Goal: Task Accomplishment & Management: Manage account settings

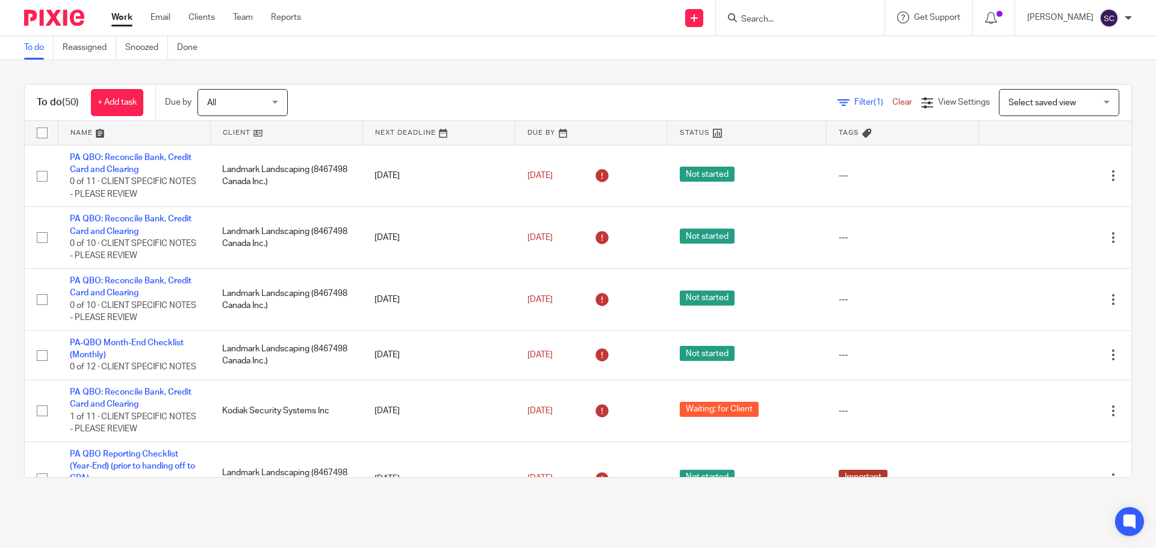
scroll to position [963, 0]
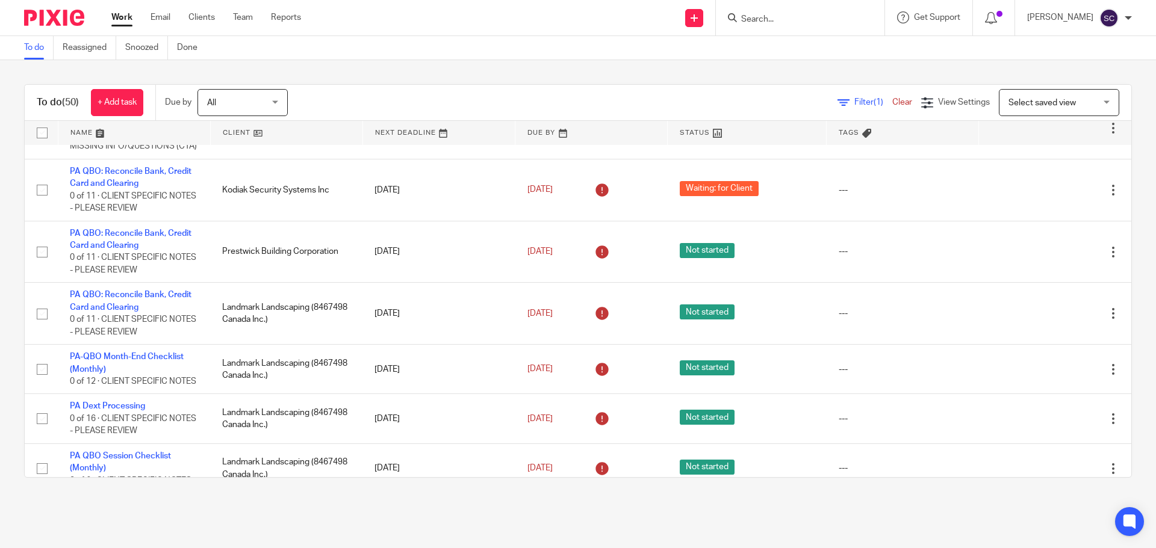
click at [1008, 108] on span "Select saved view" at bounding box center [1052, 102] width 88 height 25
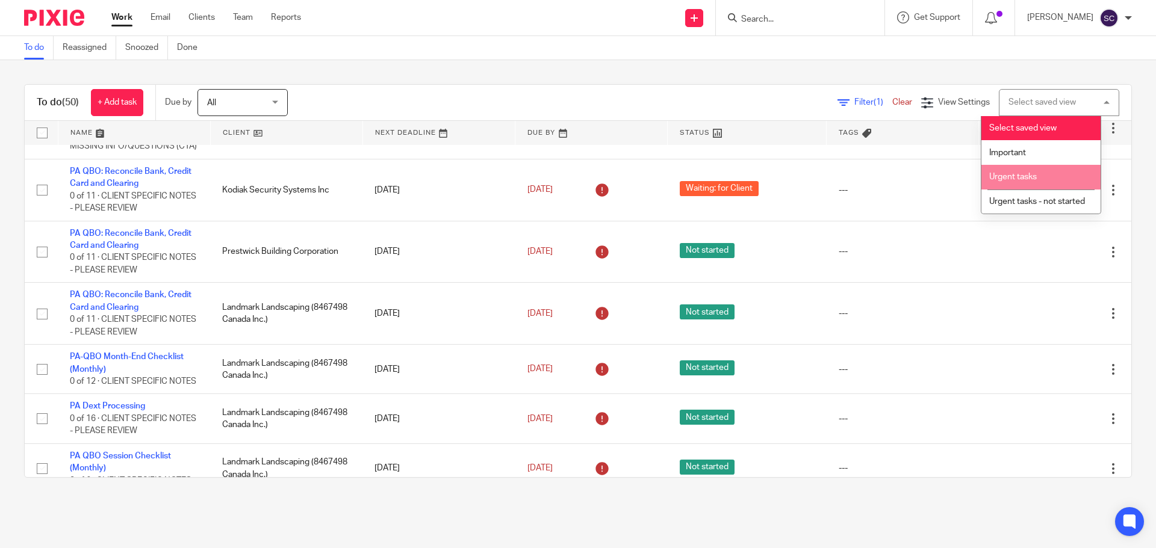
click at [1016, 178] on span "Urgent tasks" at bounding box center [1013, 177] width 48 height 8
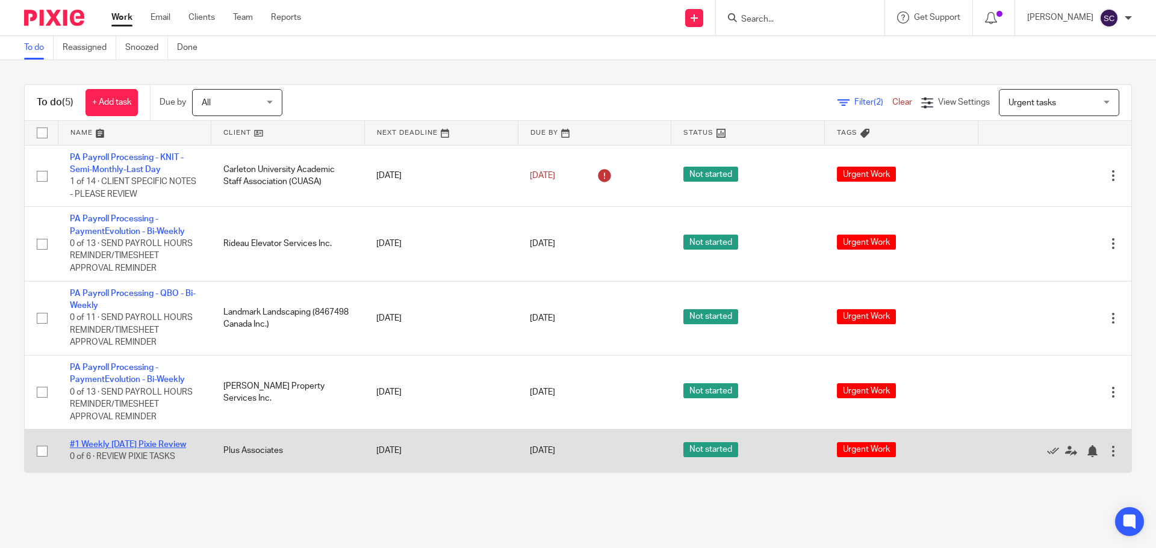
click at [141, 444] on link "#1 Weekly [DATE] Pixie Review" at bounding box center [128, 445] width 116 height 8
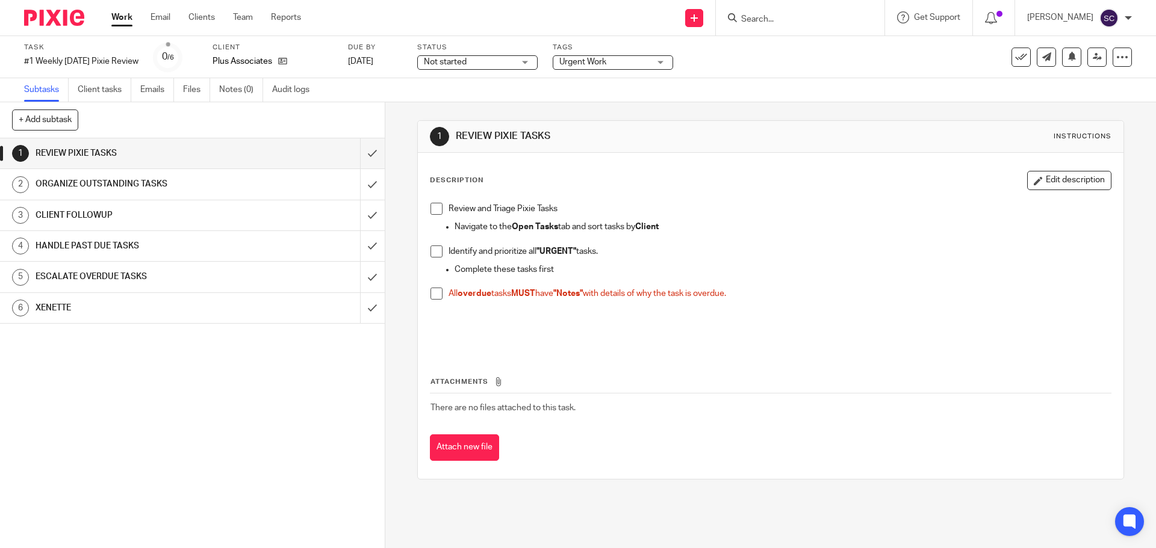
click at [129, 23] on link "Work" at bounding box center [121, 17] width 21 height 12
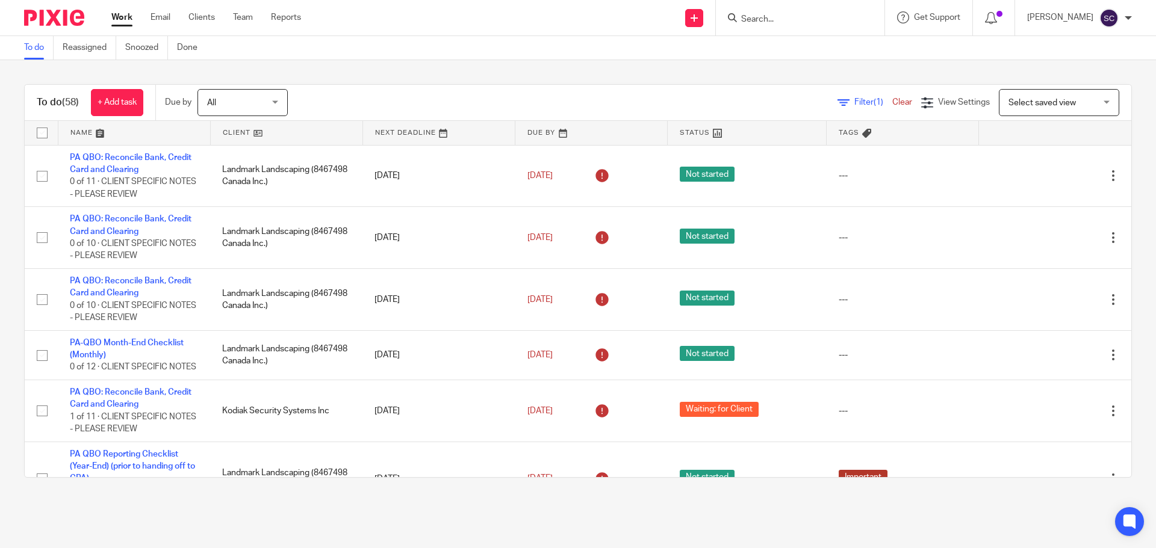
click at [1008, 102] on span "Select saved view" at bounding box center [1041, 103] width 67 height 8
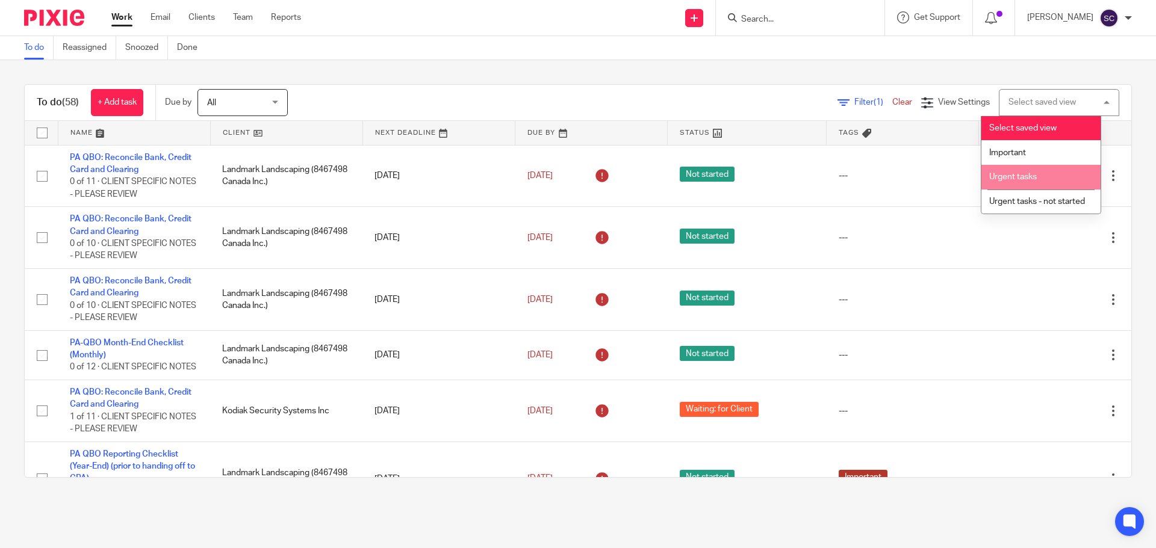
click at [1017, 179] on span "Urgent tasks" at bounding box center [1013, 177] width 48 height 8
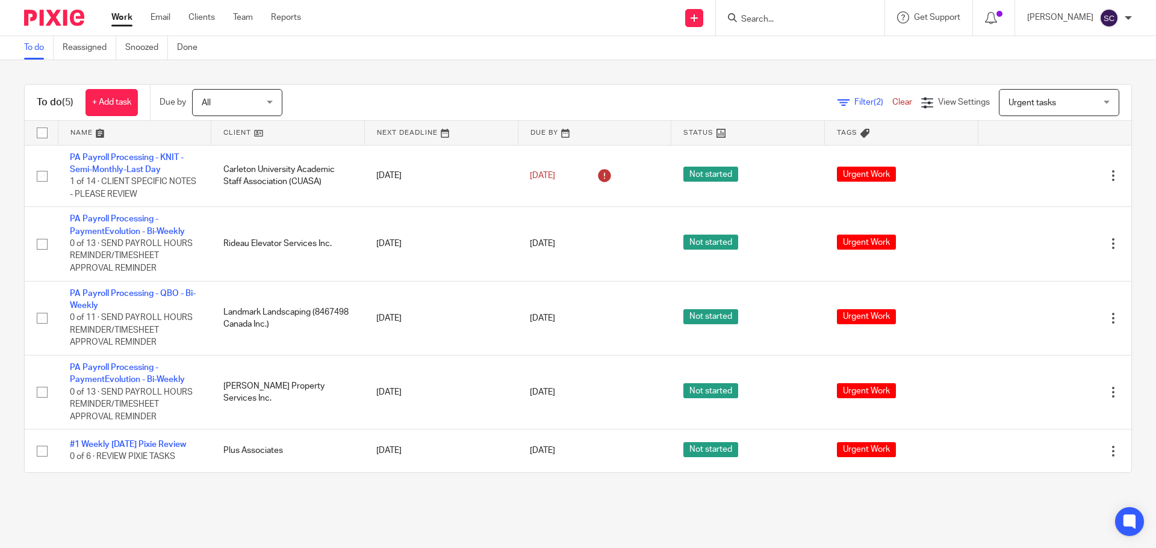
click at [232, 131] on link at bounding box center [287, 133] width 153 height 24
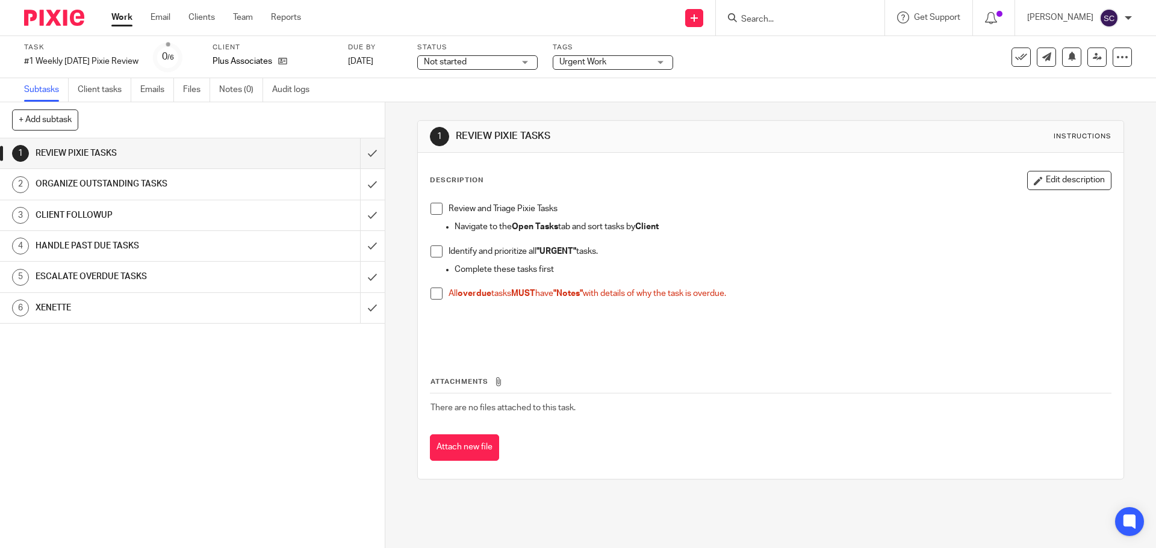
click at [431, 211] on span at bounding box center [436, 209] width 12 height 12
click at [434, 253] on span at bounding box center [436, 252] width 12 height 12
click at [434, 294] on span at bounding box center [436, 294] width 12 height 12
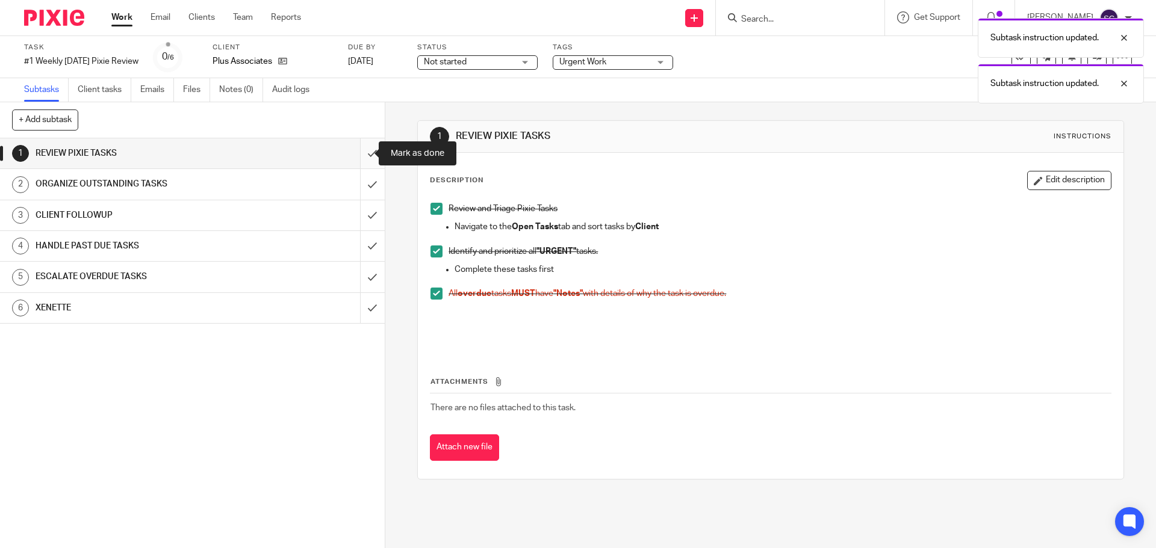
click at [359, 158] on input "submit" at bounding box center [192, 153] width 385 height 30
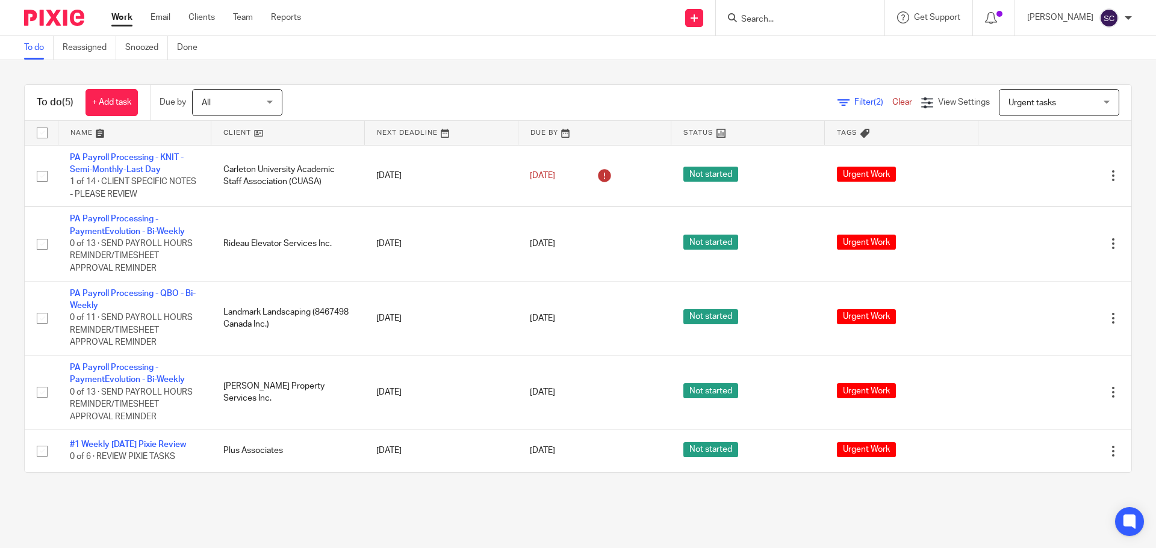
click at [231, 131] on link at bounding box center [287, 133] width 153 height 24
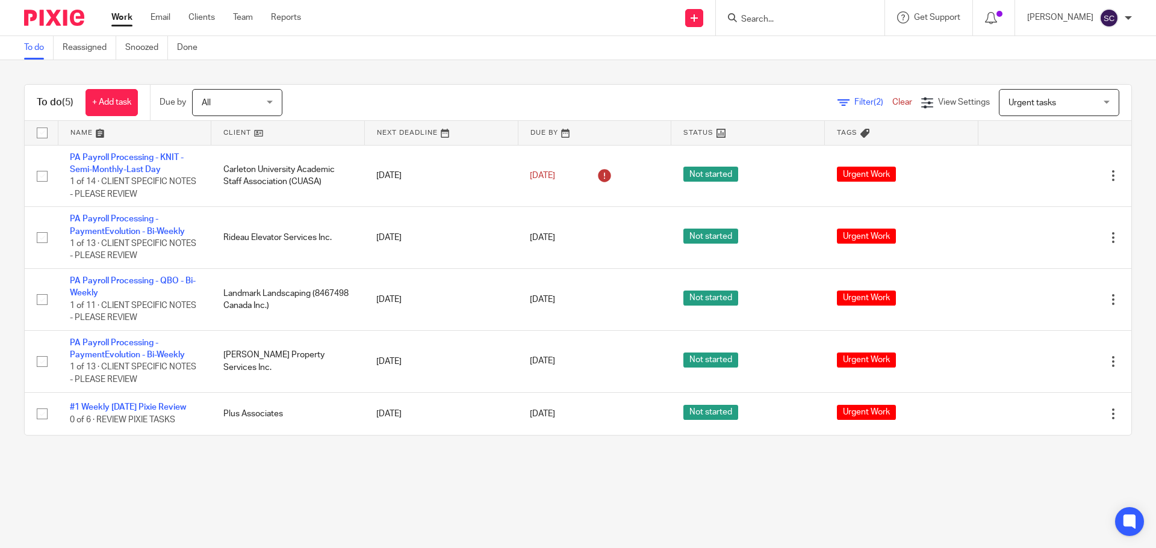
click at [1089, 102] on div "Urgent tasks Urgent tasks" at bounding box center [1059, 102] width 120 height 27
click at [1038, 62] on div "To do (5) + Add task Due by All All Today Tomorrow This week Next week This mon…" at bounding box center [578, 260] width 1156 height 400
click at [119, 16] on link "Work" at bounding box center [121, 17] width 21 height 12
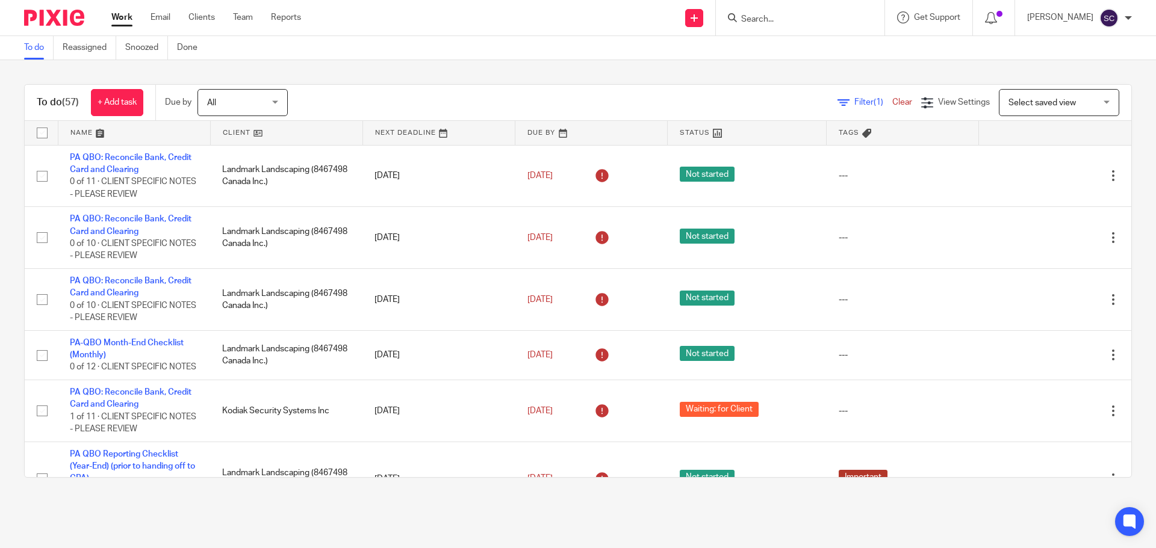
click at [223, 137] on link at bounding box center [287, 133] width 152 height 24
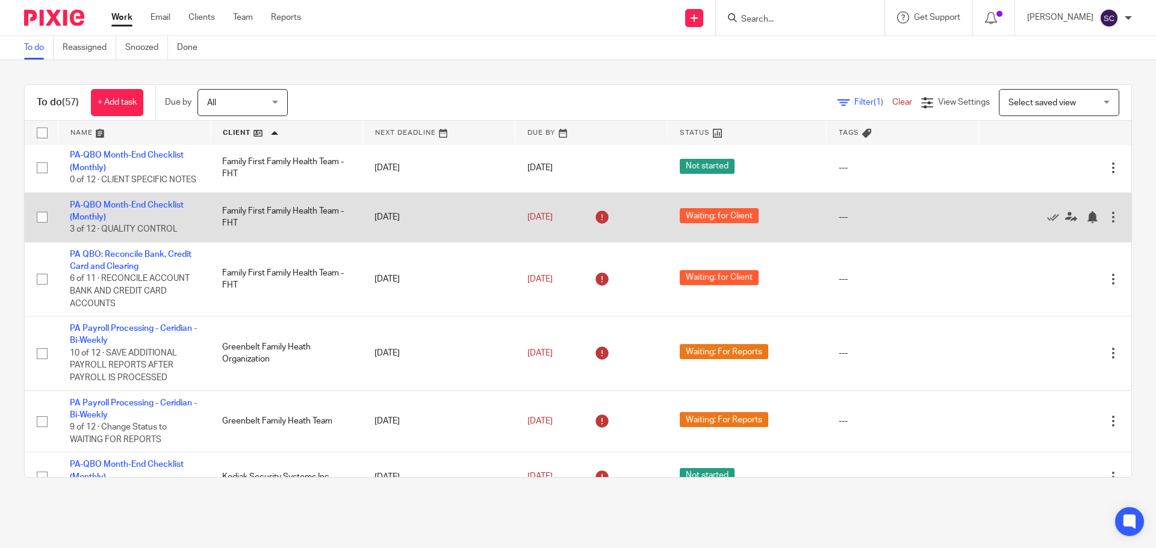
scroll to position [542, 0]
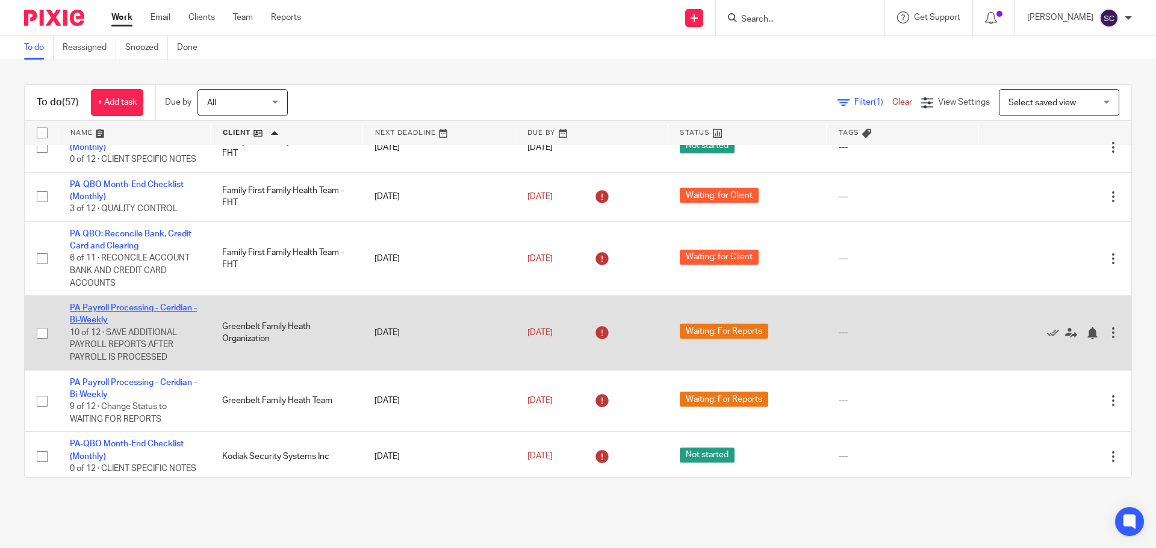
click at [95, 324] on link "PA Payroll Processing - Ceridian - Bi-Weekly" at bounding box center [133, 314] width 127 height 20
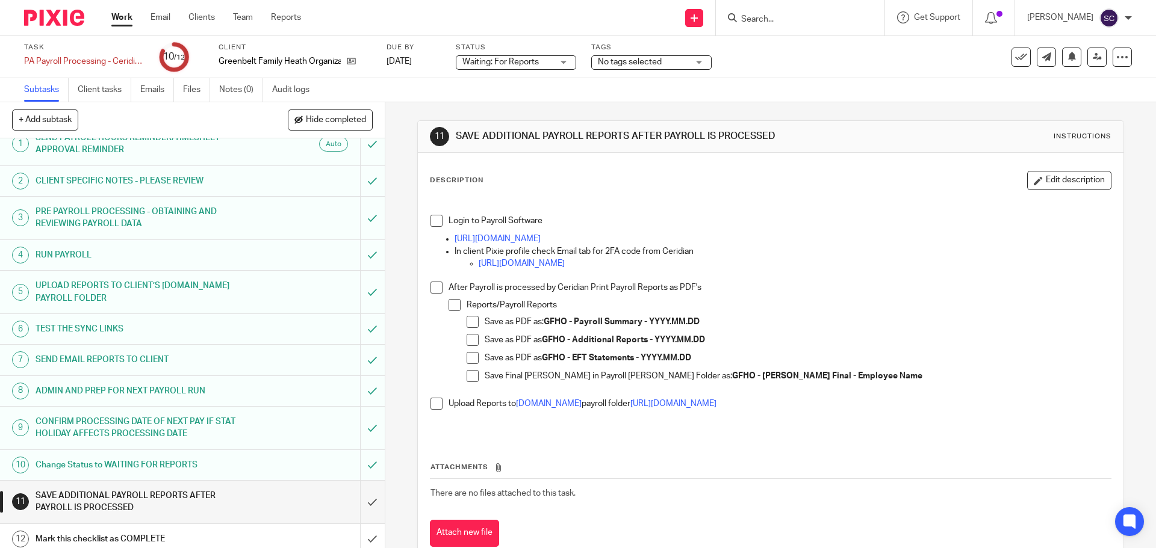
scroll to position [22, 0]
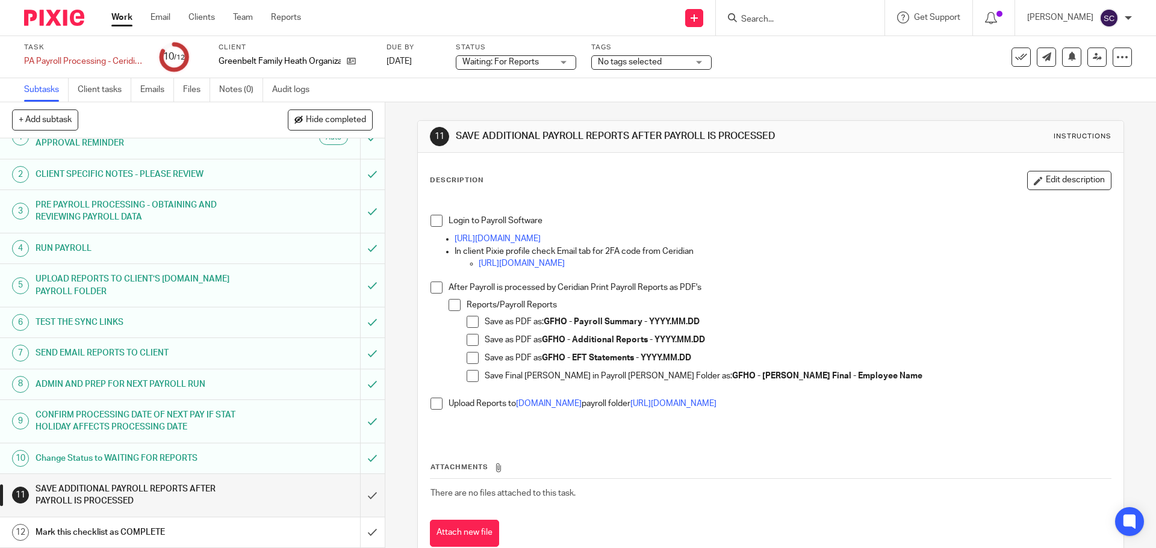
click at [432, 222] on span at bounding box center [436, 221] width 12 height 12
click at [430, 405] on span at bounding box center [436, 404] width 12 height 12
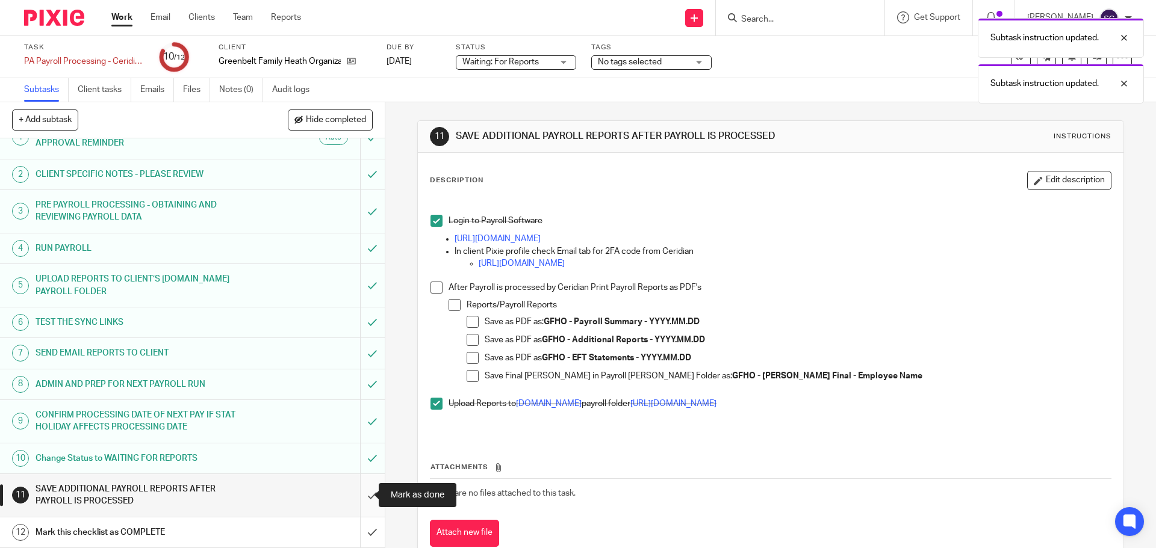
click at [360, 498] on input "submit" at bounding box center [192, 495] width 385 height 43
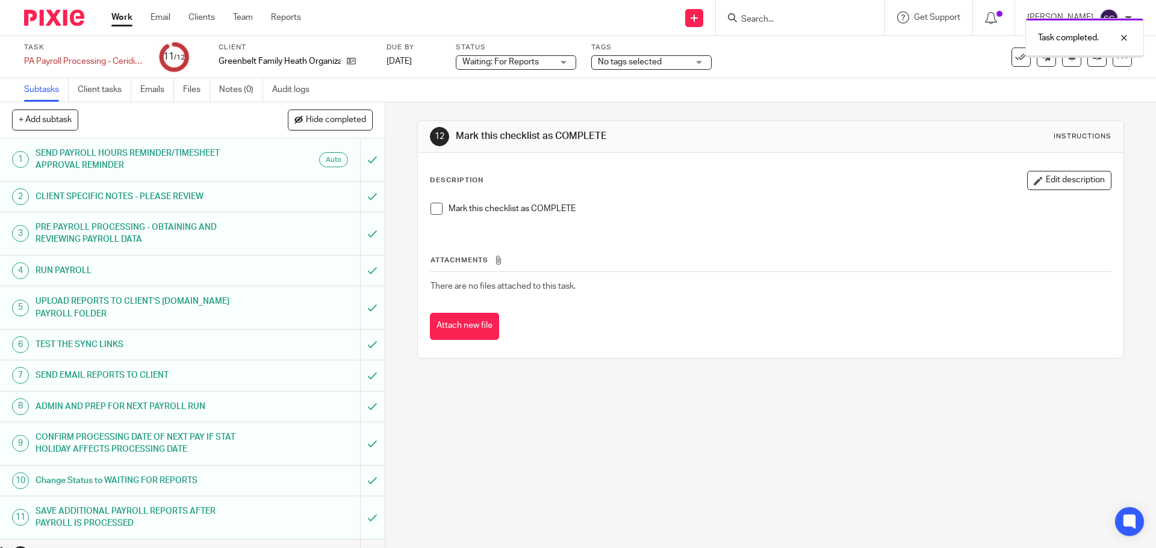
scroll to position [22, 0]
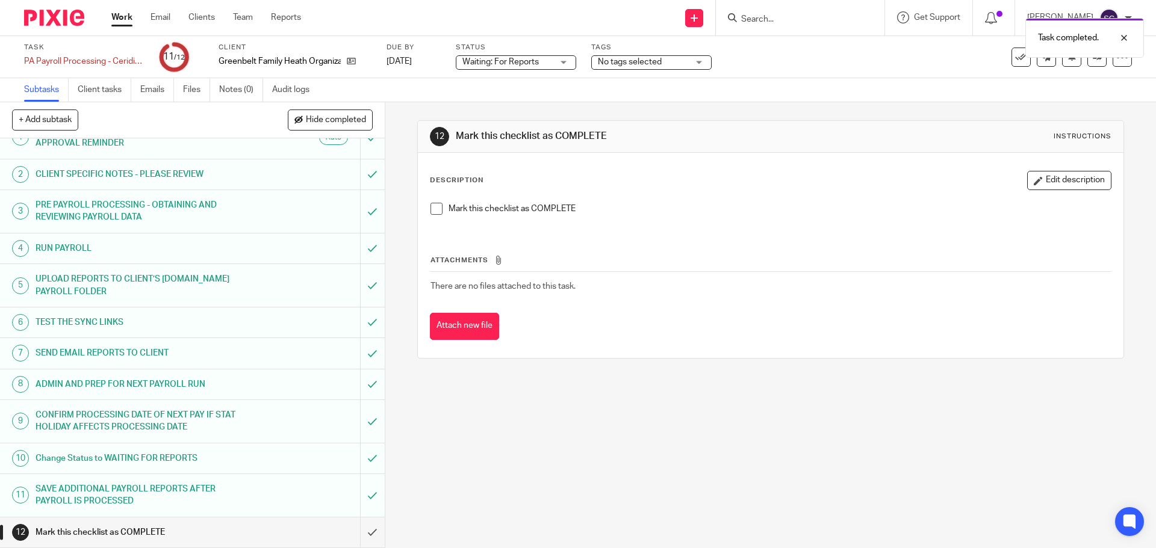
click at [432, 206] on span at bounding box center [436, 209] width 12 height 12
click at [361, 536] on input "submit" at bounding box center [192, 533] width 385 height 30
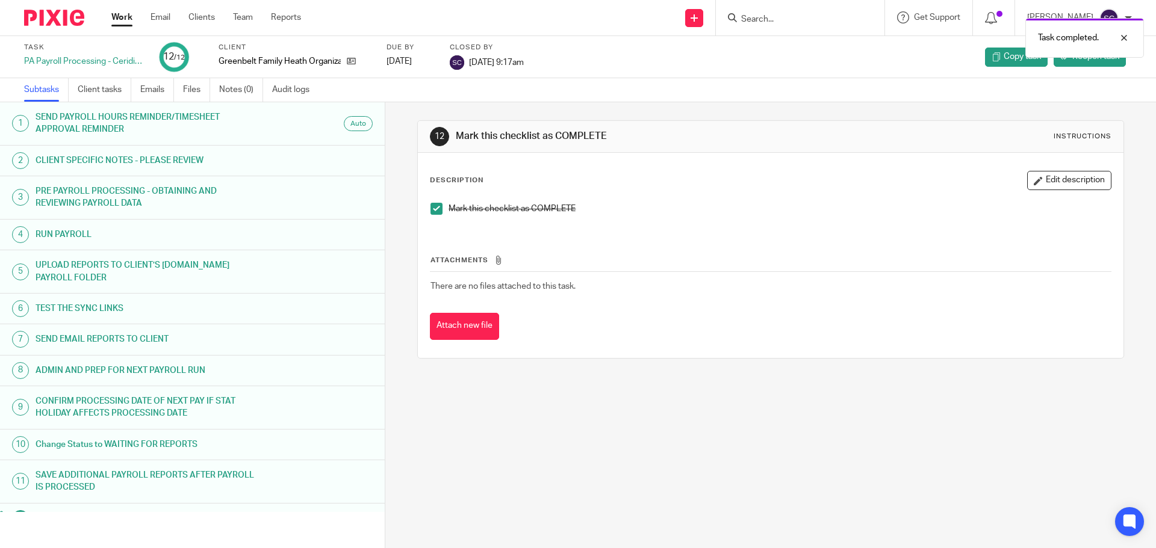
click at [122, 16] on link "Work" at bounding box center [121, 17] width 21 height 12
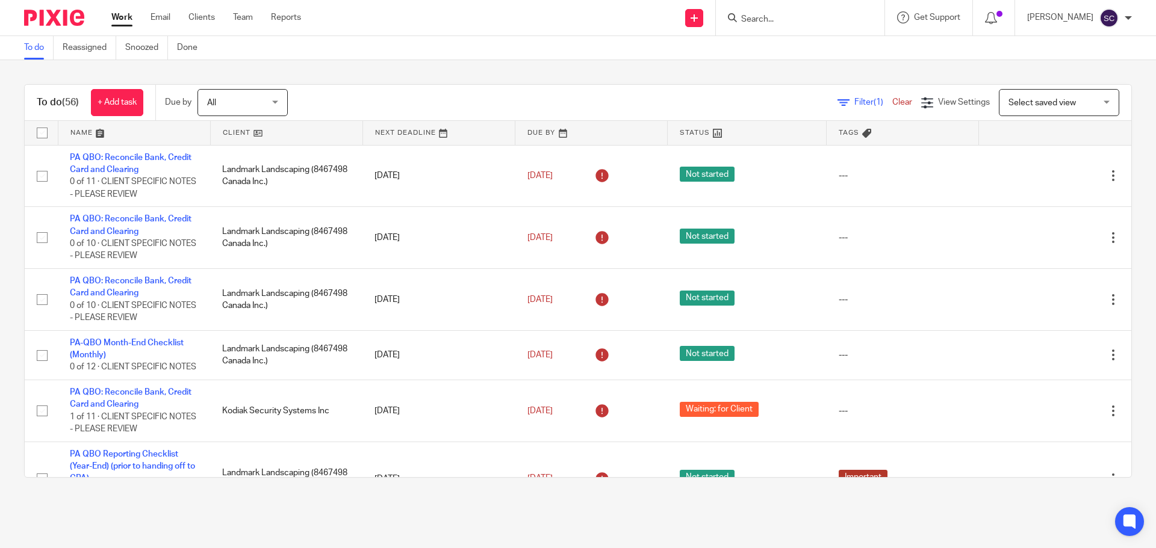
click at [235, 141] on link at bounding box center [287, 133] width 152 height 24
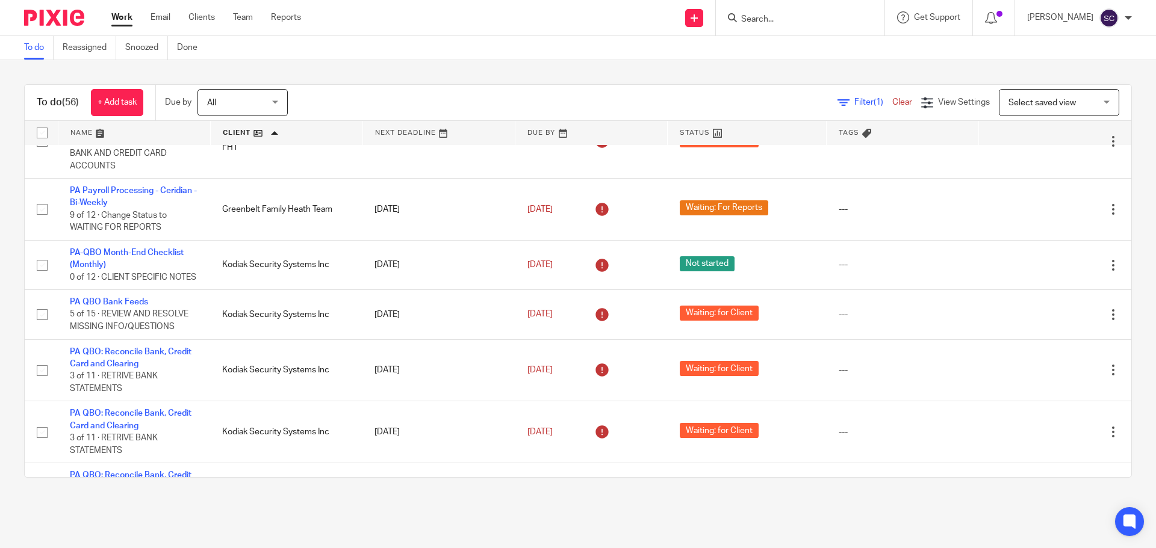
scroll to position [602, 0]
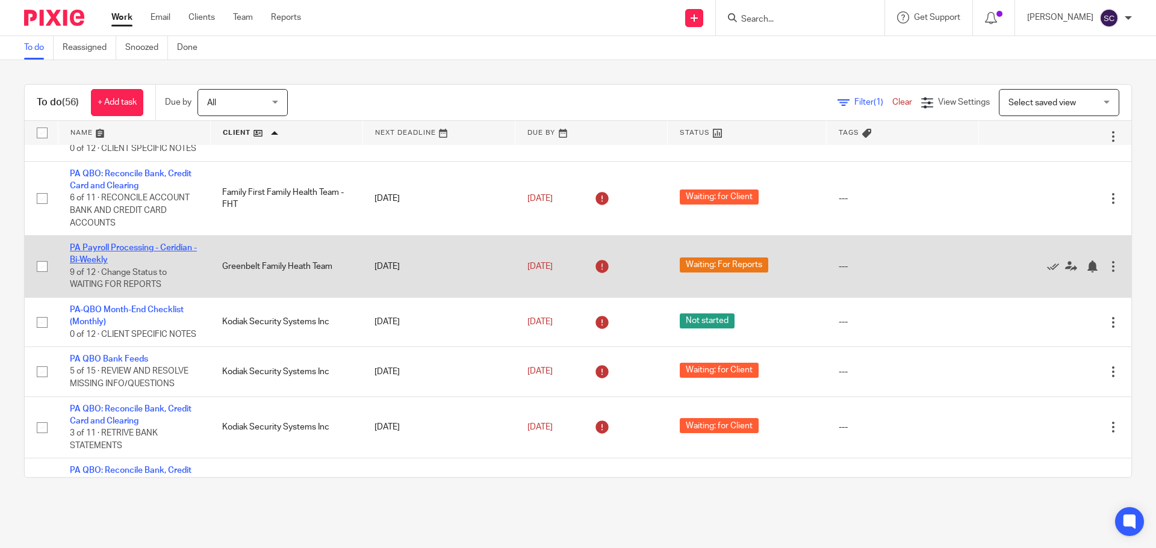
click at [93, 264] on link "PA Payroll Processing - Ceridian - Bi-Weekly" at bounding box center [133, 254] width 127 height 20
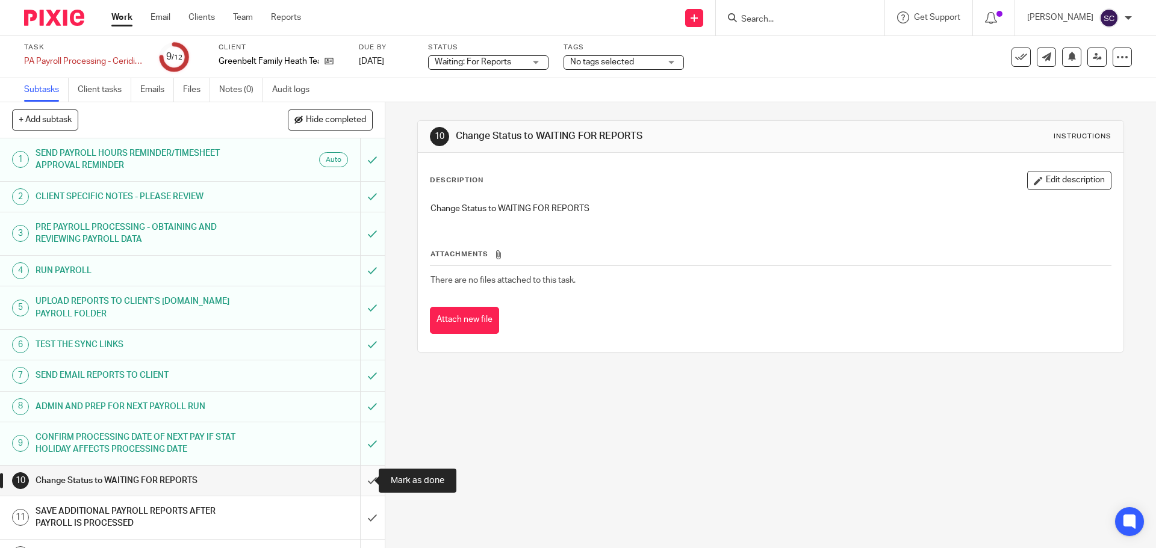
click at [357, 480] on input "submit" at bounding box center [192, 481] width 385 height 30
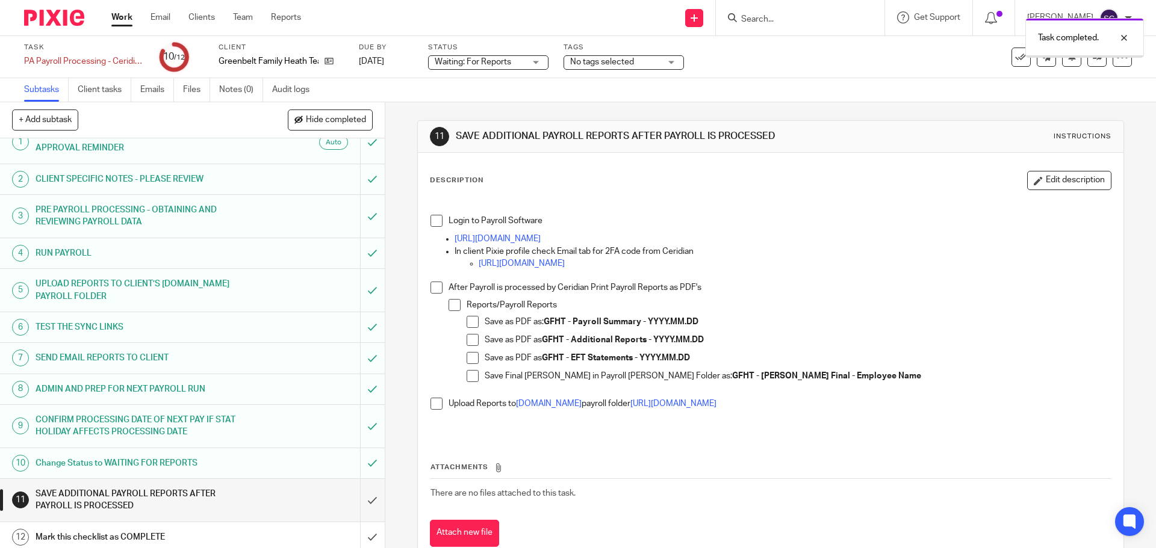
scroll to position [22, 0]
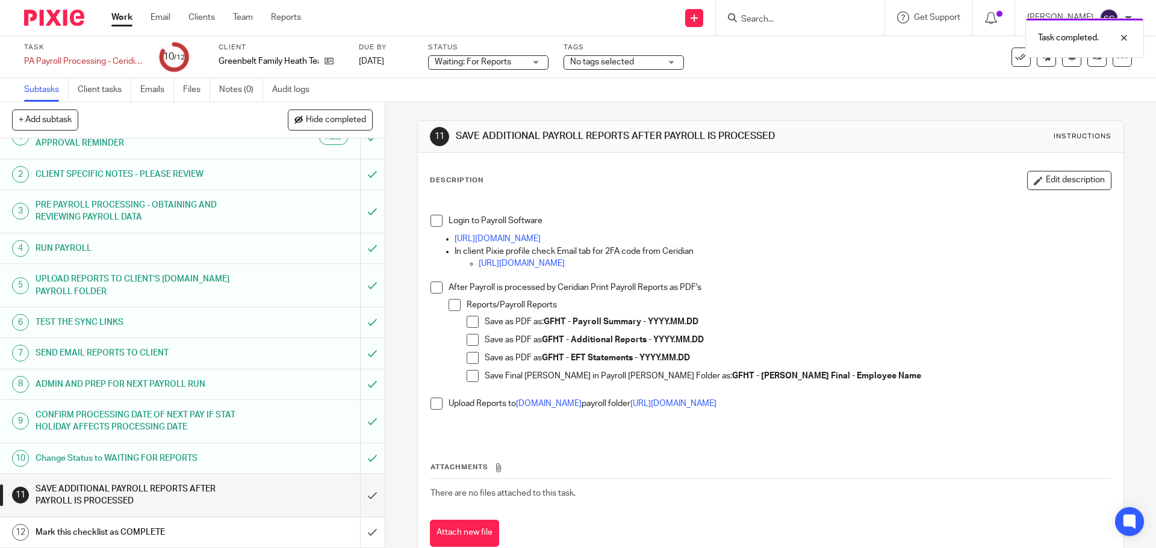
click at [433, 220] on span at bounding box center [436, 221] width 12 height 12
click at [435, 405] on span at bounding box center [436, 404] width 12 height 12
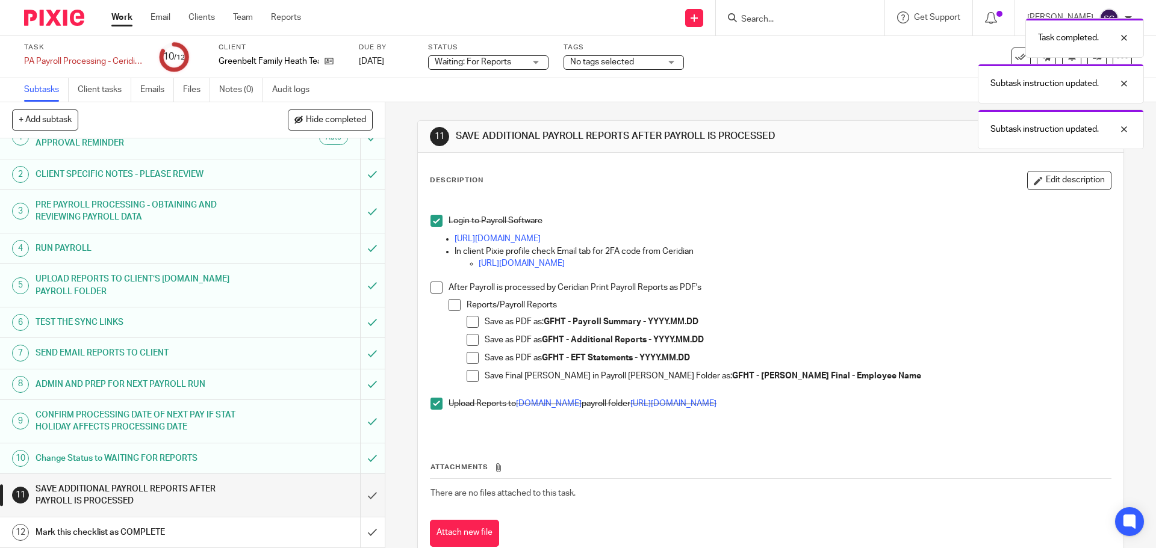
click at [430, 288] on span at bounding box center [436, 288] width 12 height 12
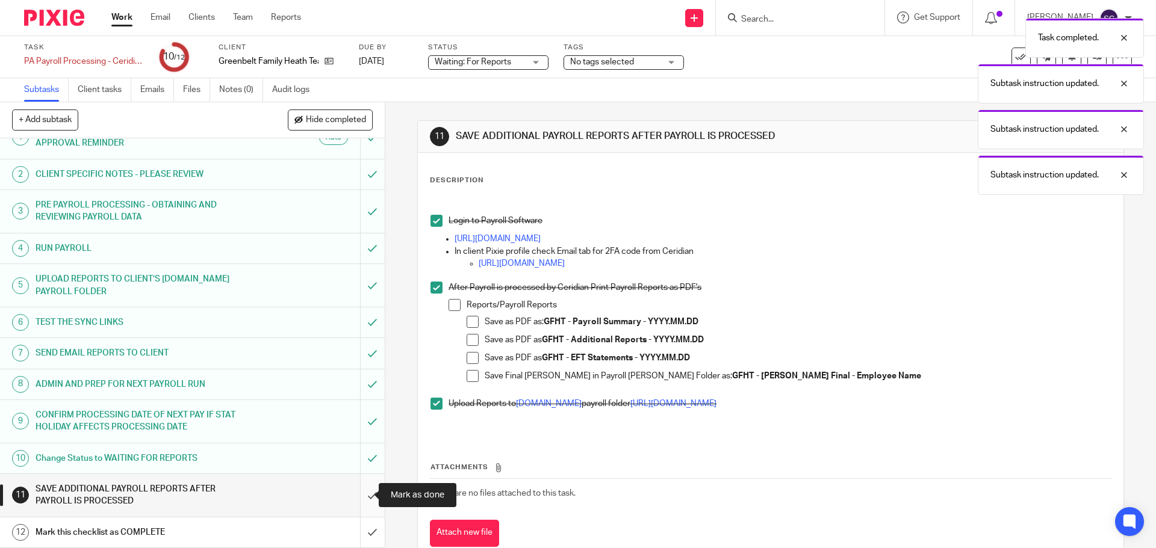
click at [359, 495] on input "submit" at bounding box center [192, 495] width 385 height 43
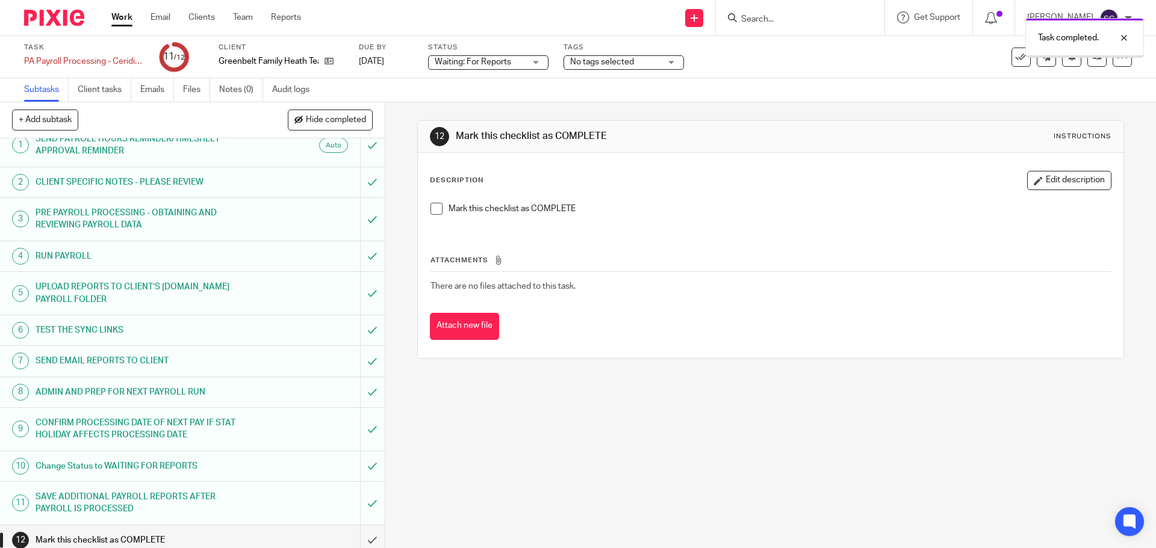
scroll to position [22, 0]
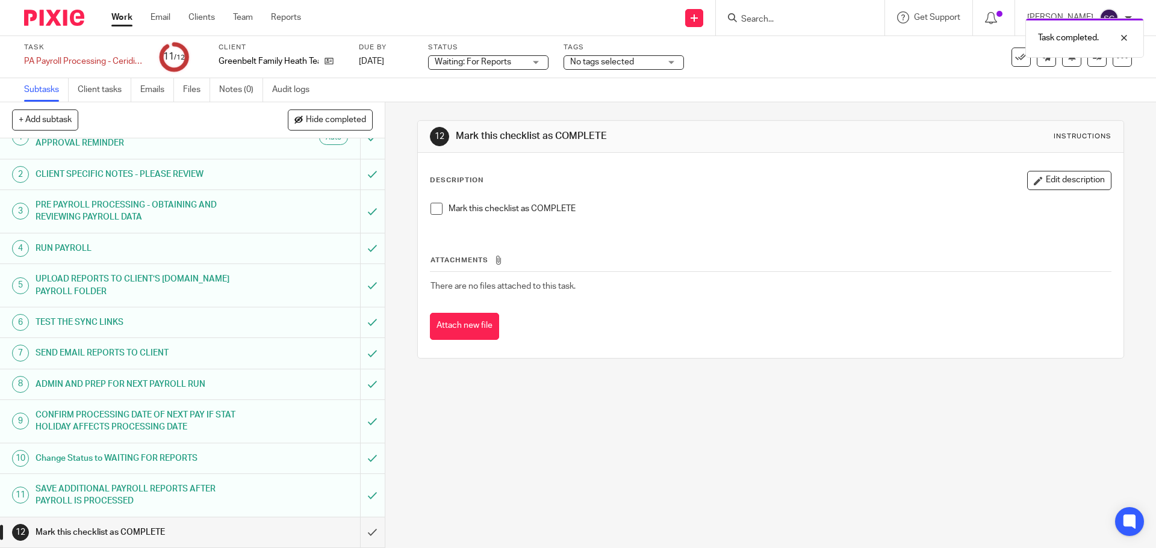
click at [435, 208] on span at bounding box center [436, 209] width 12 height 12
click at [359, 534] on input "submit" at bounding box center [192, 533] width 385 height 30
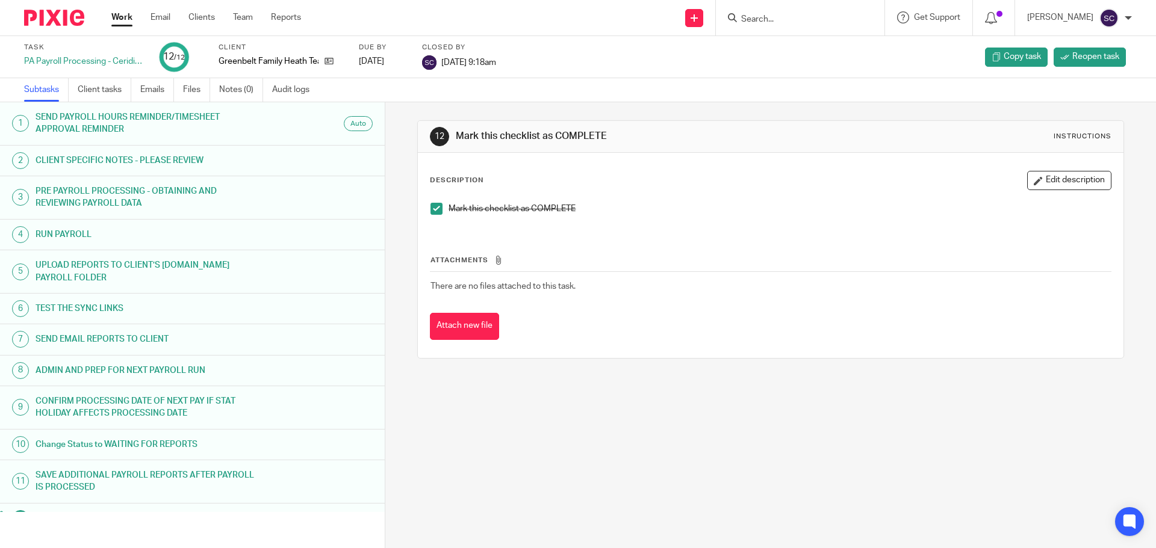
click at [120, 20] on link "Work" at bounding box center [121, 17] width 21 height 12
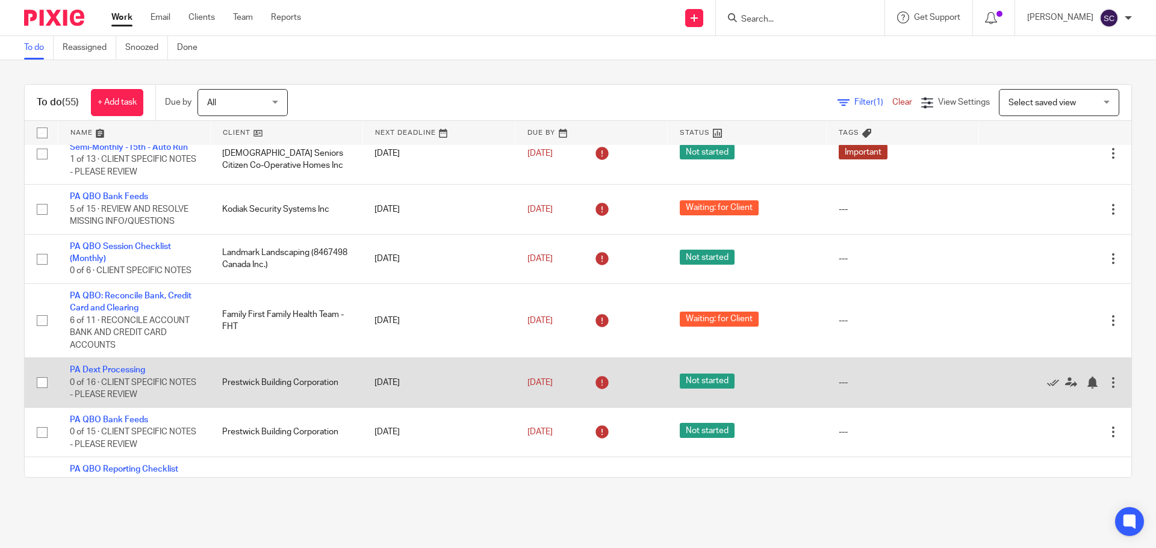
scroll to position [1926, 0]
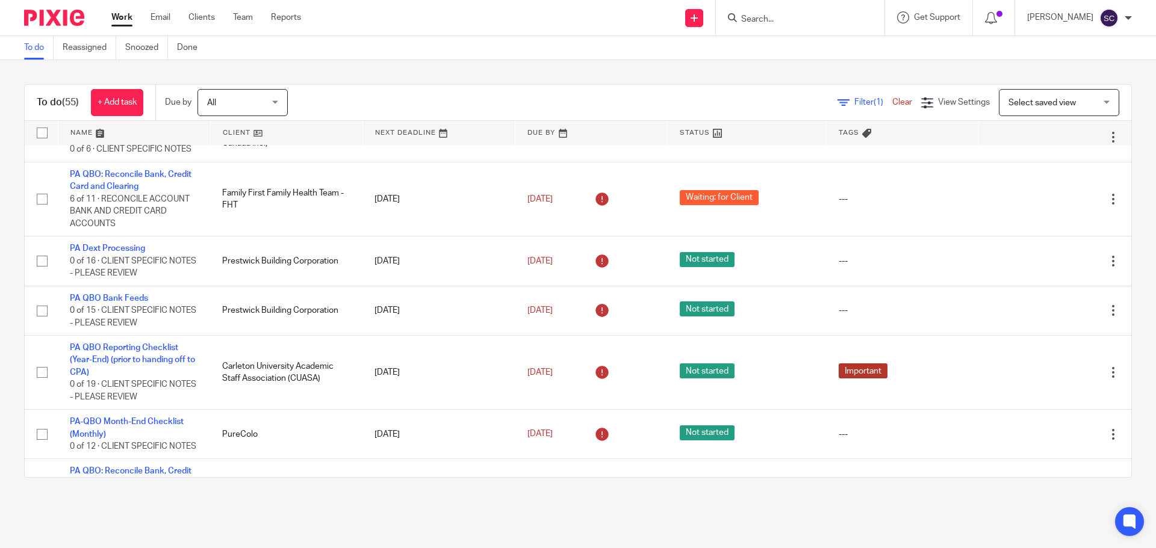
click at [226, 130] on link at bounding box center [287, 133] width 152 height 24
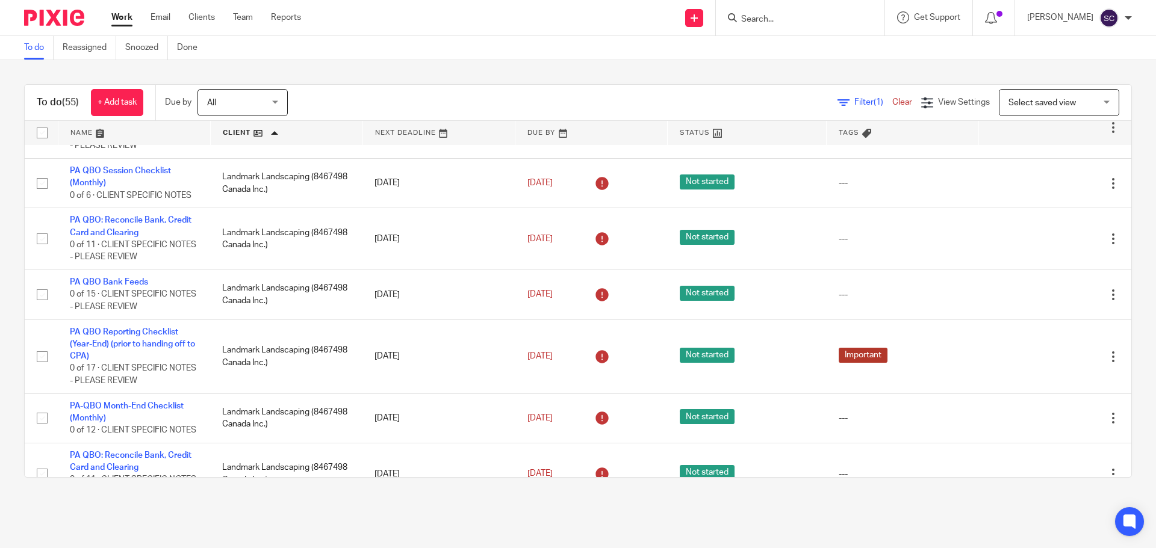
scroll to position [1445, 0]
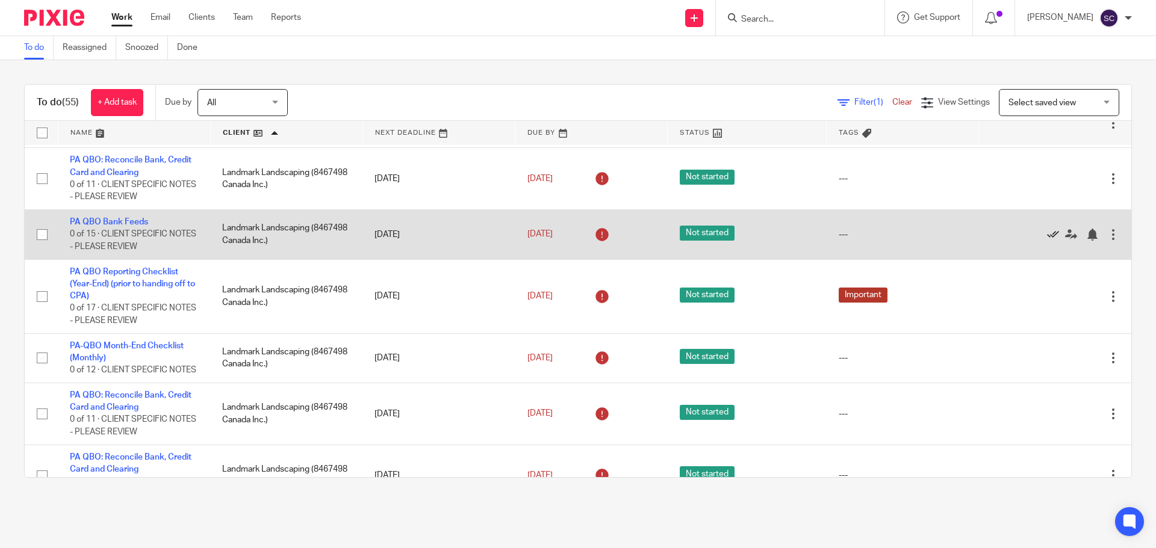
click at [1047, 241] on icon at bounding box center [1053, 235] width 12 height 12
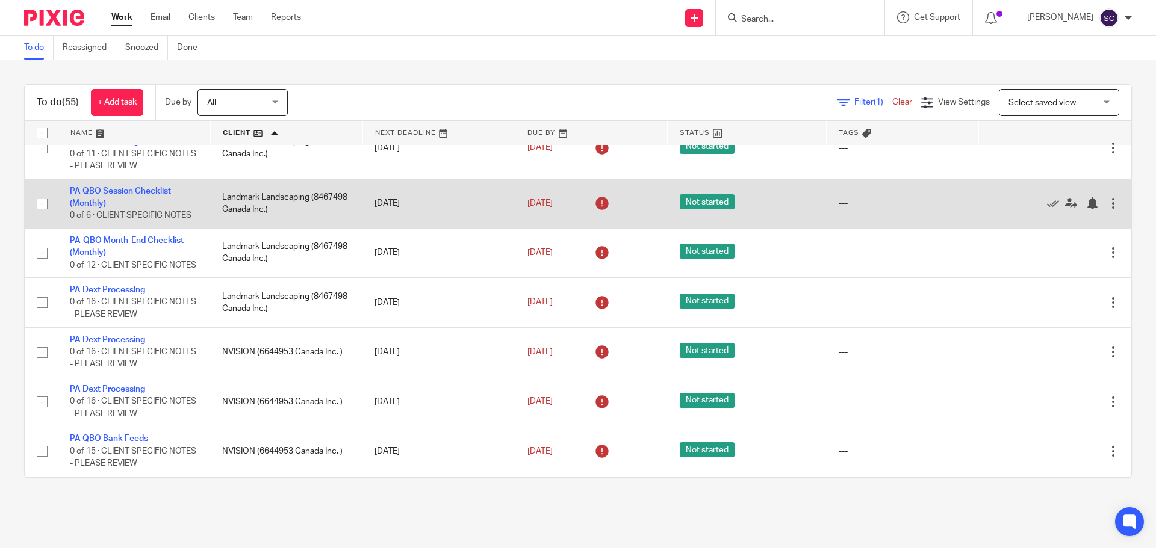
scroll to position [1806, 0]
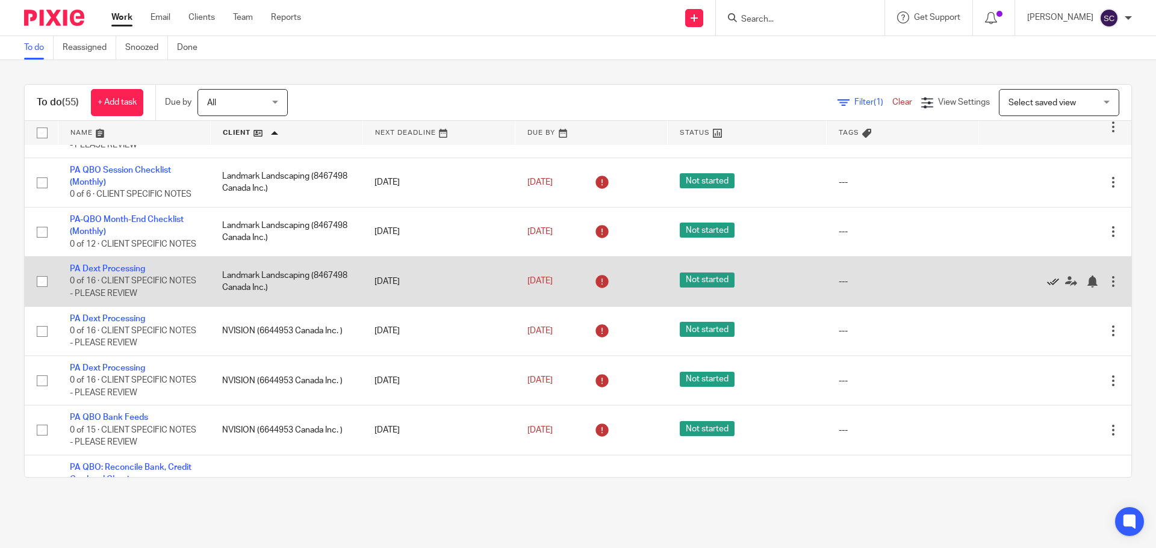
click at [1047, 288] on icon at bounding box center [1053, 282] width 12 height 12
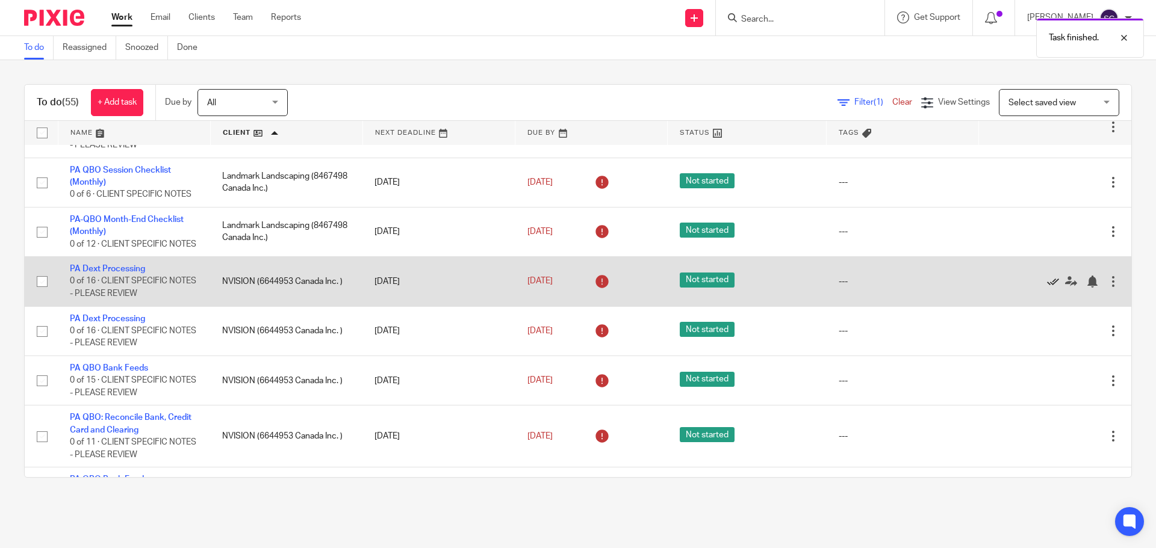
click at [1047, 288] on icon at bounding box center [1053, 282] width 12 height 12
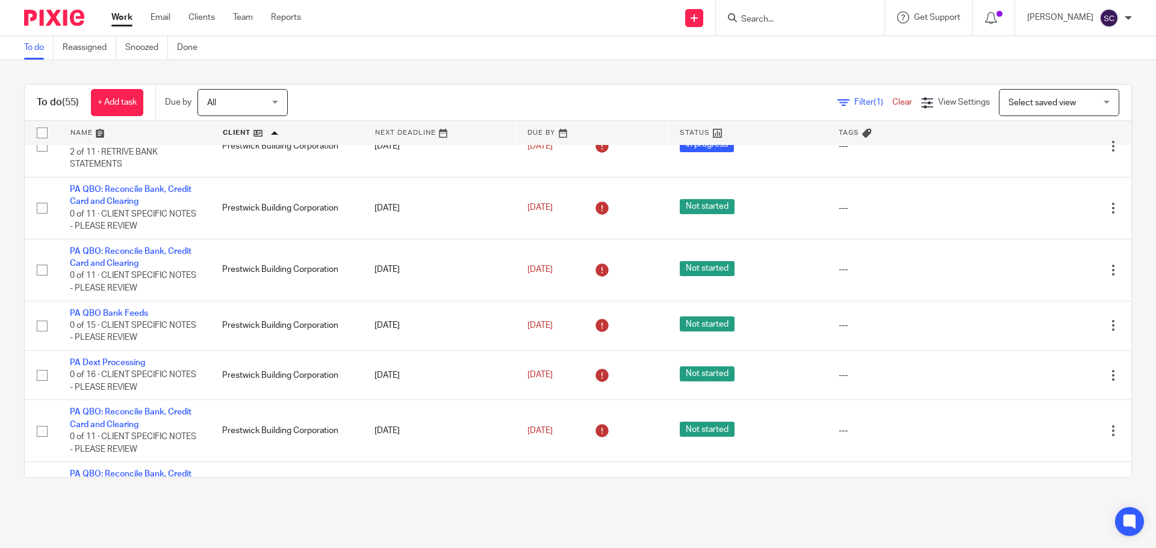
scroll to position [2288, 0]
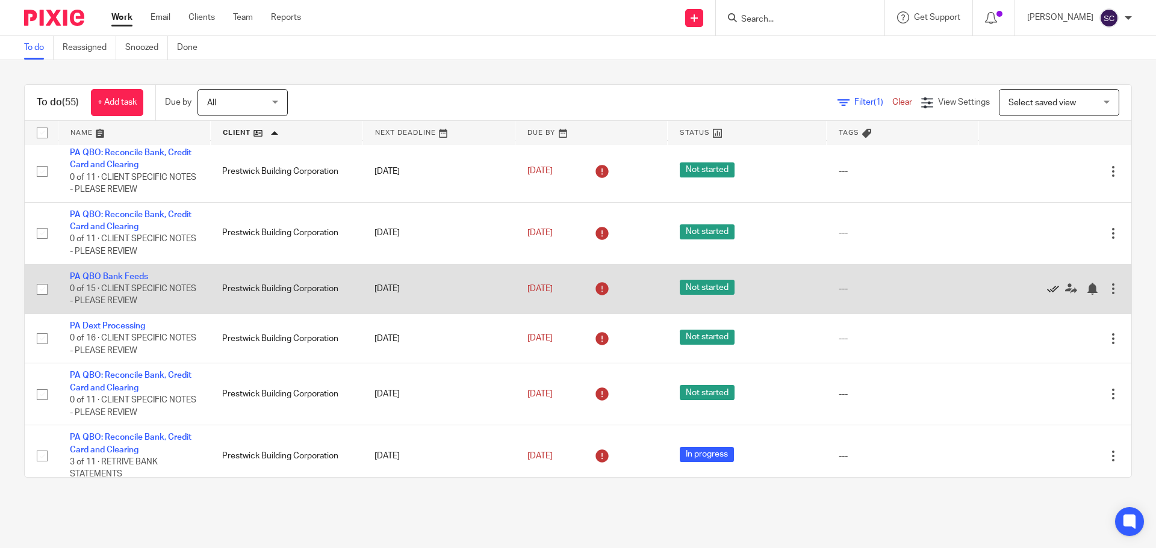
click at [1047, 295] on icon at bounding box center [1053, 289] width 12 height 12
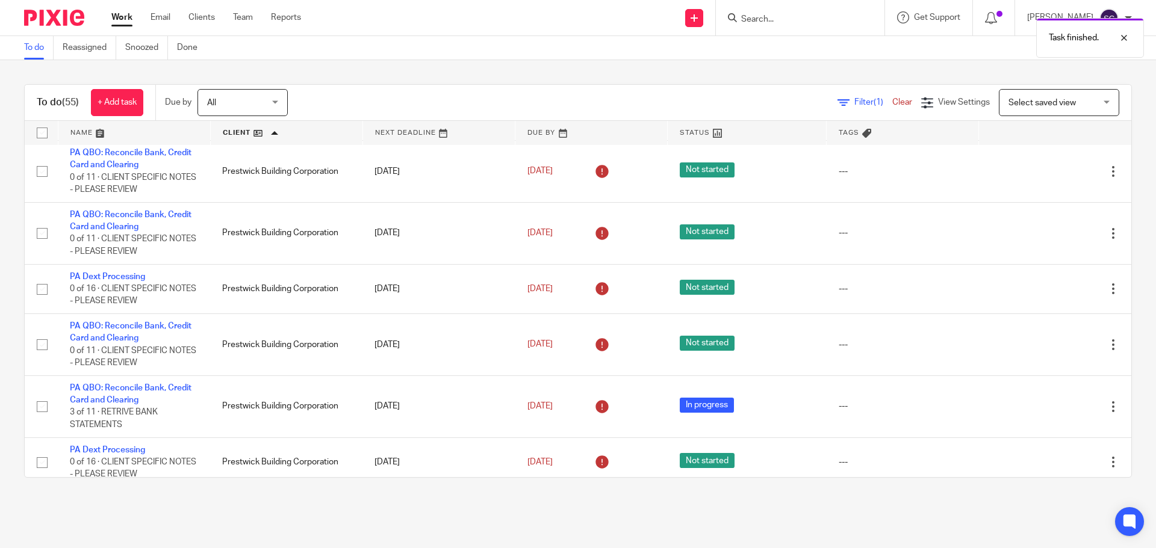
click at [1047, 295] on icon at bounding box center [1053, 289] width 12 height 12
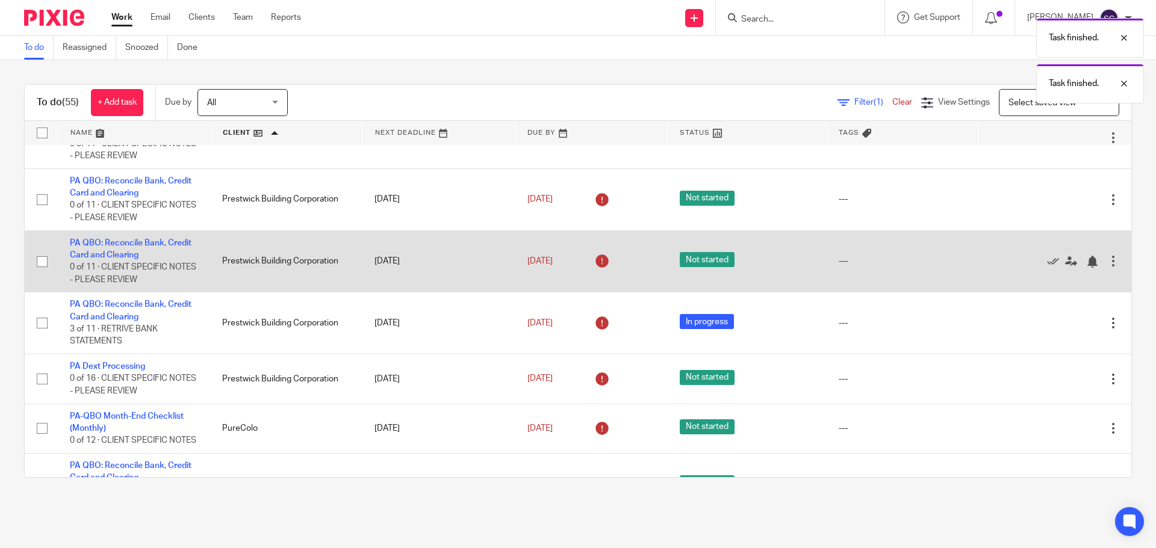
scroll to position [2348, 0]
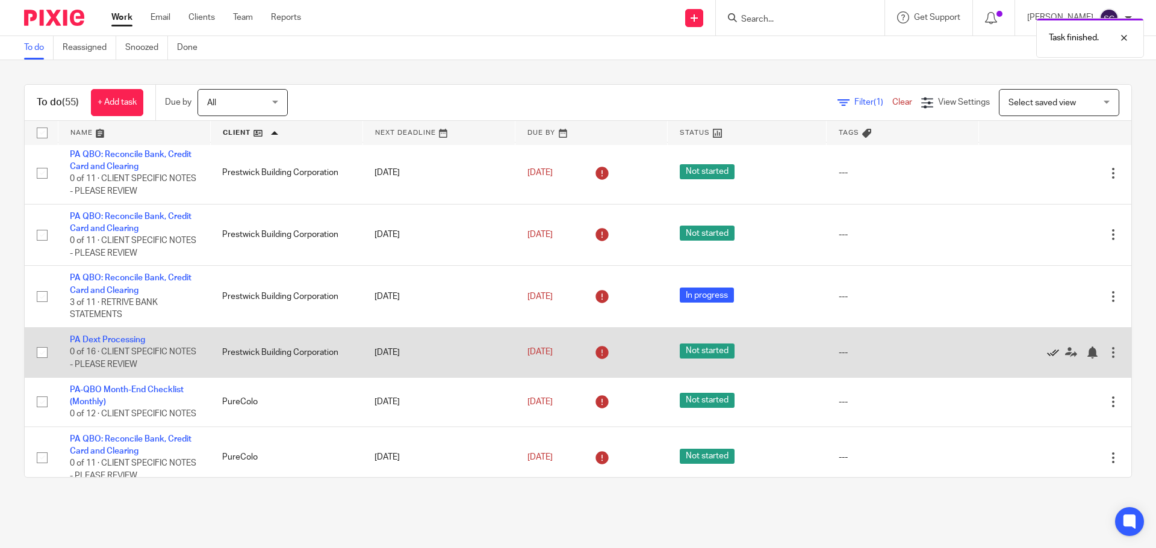
click at [1047, 359] on icon at bounding box center [1053, 353] width 12 height 12
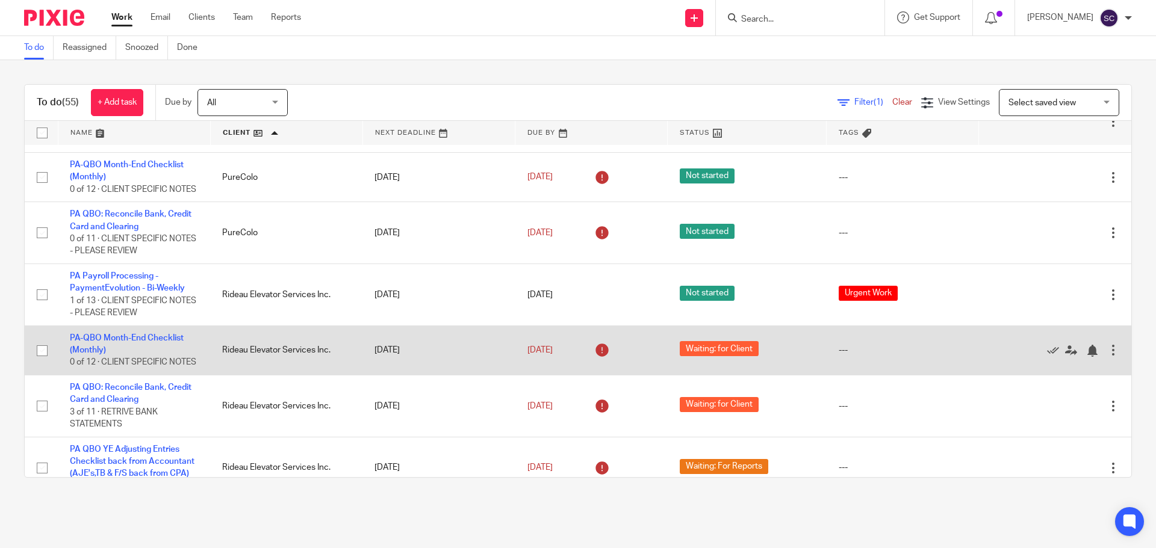
scroll to position [2643, 0]
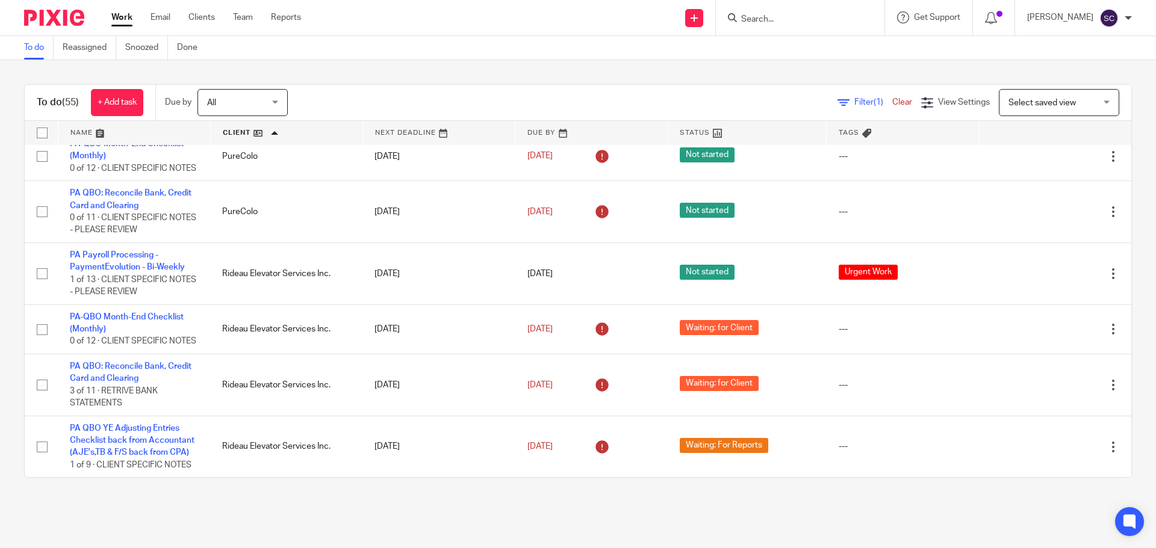
click at [1017, 102] on span "Select saved view" at bounding box center [1041, 103] width 67 height 8
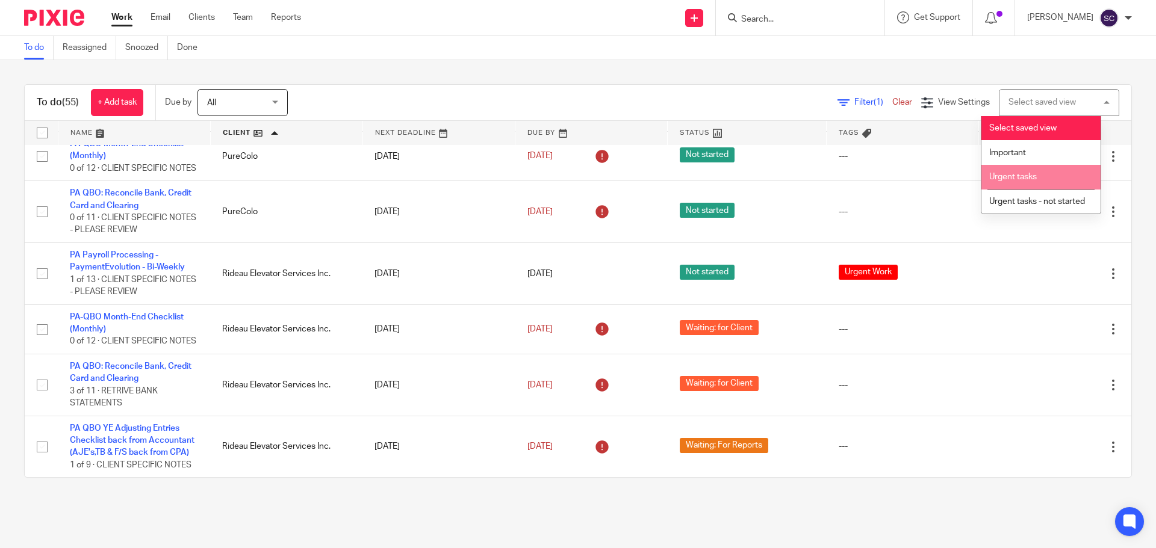
click at [1010, 180] on span "Urgent tasks" at bounding box center [1013, 177] width 48 height 8
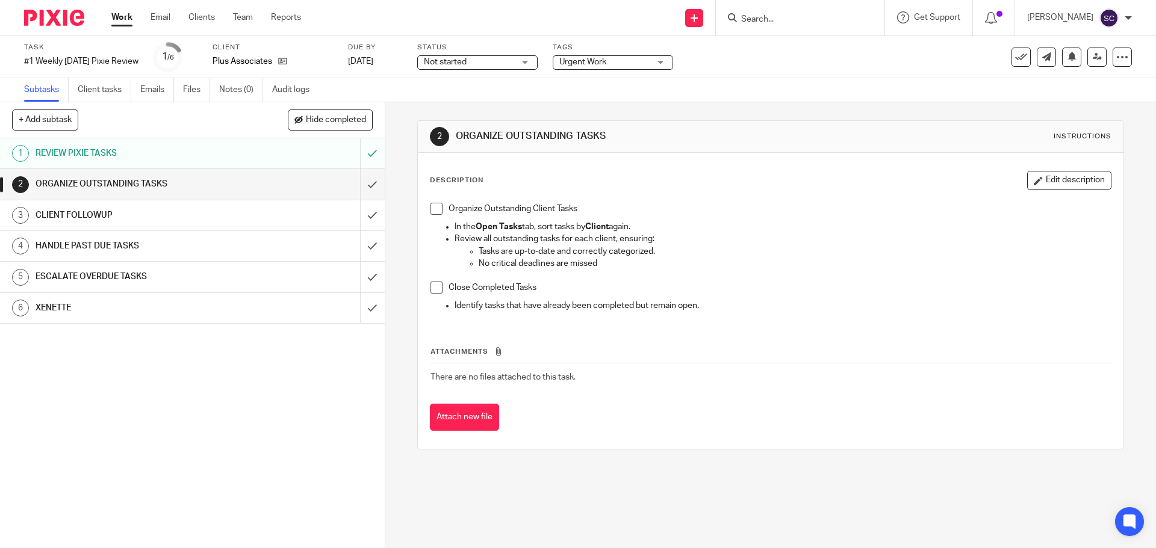
click at [430, 210] on span at bounding box center [436, 209] width 12 height 12
click at [433, 288] on span at bounding box center [436, 288] width 12 height 12
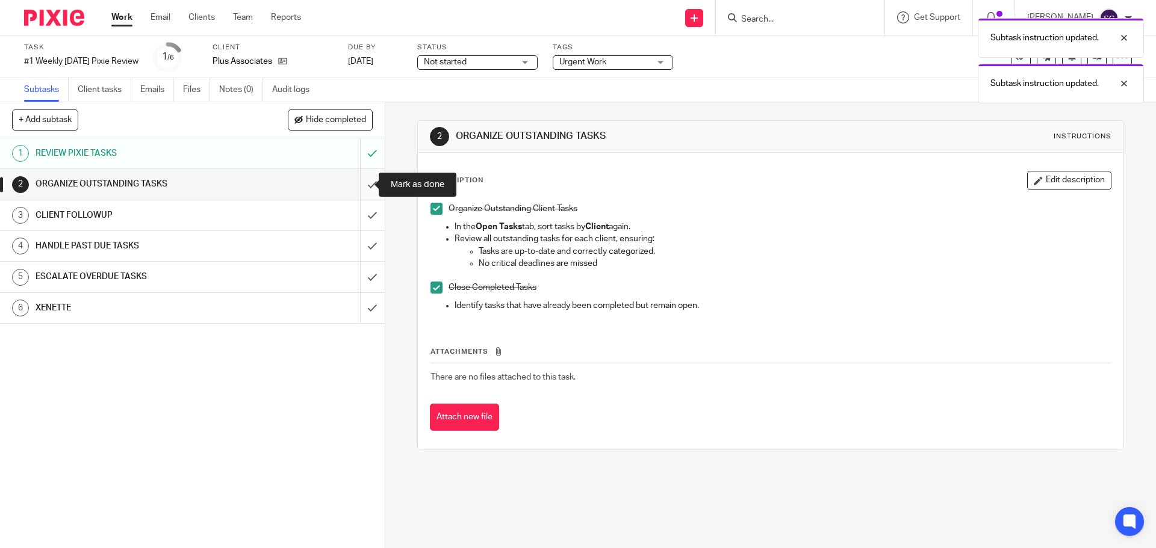
click at [359, 185] on input "submit" at bounding box center [192, 184] width 385 height 30
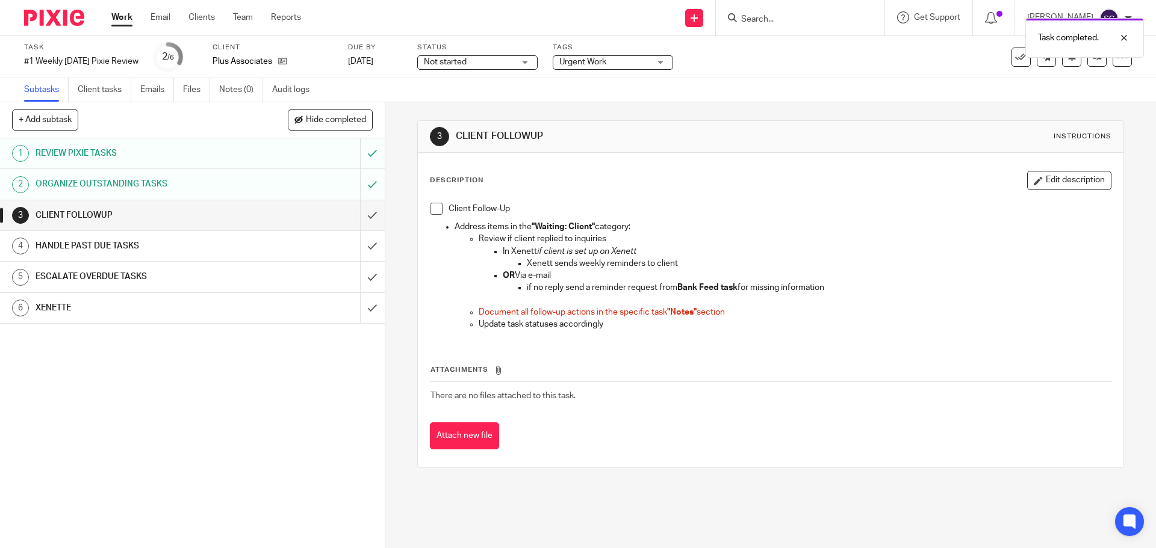
click at [430, 211] on span at bounding box center [436, 209] width 12 height 12
click at [356, 216] on input "submit" at bounding box center [192, 215] width 385 height 30
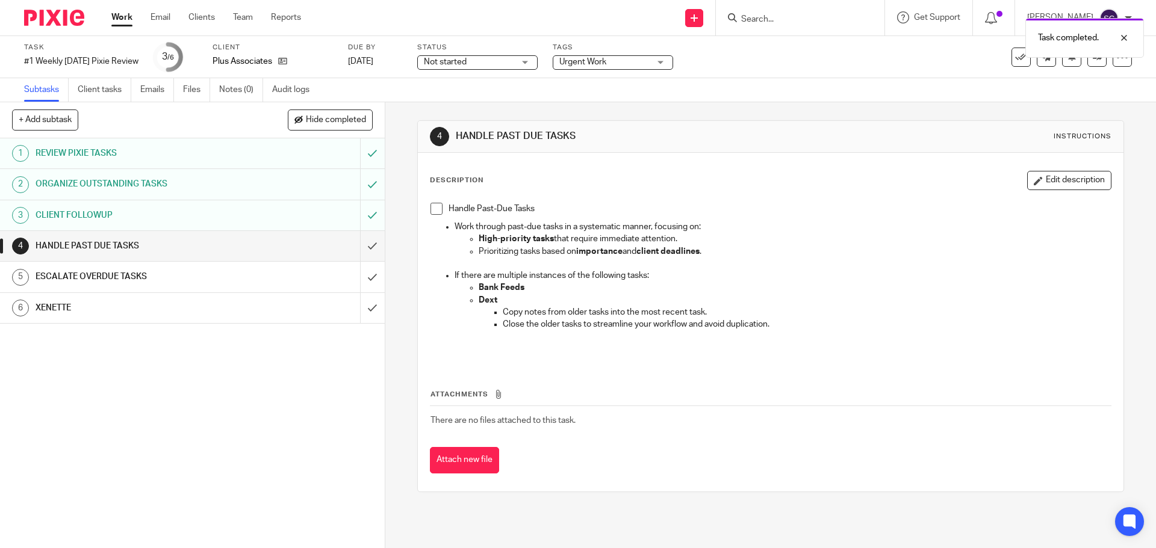
click at [433, 206] on span at bounding box center [436, 209] width 12 height 12
click at [359, 252] on input "submit" at bounding box center [192, 246] width 385 height 30
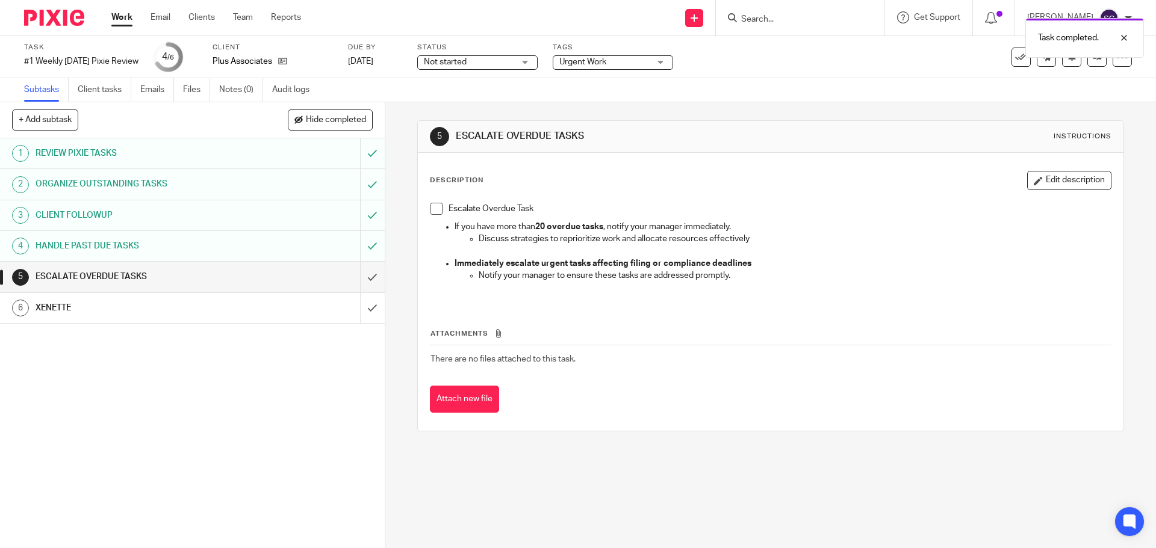
click at [73, 245] on h1 "HANDLE PAST DUE TASKS" at bounding box center [140, 246] width 208 height 18
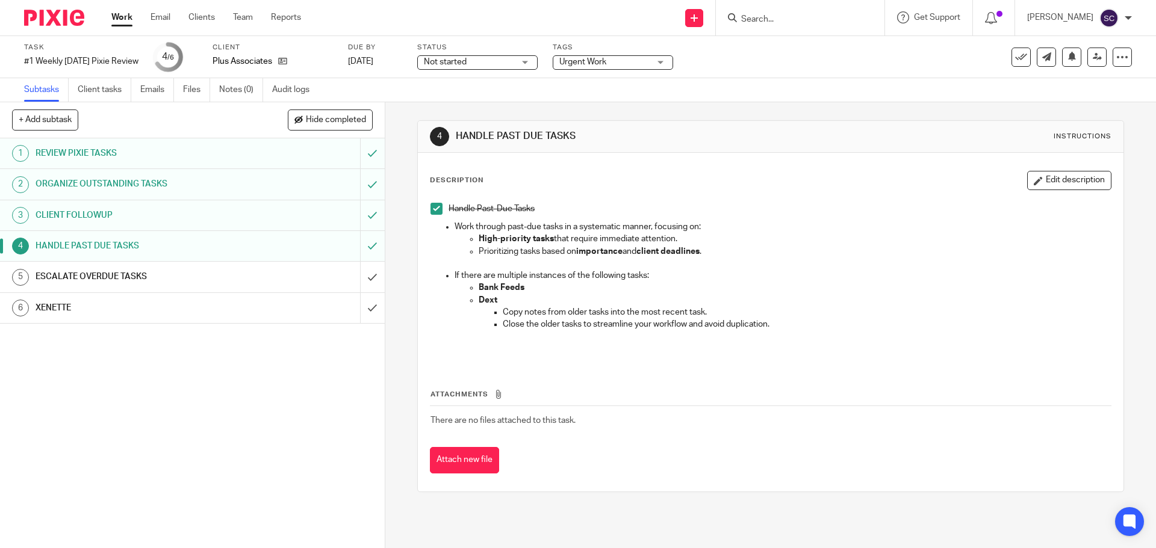
click at [118, 279] on h1 "ESCALATE OVERDUE TASKS" at bounding box center [140, 277] width 208 height 18
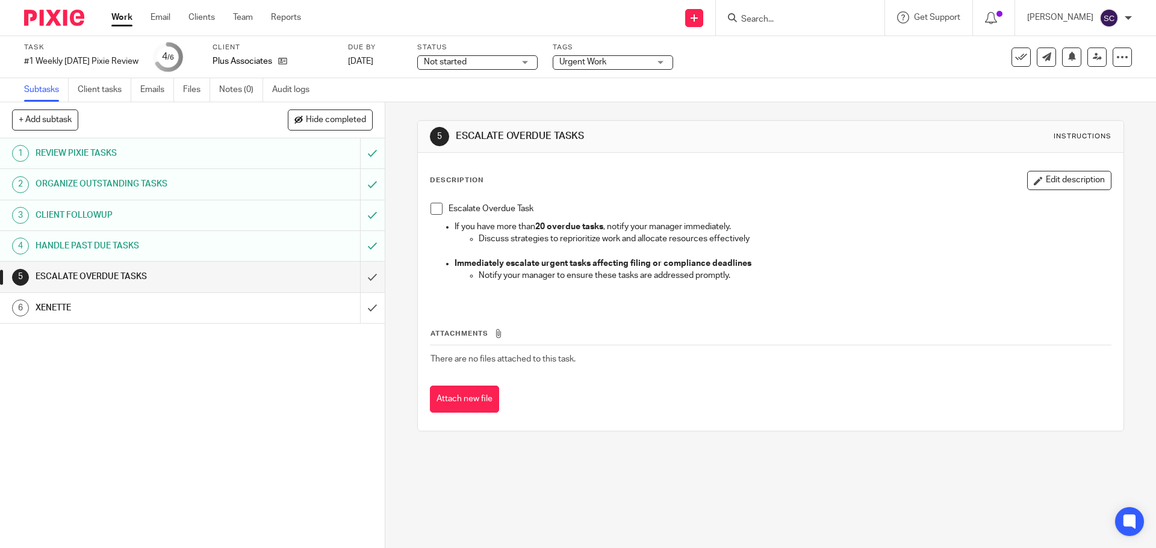
click at [431, 213] on span at bounding box center [436, 209] width 12 height 12
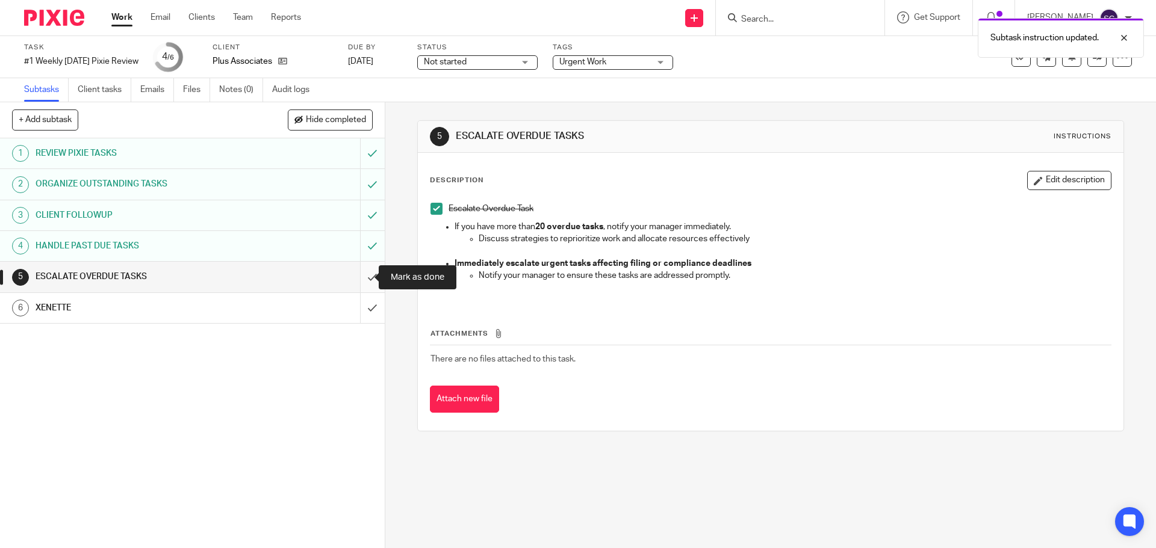
click at [359, 280] on input "submit" at bounding box center [192, 277] width 385 height 30
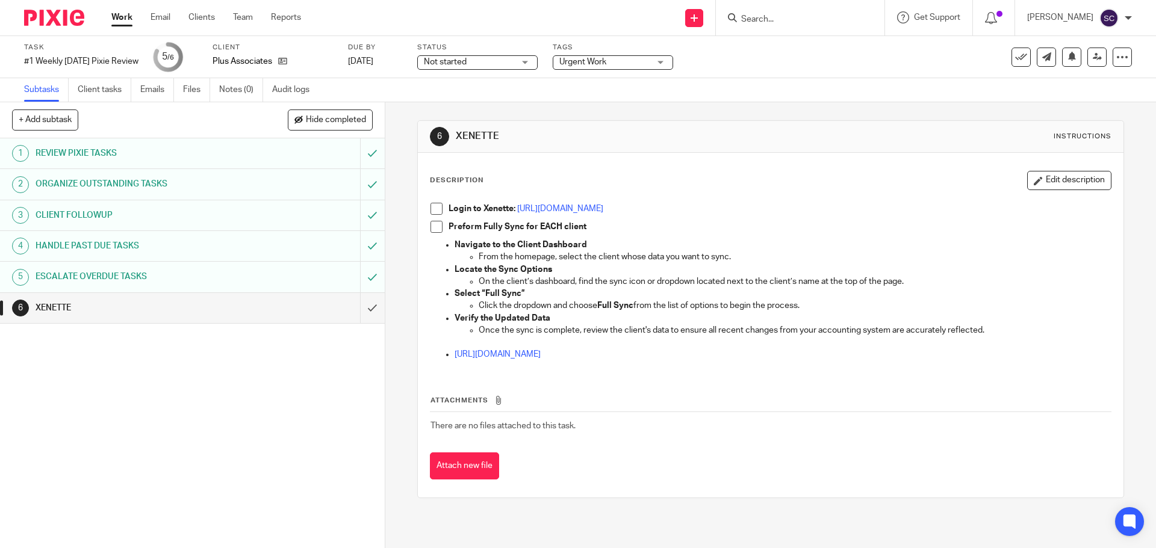
click at [431, 208] on span at bounding box center [436, 209] width 12 height 12
click at [360, 308] on input "submit" at bounding box center [192, 308] width 385 height 30
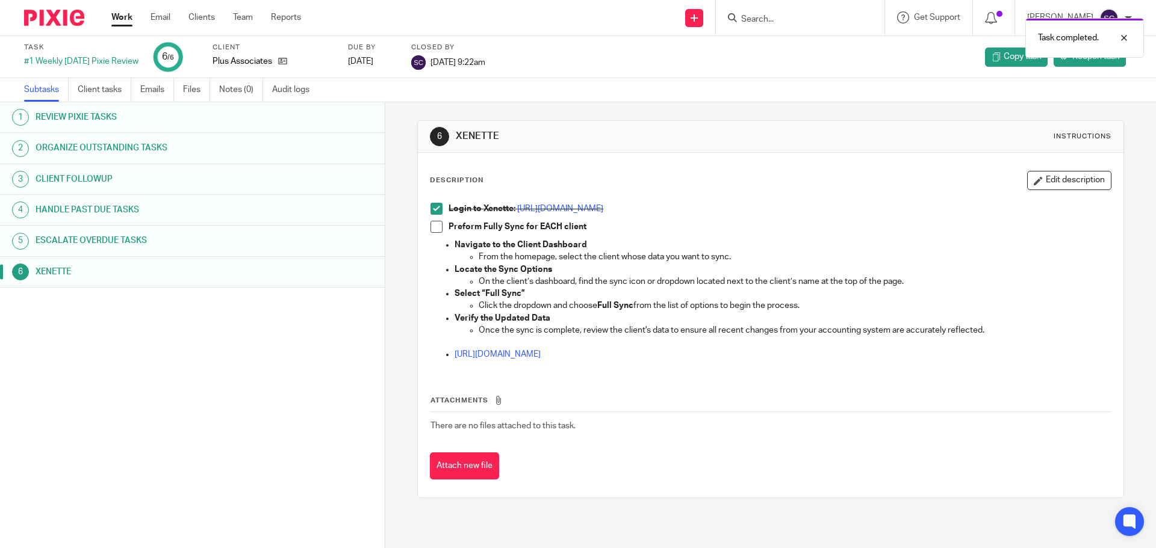
click at [432, 226] on span at bounding box center [436, 227] width 12 height 12
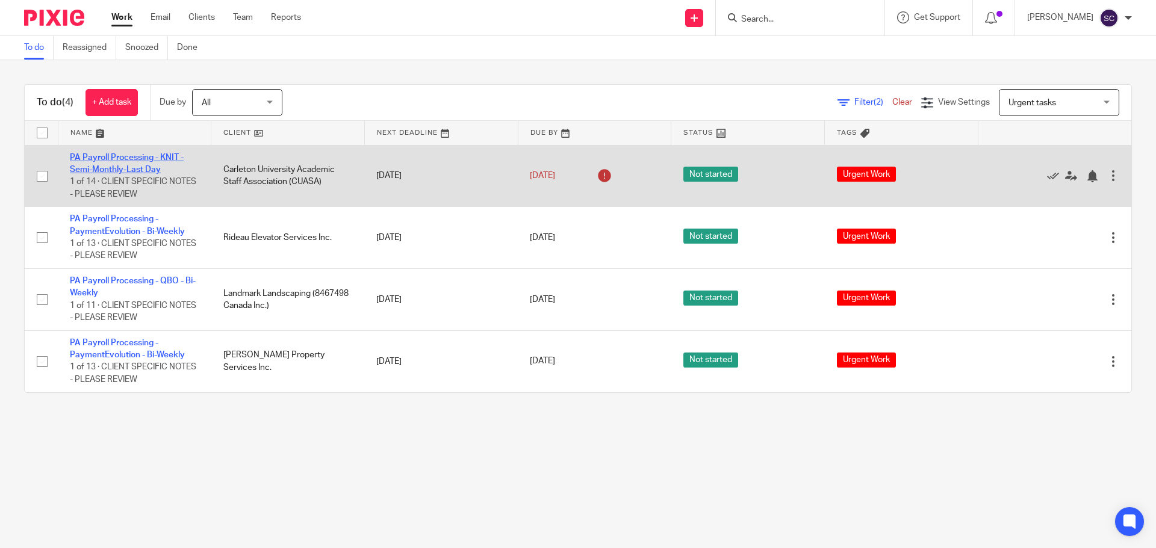
click at [85, 157] on link "PA Payroll Processing - KNIT - Semi-Monthly-Last Day" at bounding box center [127, 164] width 114 height 20
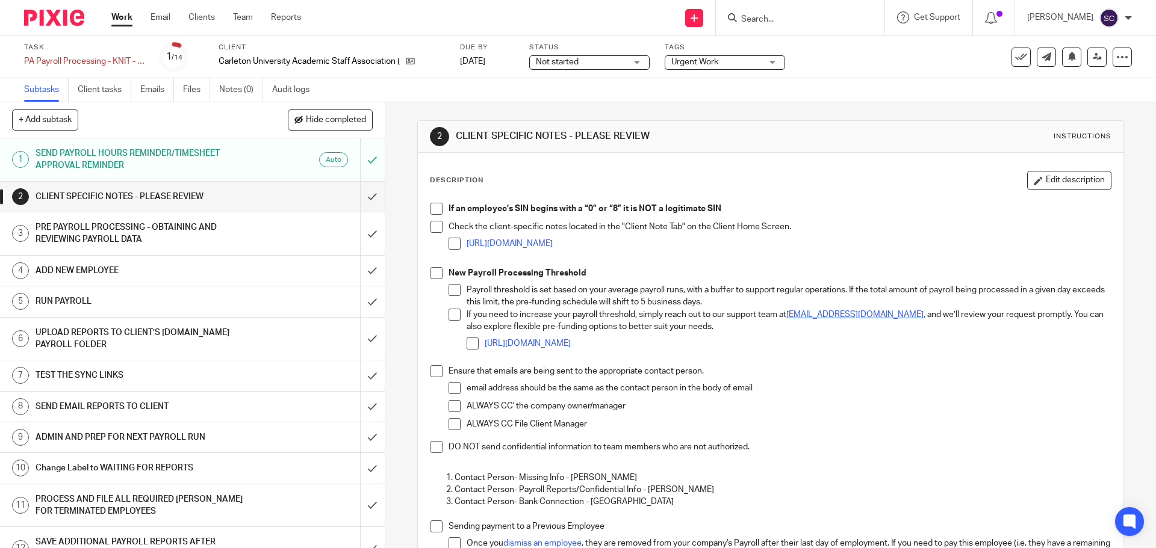
click at [100, 157] on h1 "SEND PAYROLL HOURS REMINDER/TIMESHEET APPROVAL REMINDER" at bounding box center [140, 159] width 208 height 31
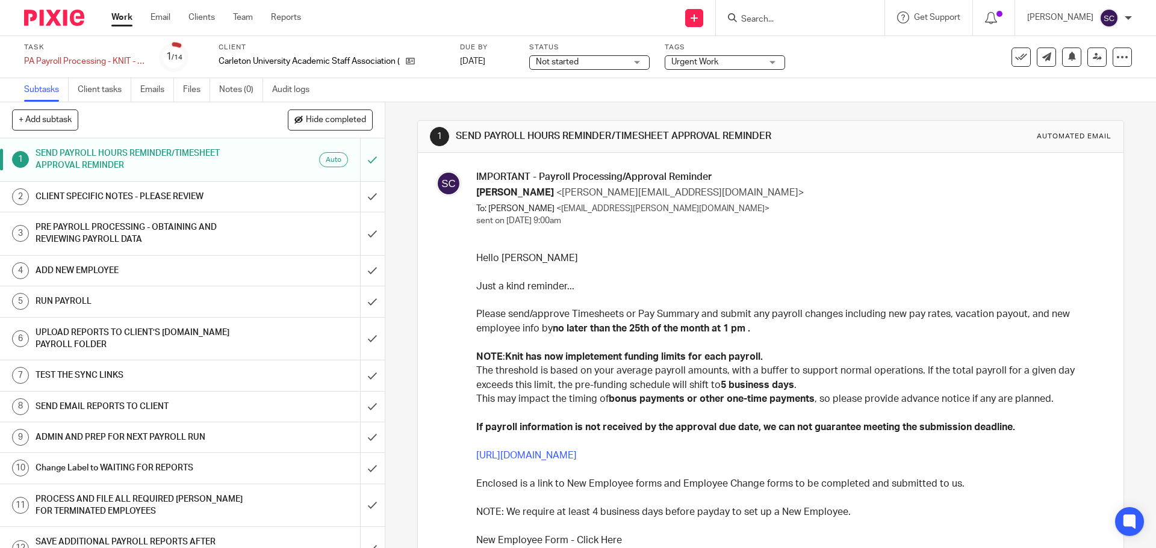
click at [577, 457] on link "[URL][DOMAIN_NAME]" at bounding box center [526, 456] width 101 height 10
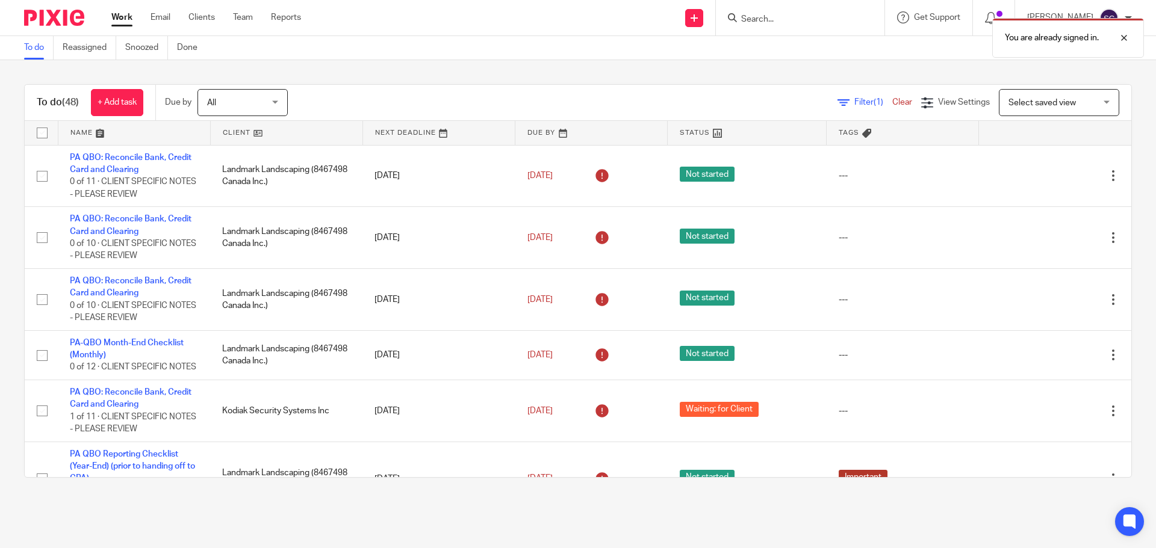
click at [767, 15] on div "You are already signed in." at bounding box center [861, 35] width 566 height 46
click at [1124, 39] on div at bounding box center [1115, 38] width 33 height 14
click at [769, 17] on input "Search" at bounding box center [794, 19] width 108 height 11
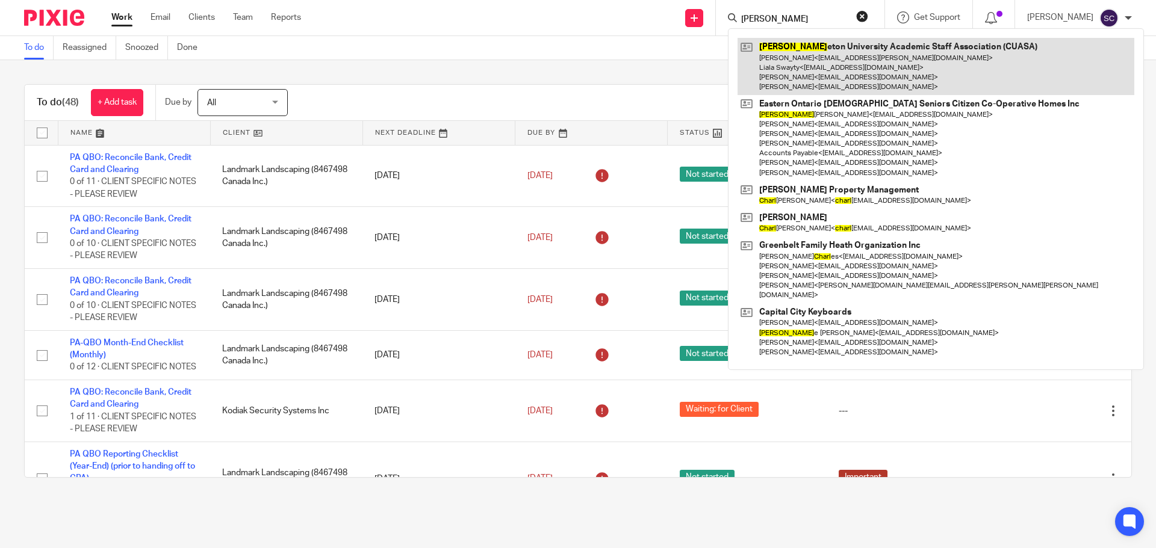
type input "carl"
click at [777, 45] on link at bounding box center [935, 66] width 397 height 57
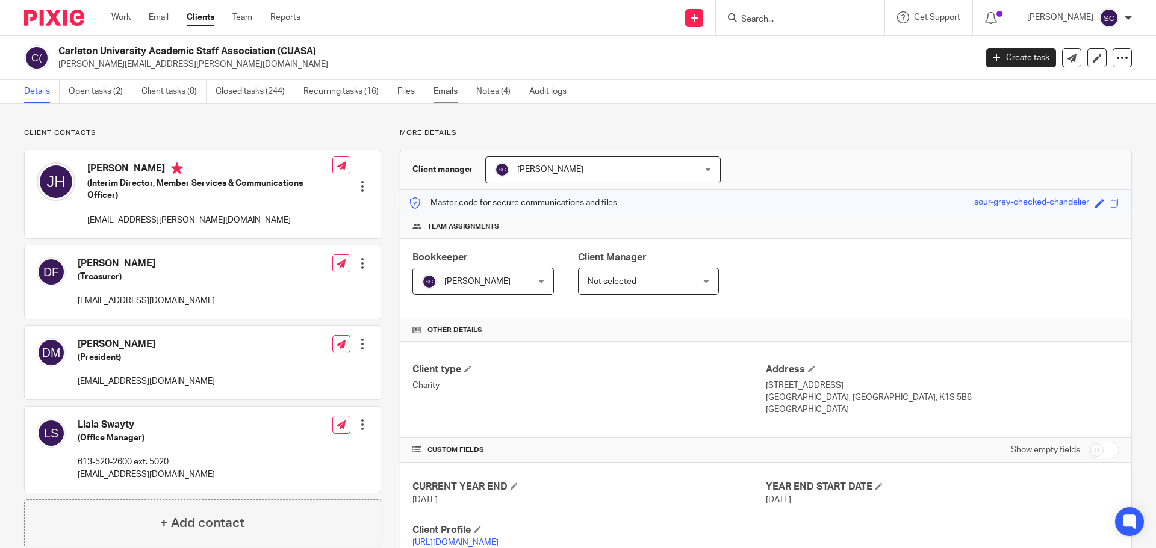
click at [447, 89] on link "Emails" at bounding box center [450, 91] width 34 height 23
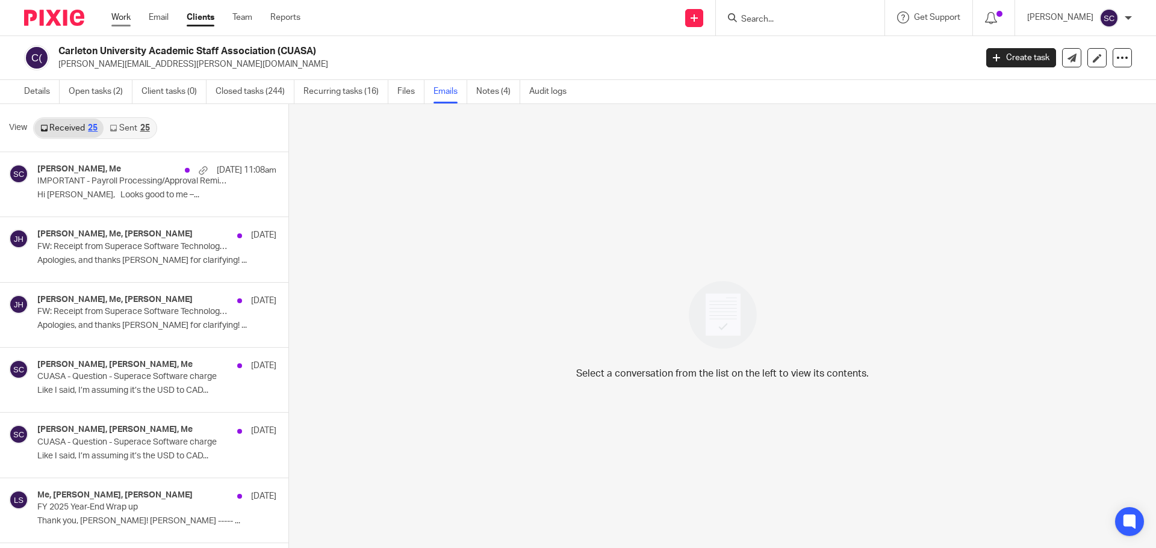
click at [120, 19] on link "Work" at bounding box center [120, 17] width 19 height 12
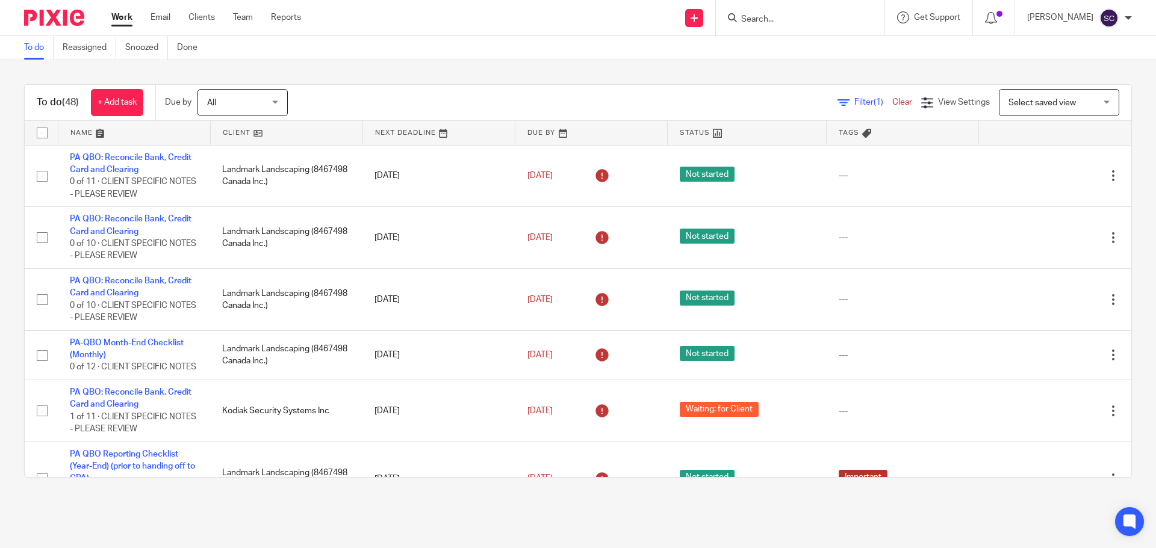
click at [1020, 104] on span "Select saved view" at bounding box center [1041, 103] width 67 height 8
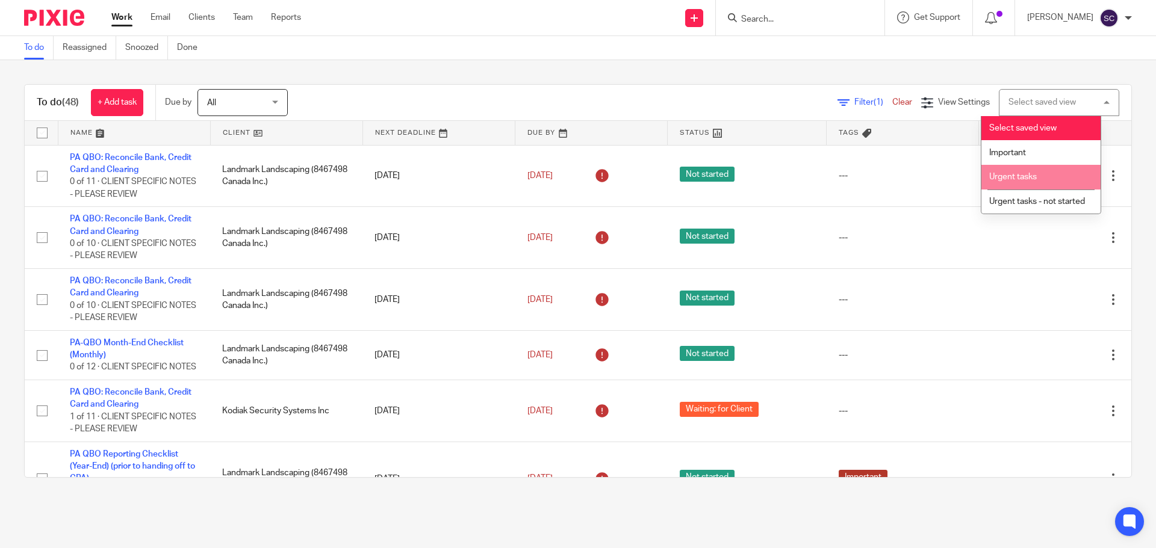
click at [1030, 176] on span "Urgent tasks" at bounding box center [1013, 177] width 48 height 8
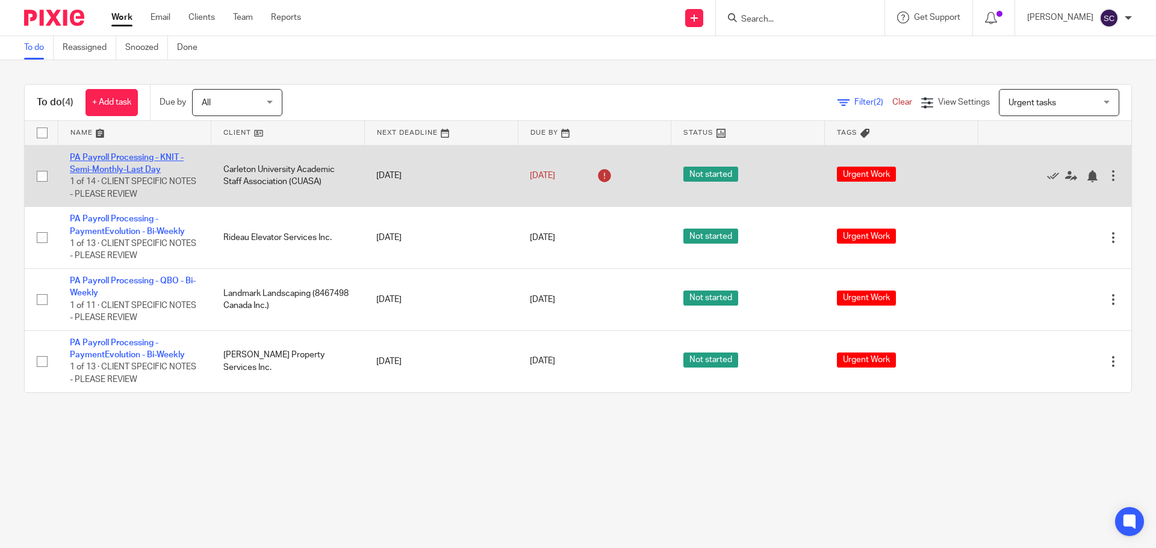
click at [102, 158] on link "PA Payroll Processing - KNIT - Semi-Monthly-Last Day" at bounding box center [127, 164] width 114 height 20
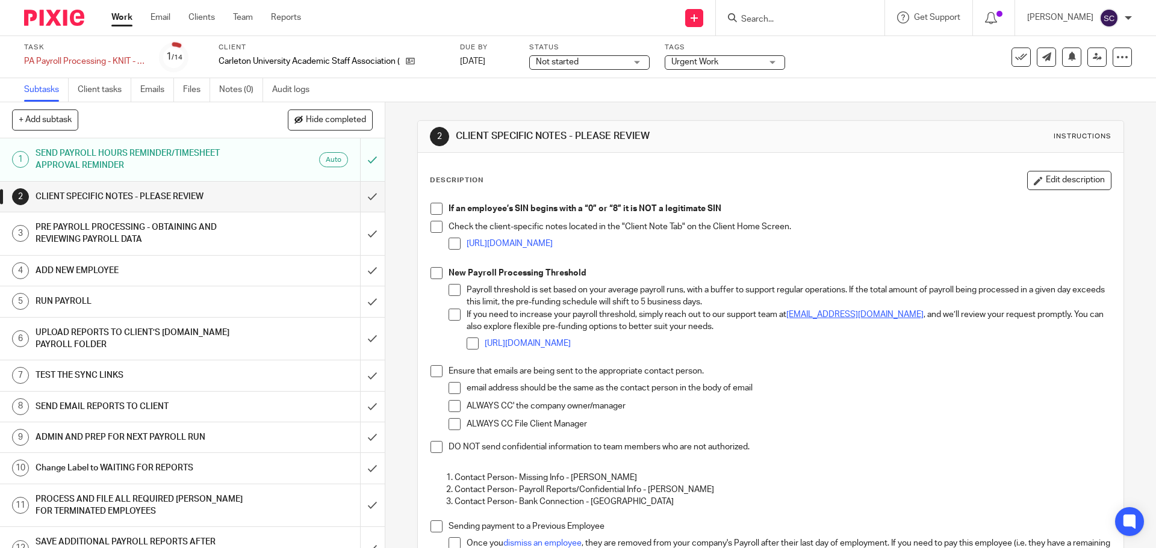
click at [433, 226] on span at bounding box center [436, 227] width 12 height 12
click at [431, 210] on span at bounding box center [436, 209] width 12 height 12
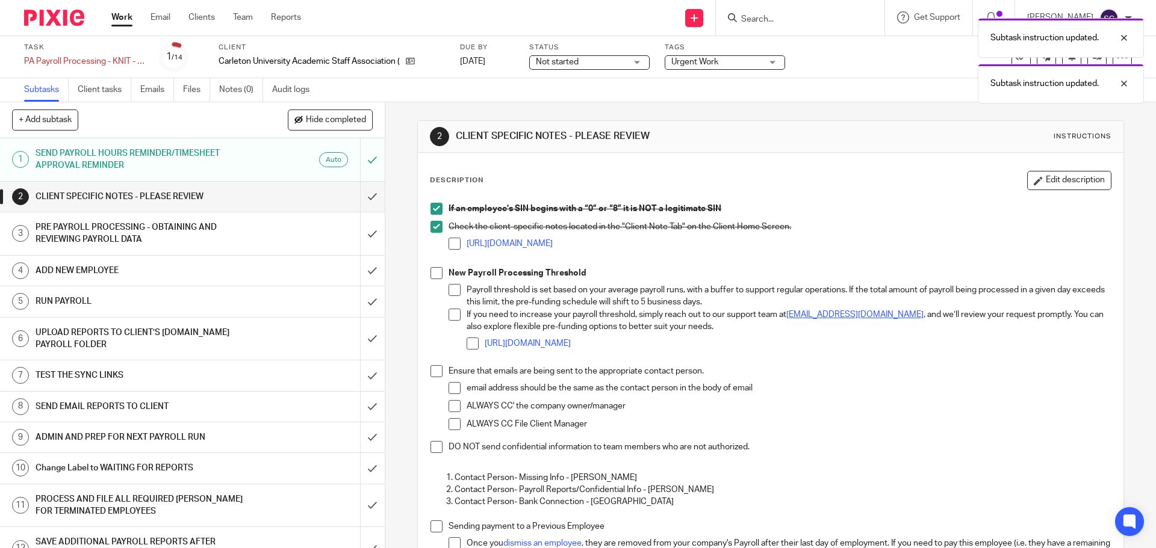
click at [432, 272] on span at bounding box center [436, 273] width 12 height 12
click at [431, 372] on span at bounding box center [436, 371] width 12 height 12
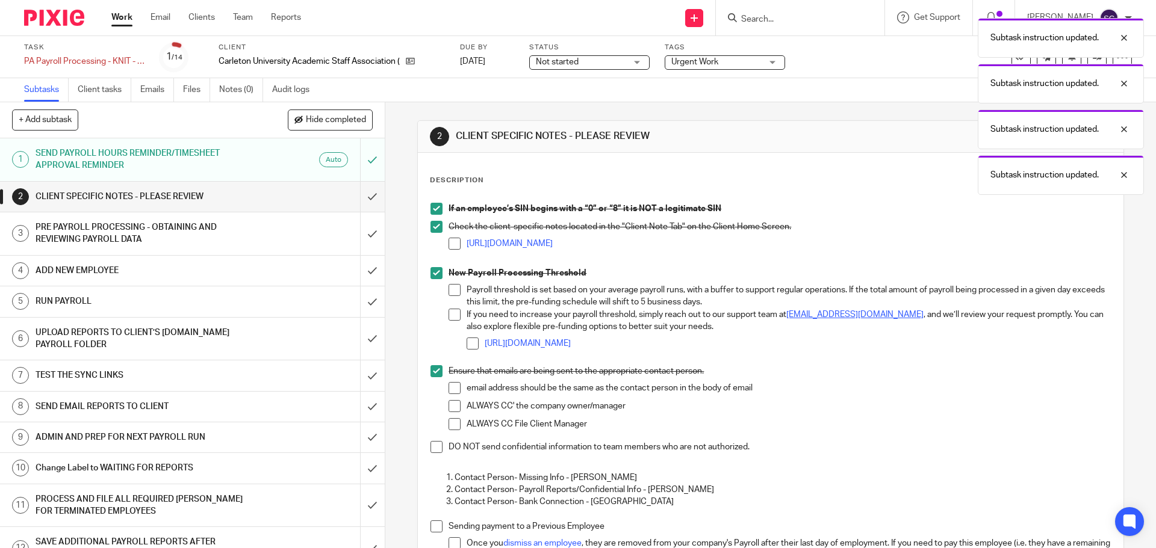
drag, startPoint x: 435, startPoint y: 449, endPoint x: 434, endPoint y: 455, distance: 6.1
click at [435, 448] on span at bounding box center [436, 447] width 12 height 12
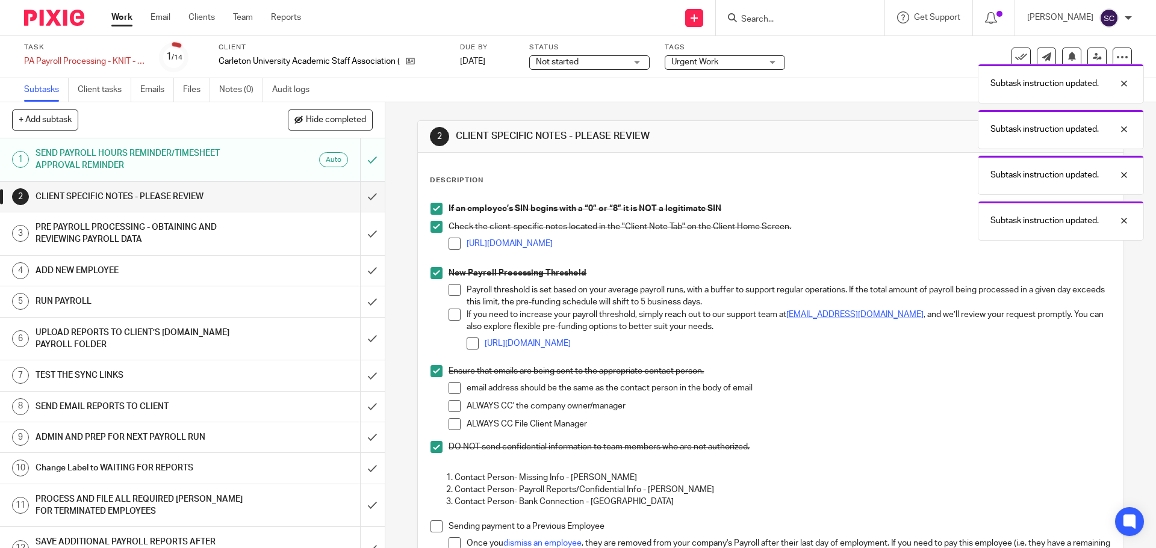
click at [433, 529] on span at bounding box center [436, 527] width 12 height 12
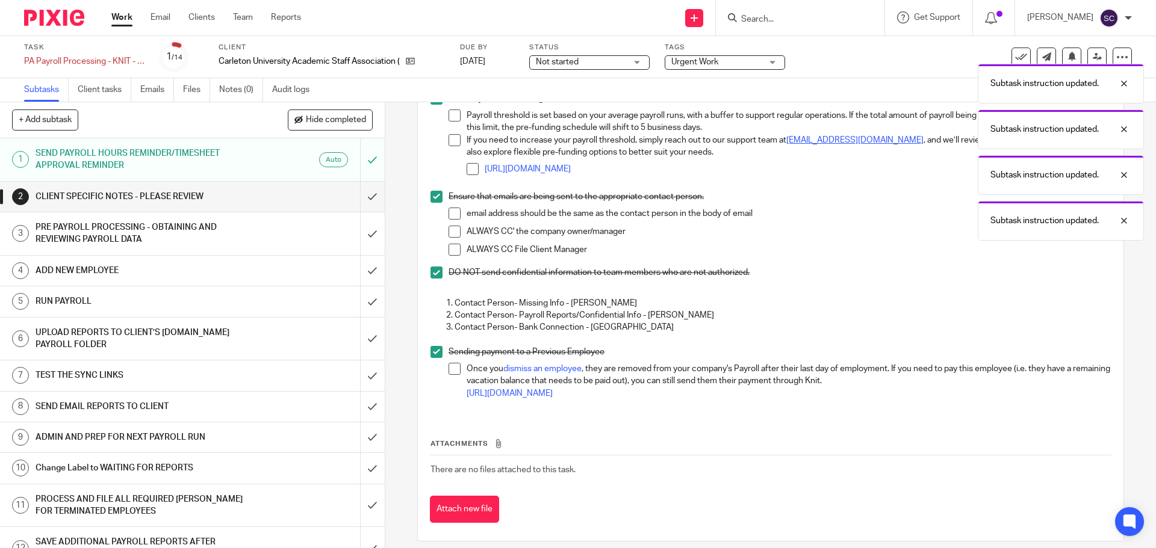
scroll to position [186, 0]
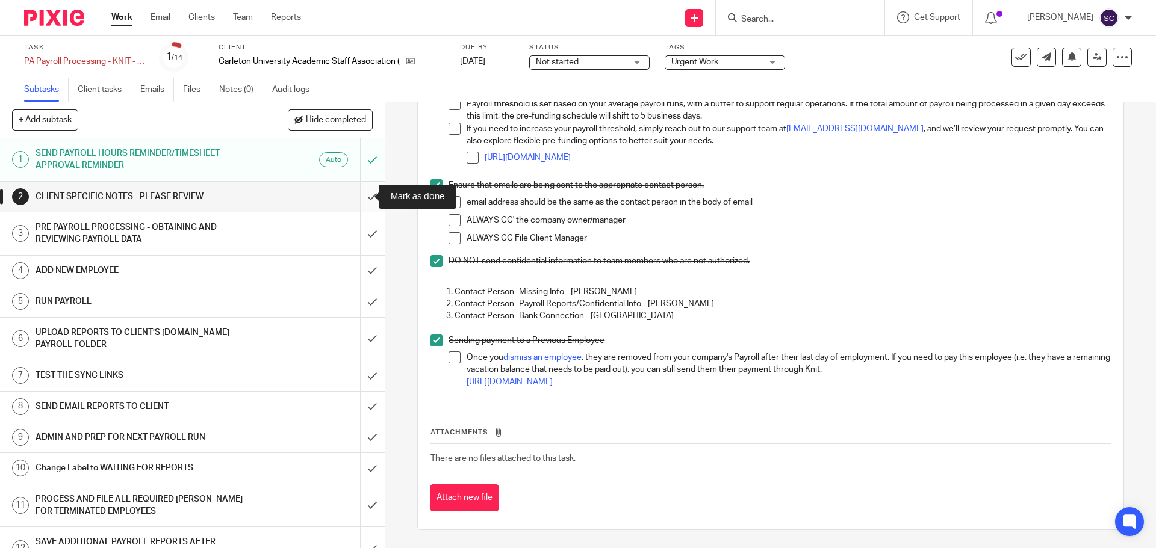
click at [358, 196] on input "submit" at bounding box center [192, 197] width 385 height 30
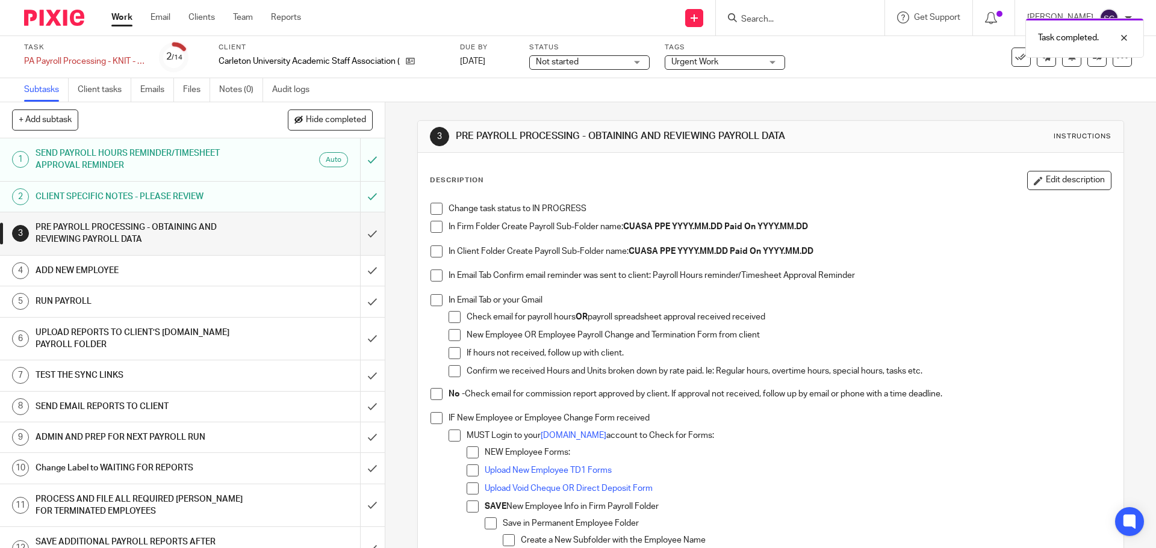
click at [430, 211] on span at bounding box center [436, 209] width 12 height 12
click at [430, 226] on span at bounding box center [436, 227] width 12 height 12
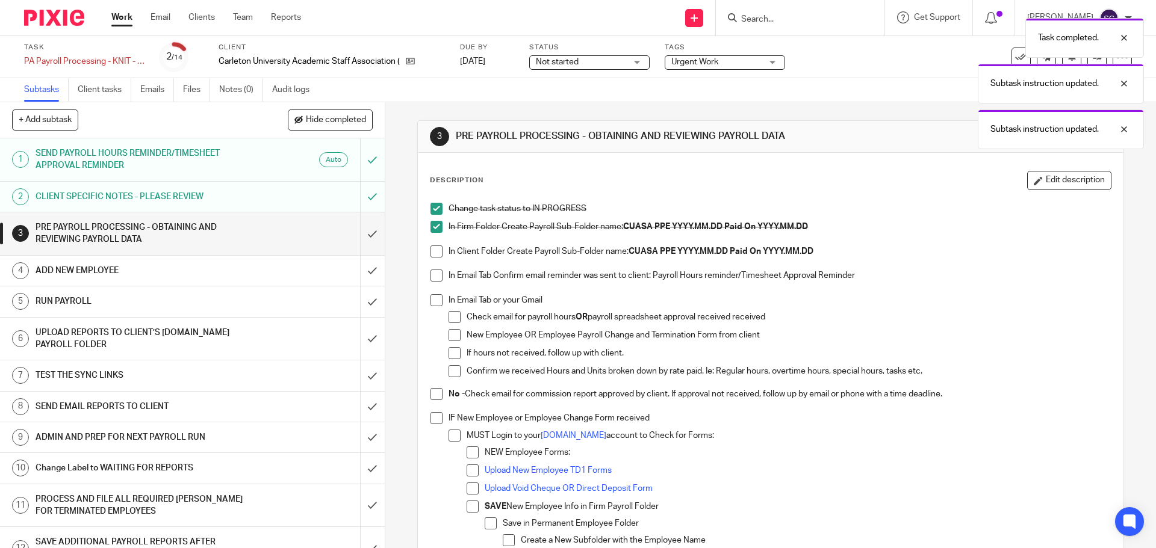
click at [435, 250] on span at bounding box center [436, 252] width 12 height 12
click at [438, 278] on span at bounding box center [436, 276] width 12 height 12
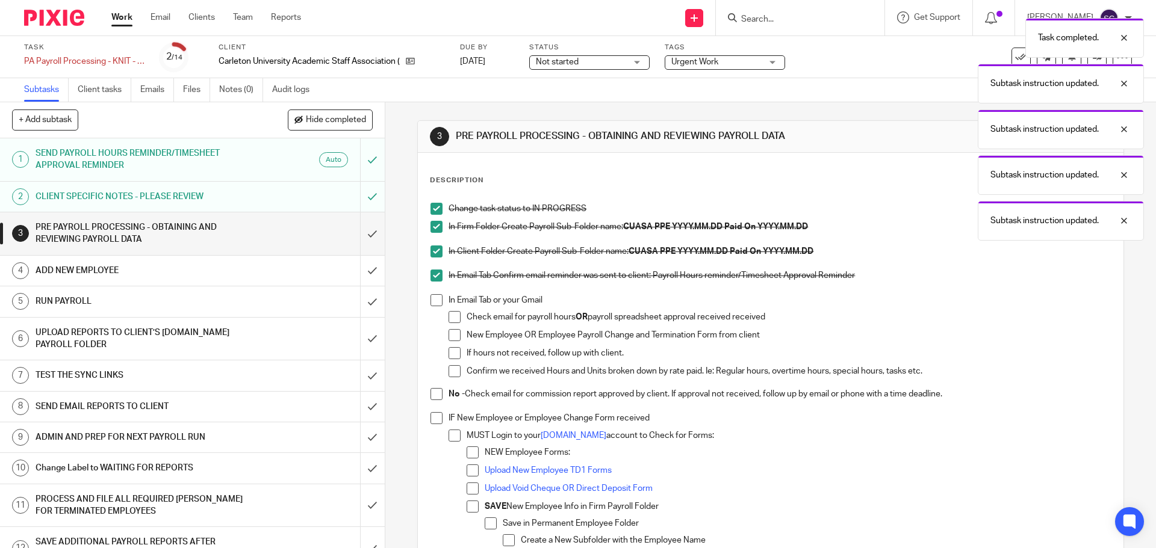
click at [430, 300] on span at bounding box center [436, 300] width 12 height 12
click at [432, 397] on span at bounding box center [436, 394] width 12 height 12
click at [431, 418] on span at bounding box center [436, 418] width 12 height 12
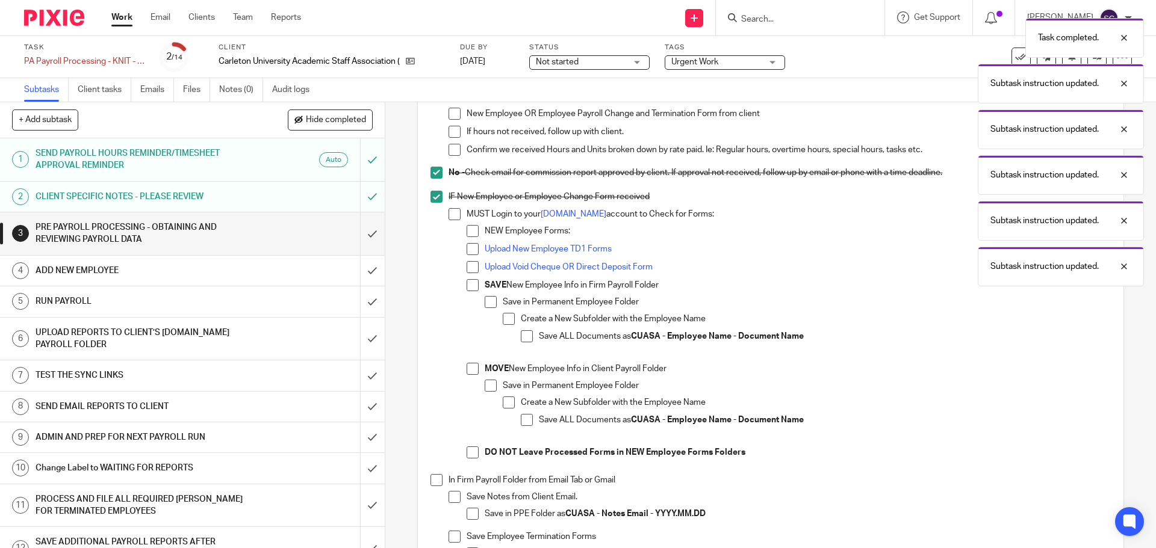
scroll to position [241, 0]
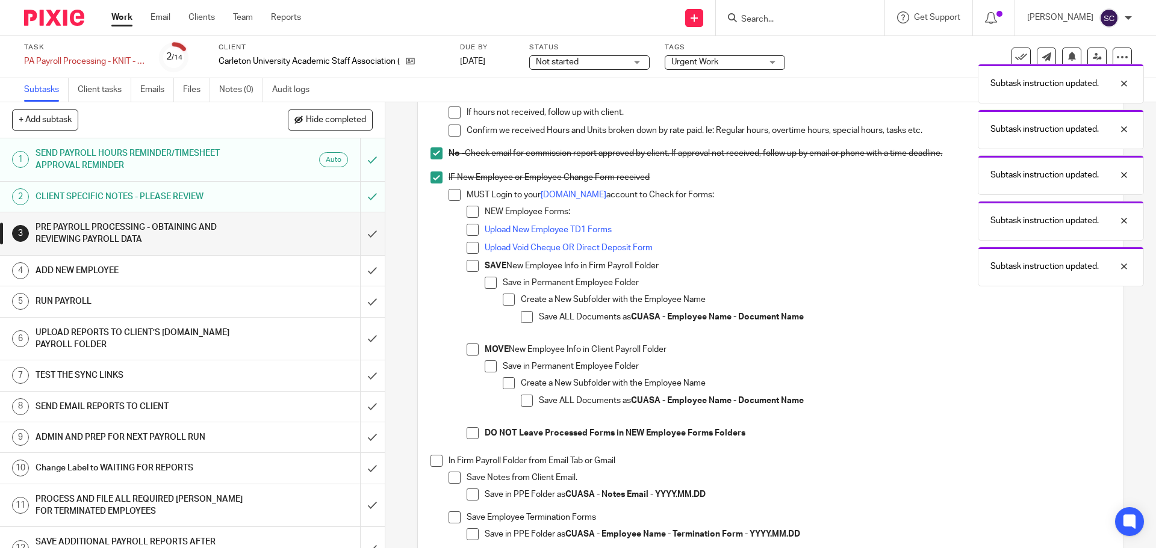
click at [431, 461] on span at bounding box center [436, 461] width 12 height 12
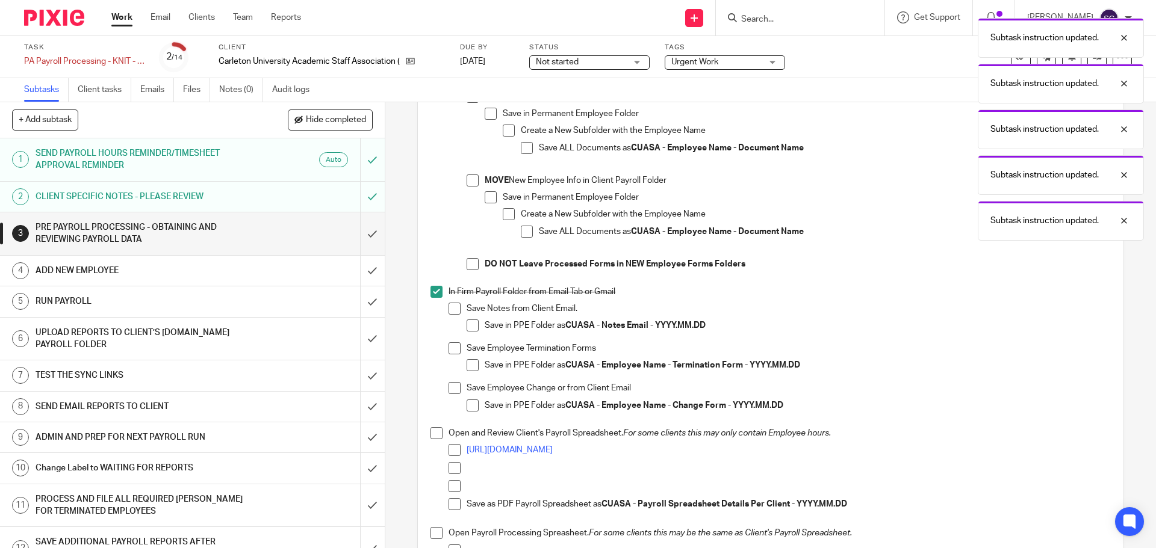
scroll to position [421, 0]
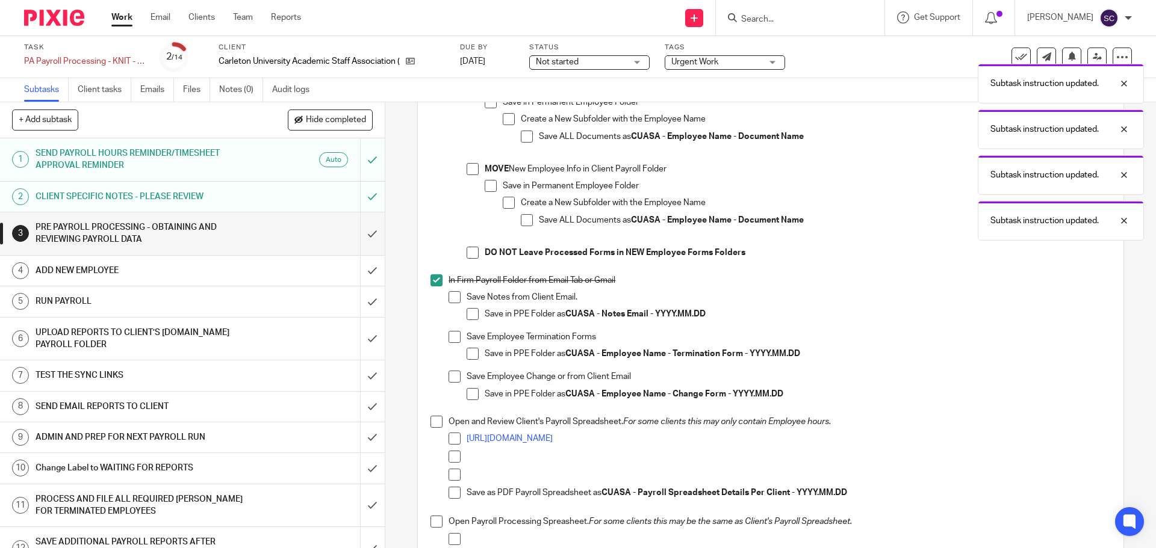
click at [432, 424] on span at bounding box center [436, 422] width 12 height 12
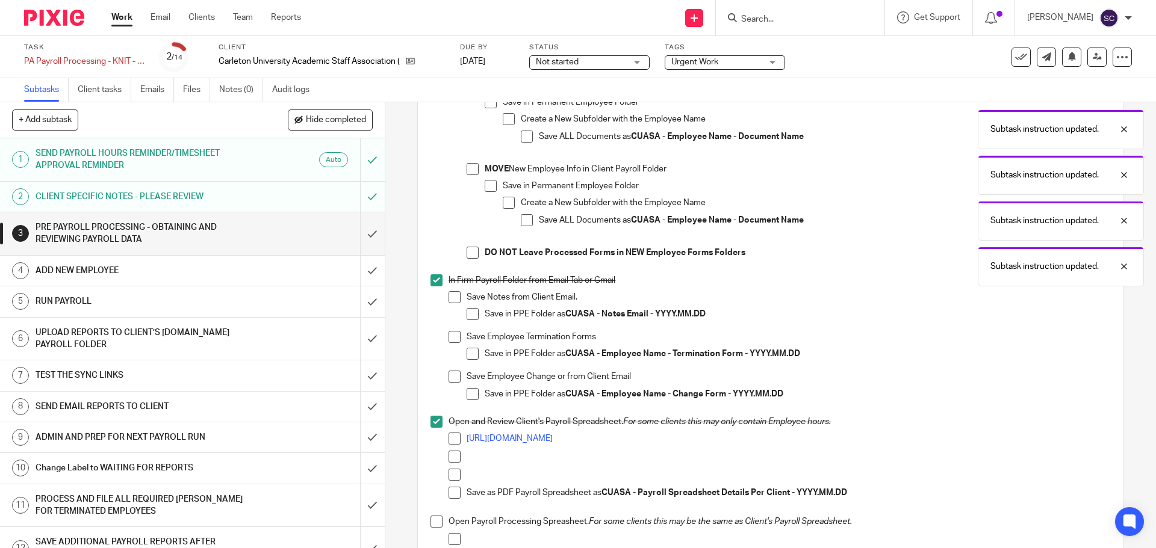
click at [433, 523] on span at bounding box center [436, 522] width 12 height 12
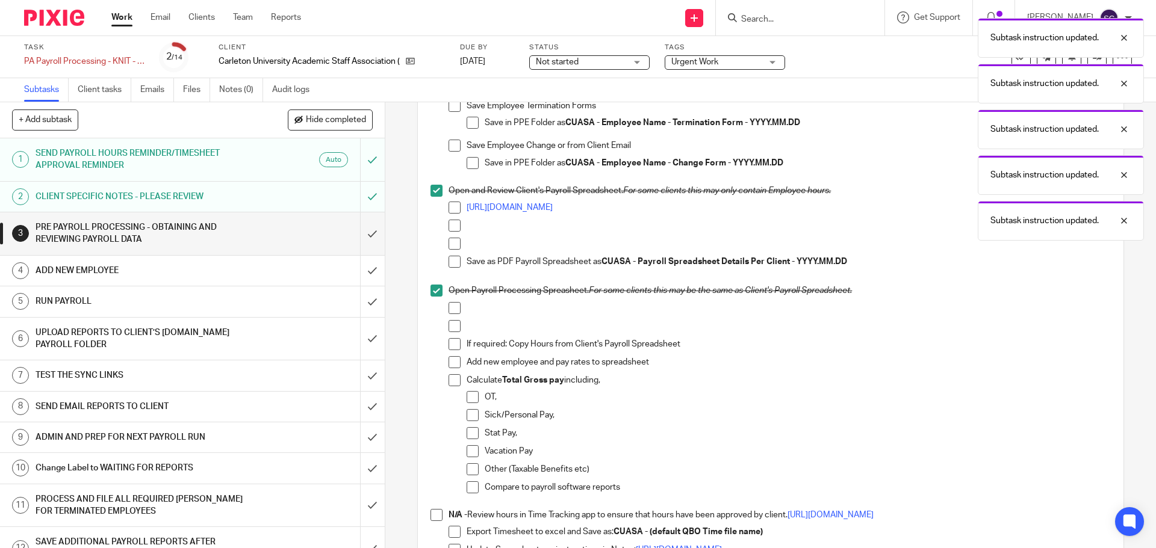
scroll to position [662, 0]
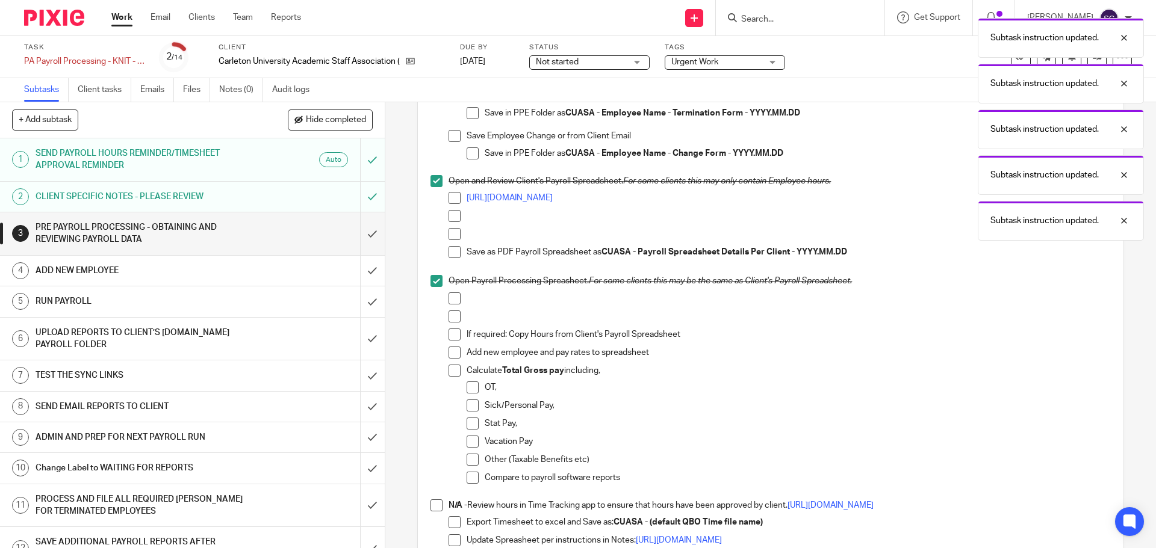
click at [433, 507] on span at bounding box center [436, 506] width 12 height 12
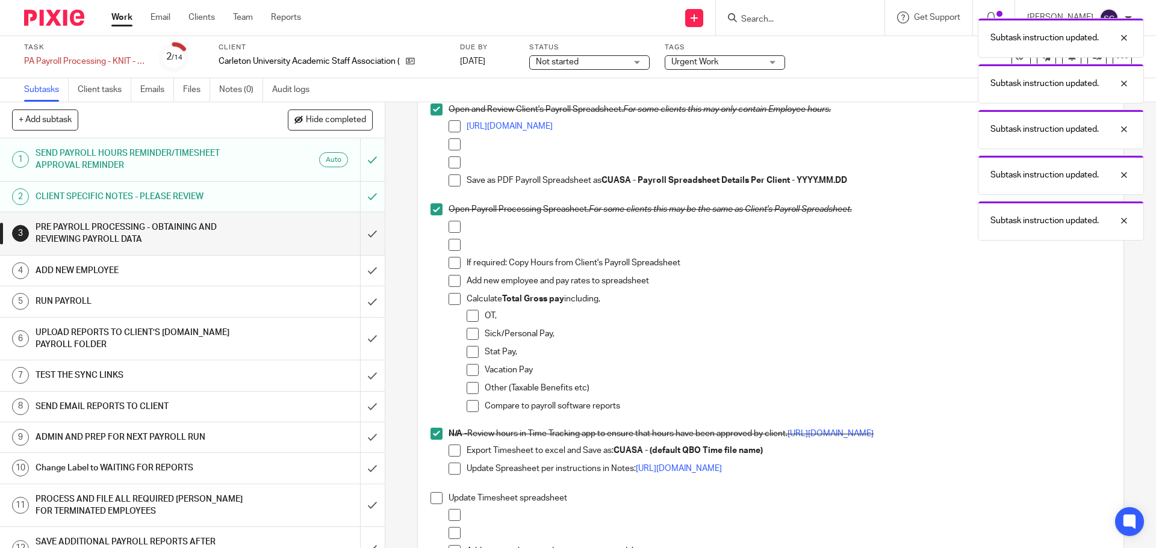
scroll to position [963, 0]
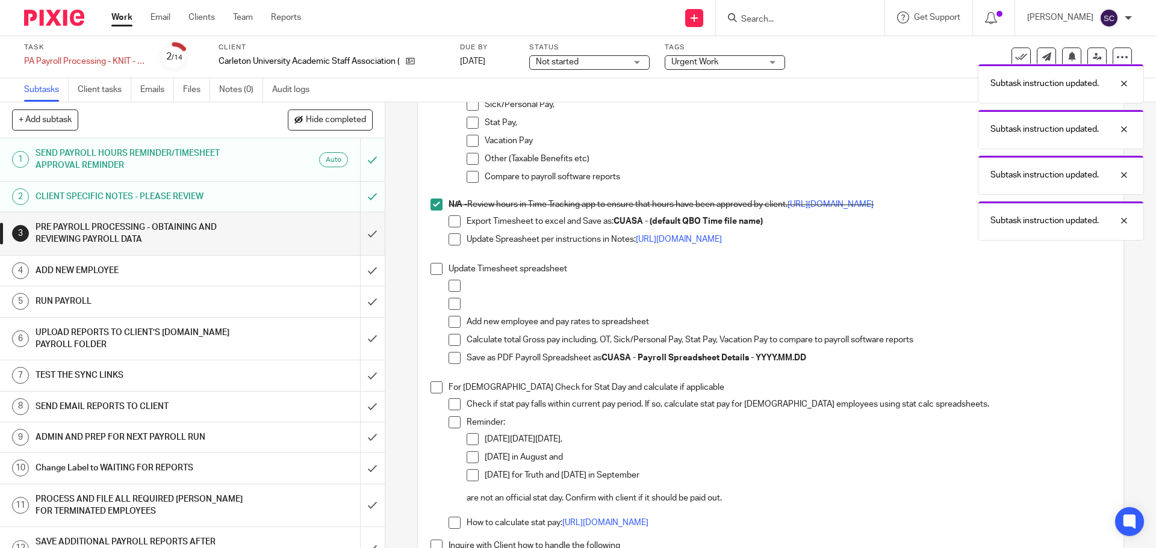
click at [438, 270] on span at bounding box center [436, 269] width 12 height 12
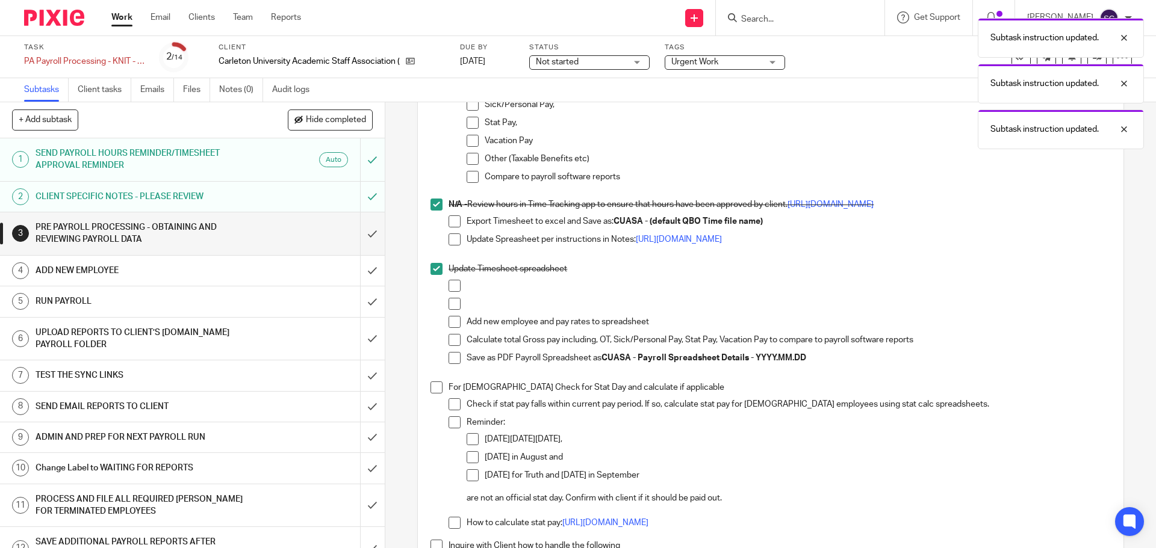
click at [430, 391] on span at bounding box center [436, 388] width 12 height 12
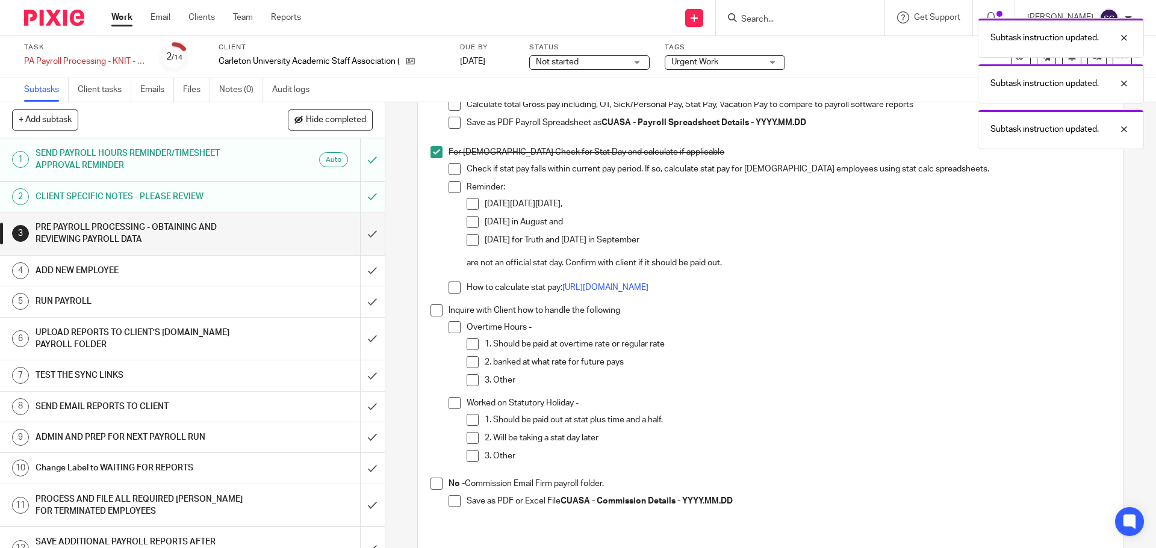
scroll to position [1204, 0]
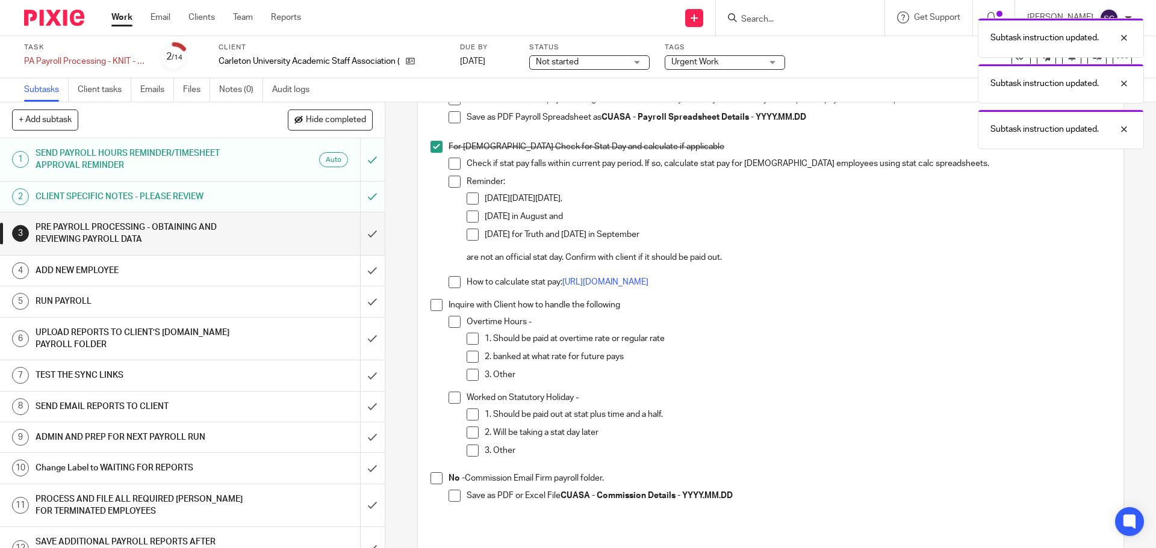
click at [432, 305] on span at bounding box center [436, 305] width 12 height 12
click at [433, 479] on span at bounding box center [436, 479] width 12 height 12
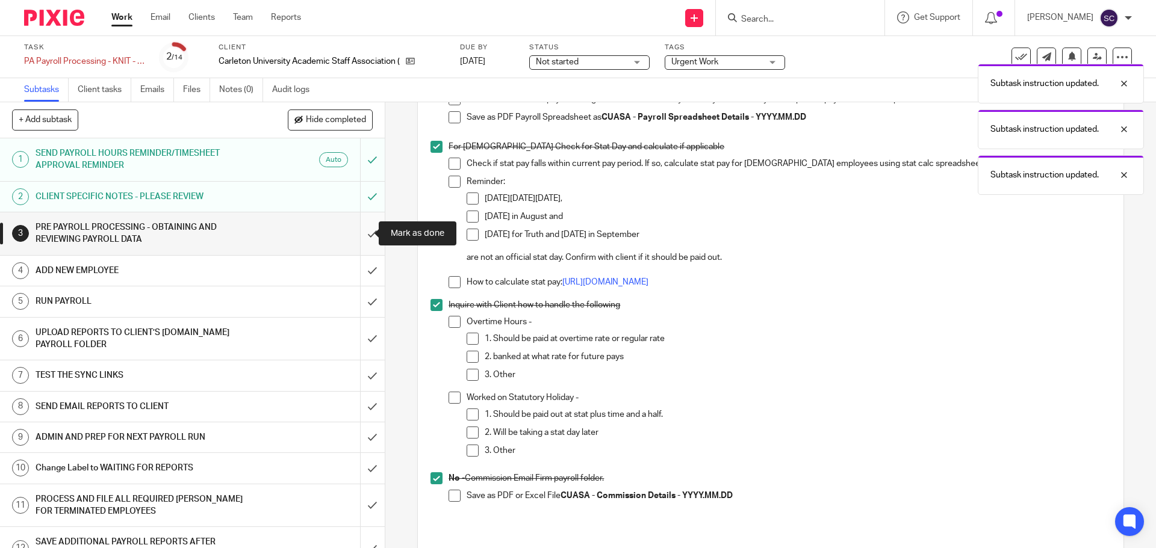
click at [358, 234] on input "submit" at bounding box center [192, 234] width 385 height 43
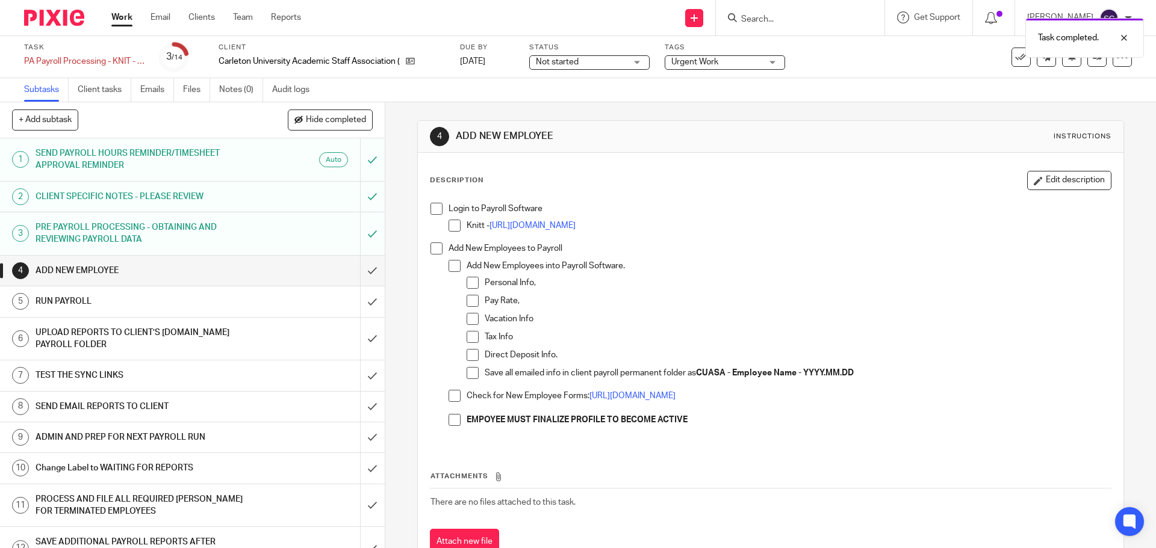
drag, startPoint x: 432, startPoint y: 208, endPoint x: 435, endPoint y: 226, distance: 18.2
click at [432, 208] on span at bounding box center [436, 209] width 12 height 12
click at [433, 248] on span at bounding box center [436, 249] width 12 height 12
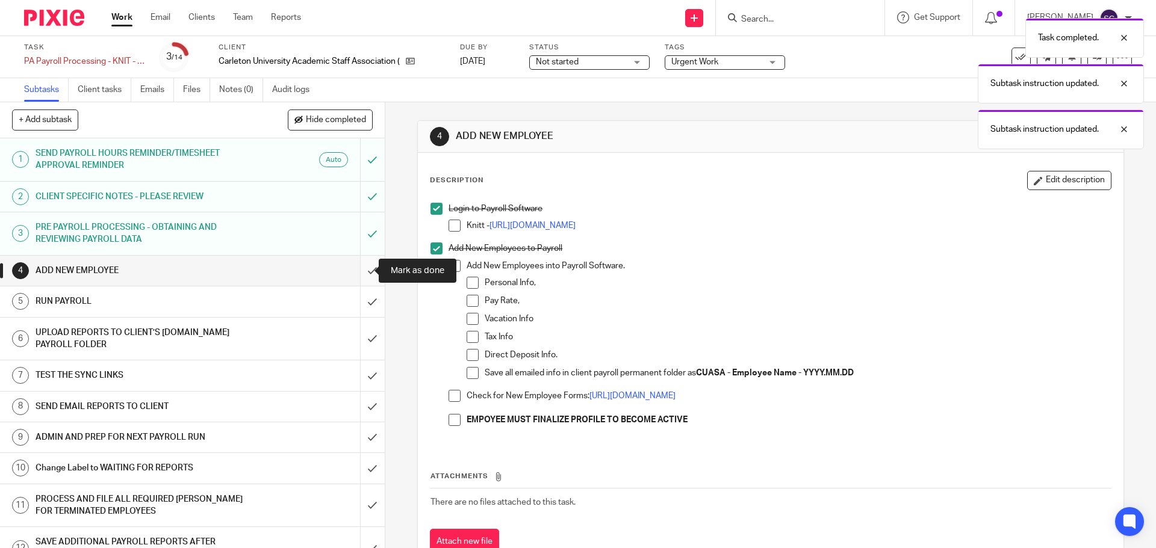
click at [358, 272] on input "submit" at bounding box center [192, 271] width 385 height 30
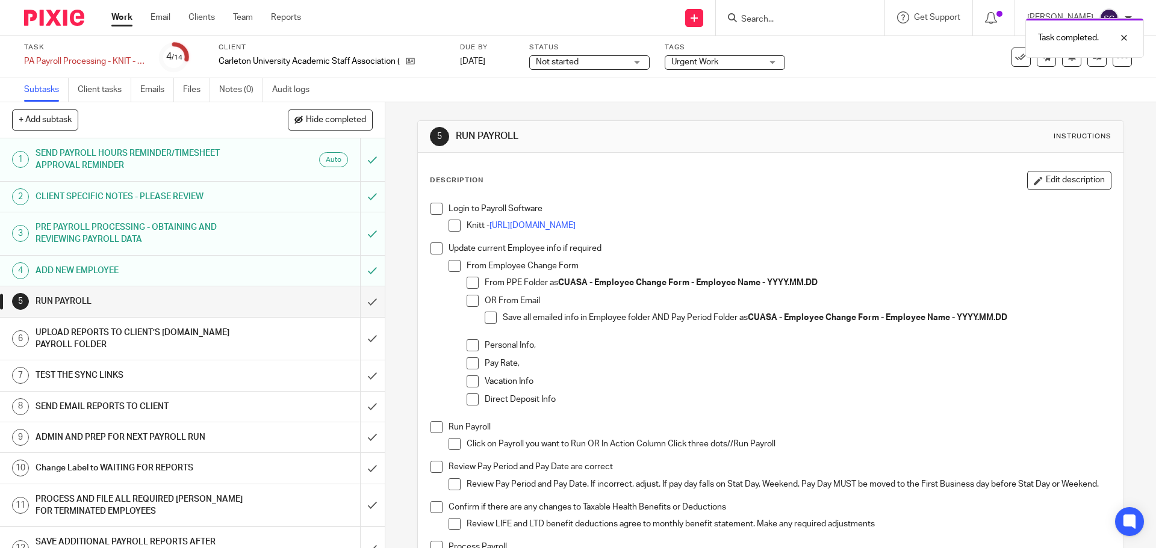
click at [435, 210] on span at bounding box center [436, 209] width 12 height 12
click at [435, 253] on span at bounding box center [436, 249] width 12 height 12
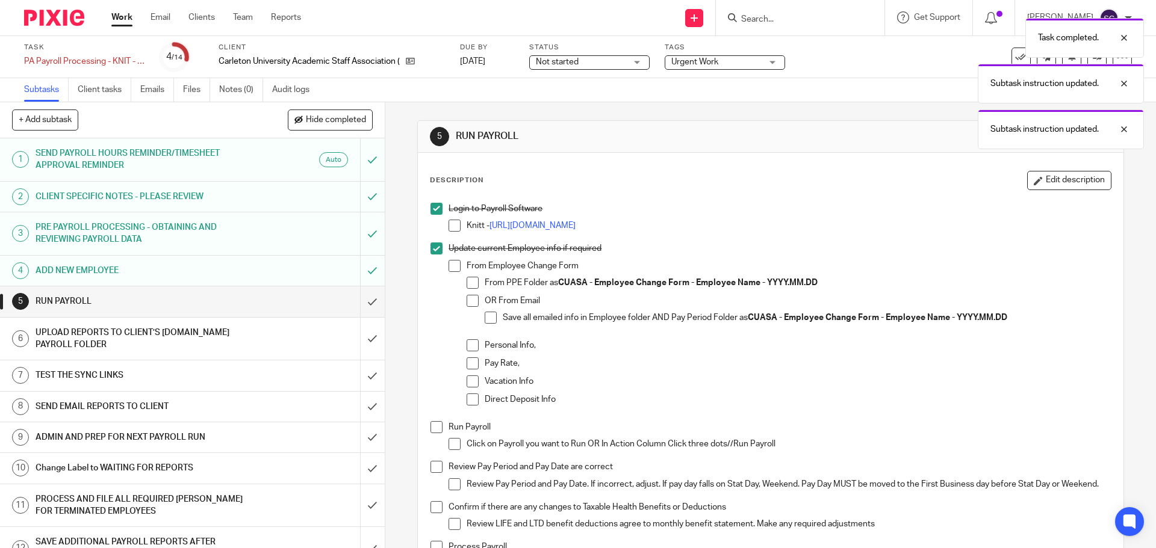
drag, startPoint x: 435, startPoint y: 428, endPoint x: 433, endPoint y: 451, distance: 22.9
click at [434, 428] on span at bounding box center [436, 427] width 12 height 12
drag, startPoint x: 430, startPoint y: 470, endPoint x: 431, endPoint y: 478, distance: 8.5
click at [430, 470] on span at bounding box center [436, 467] width 12 height 12
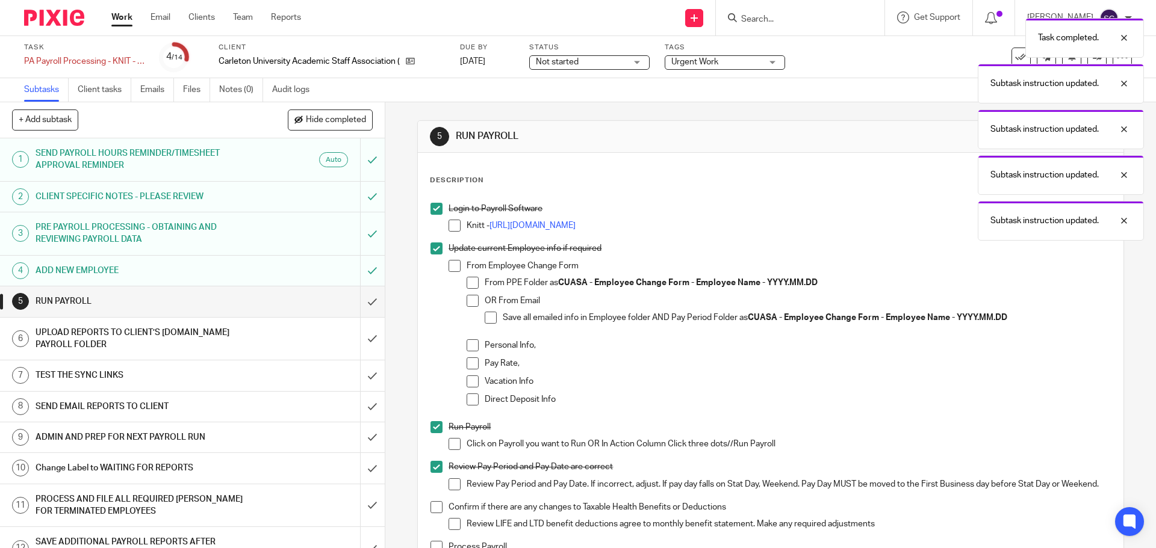
click at [430, 512] on span at bounding box center [436, 507] width 12 height 12
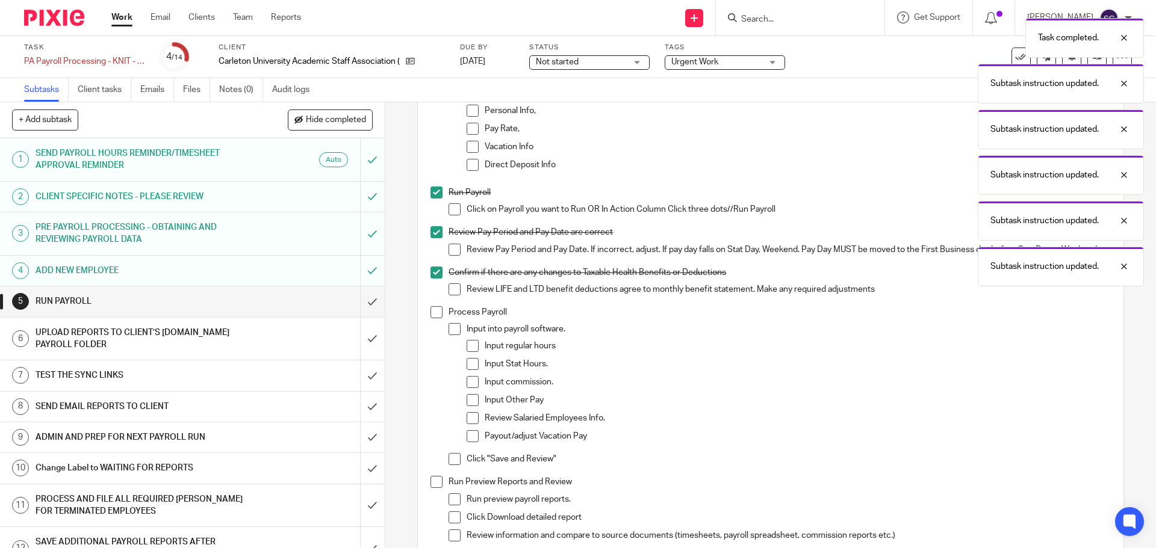
scroll to position [241, 0]
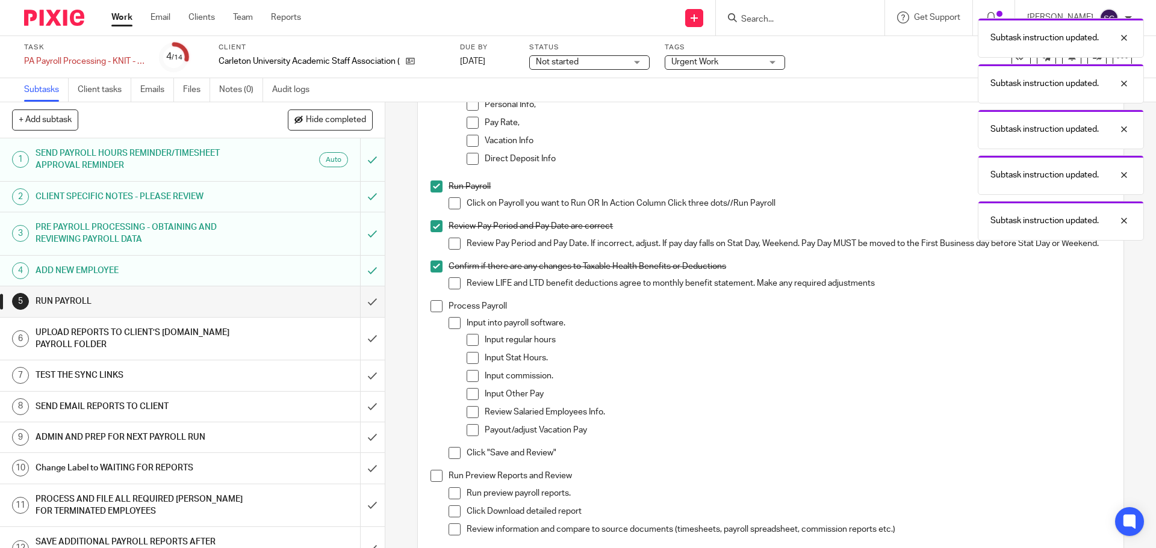
click at [430, 308] on span at bounding box center [436, 306] width 12 height 12
click at [437, 489] on li "Run Preview Reports and Review Run preview payroll reports. Click Download deta…" at bounding box center [770, 511] width 680 height 82
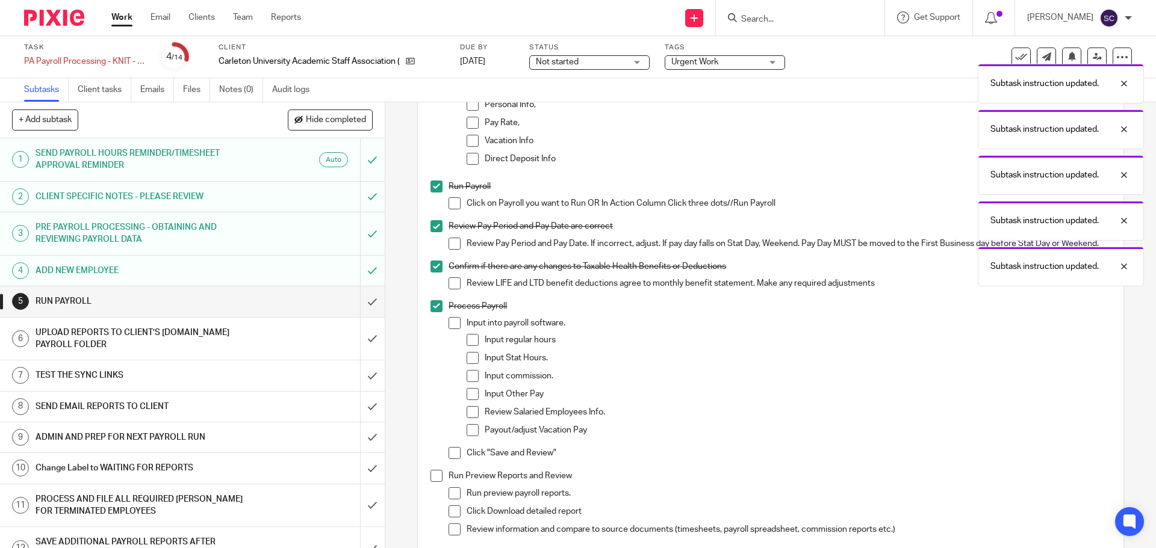
click at [431, 482] on span at bounding box center [436, 476] width 12 height 12
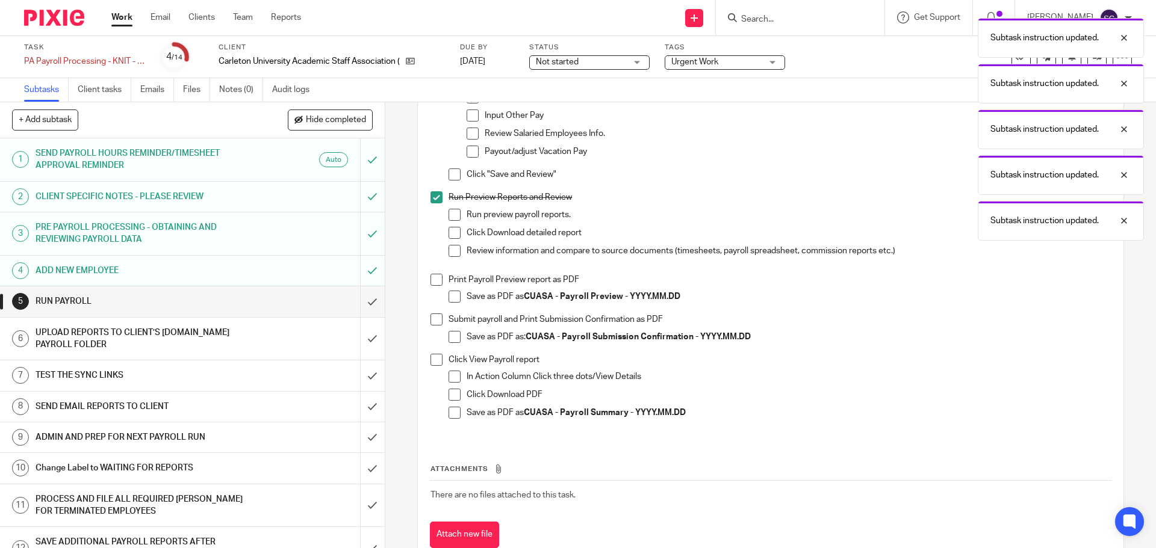
scroll to position [563, 0]
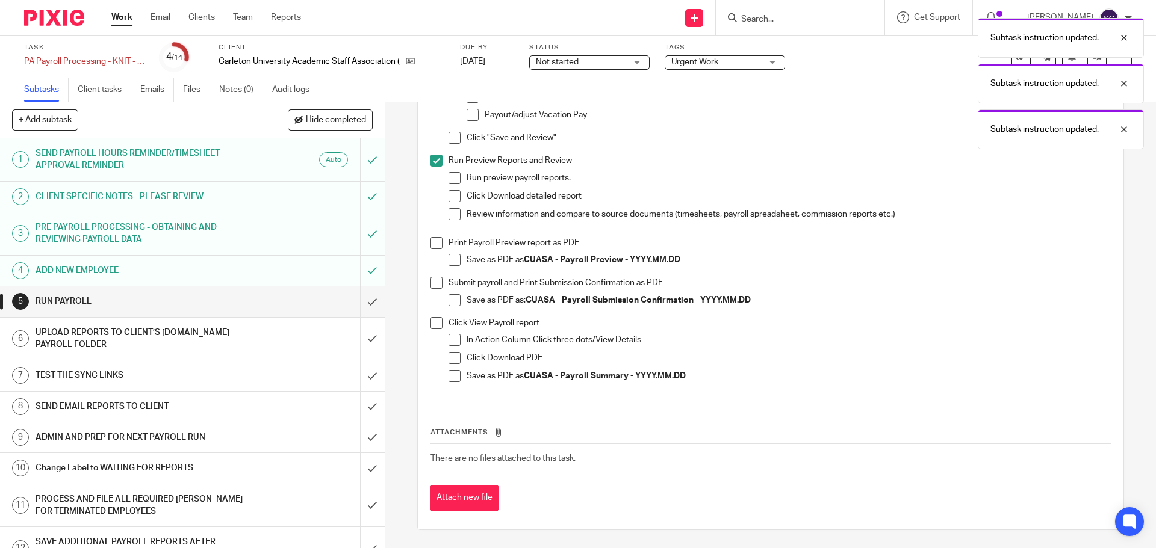
click at [433, 249] on li "Print Payroll Preview report as PDF Save as PDF as CUASA - Payroll Preview - YY…" at bounding box center [770, 257] width 680 height 40
click at [431, 246] on span at bounding box center [436, 243] width 12 height 12
click at [430, 282] on span at bounding box center [436, 283] width 12 height 12
click at [430, 324] on span at bounding box center [436, 323] width 12 height 12
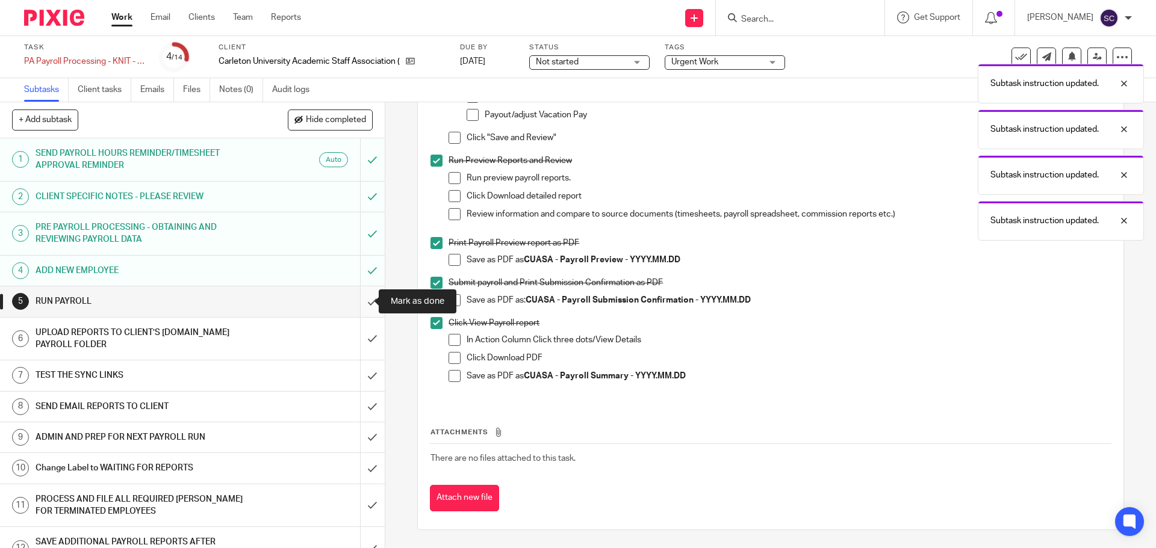
click at [358, 301] on input "submit" at bounding box center [192, 302] width 385 height 30
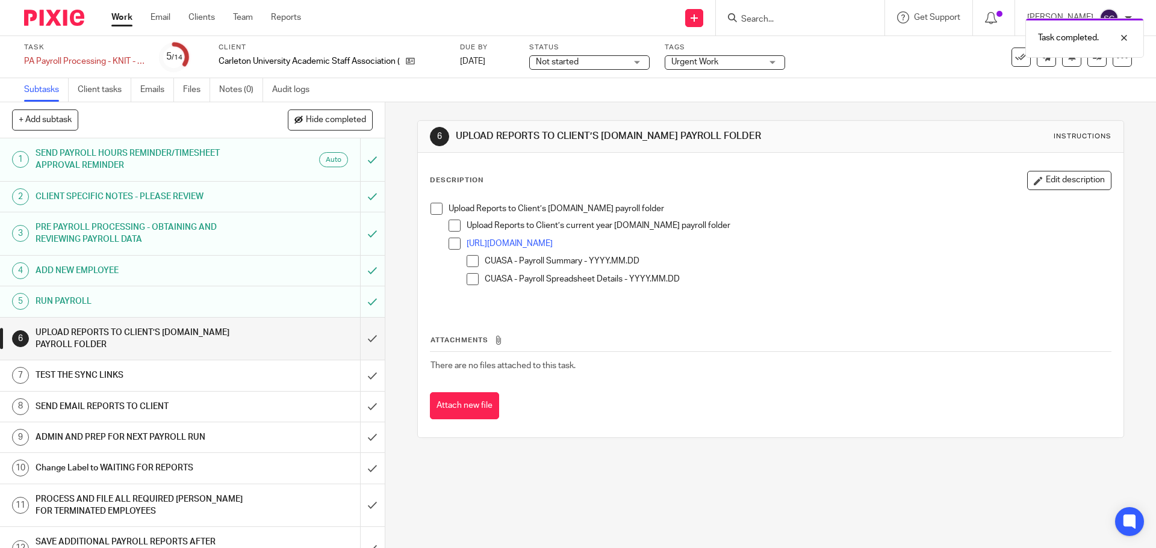
click at [434, 209] on span at bounding box center [436, 209] width 12 height 12
click at [357, 341] on input "submit" at bounding box center [192, 339] width 385 height 43
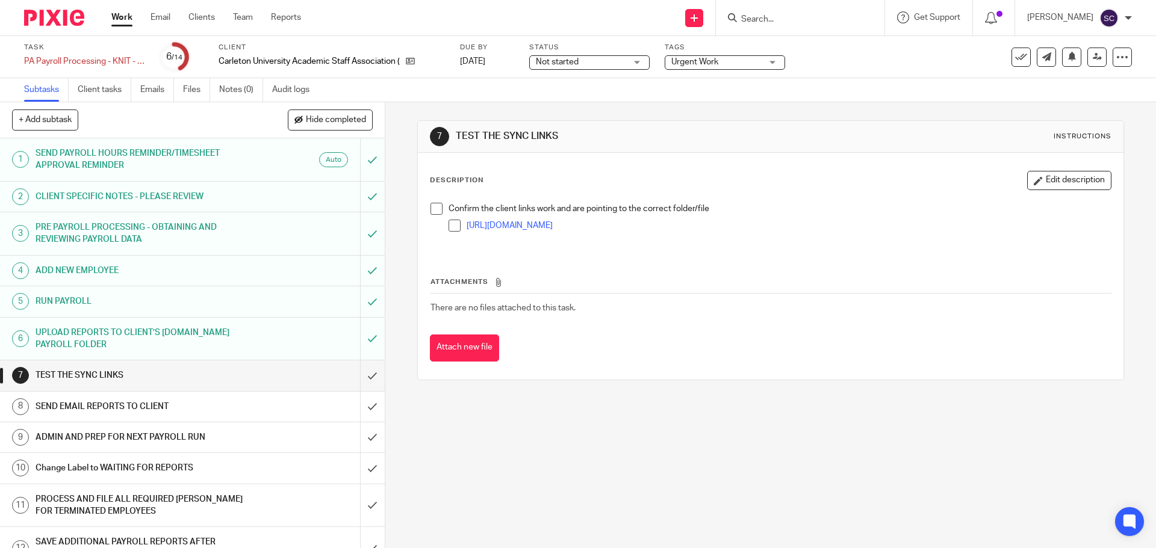
click at [450, 226] on span at bounding box center [455, 226] width 12 height 12
click at [435, 211] on span at bounding box center [436, 209] width 12 height 12
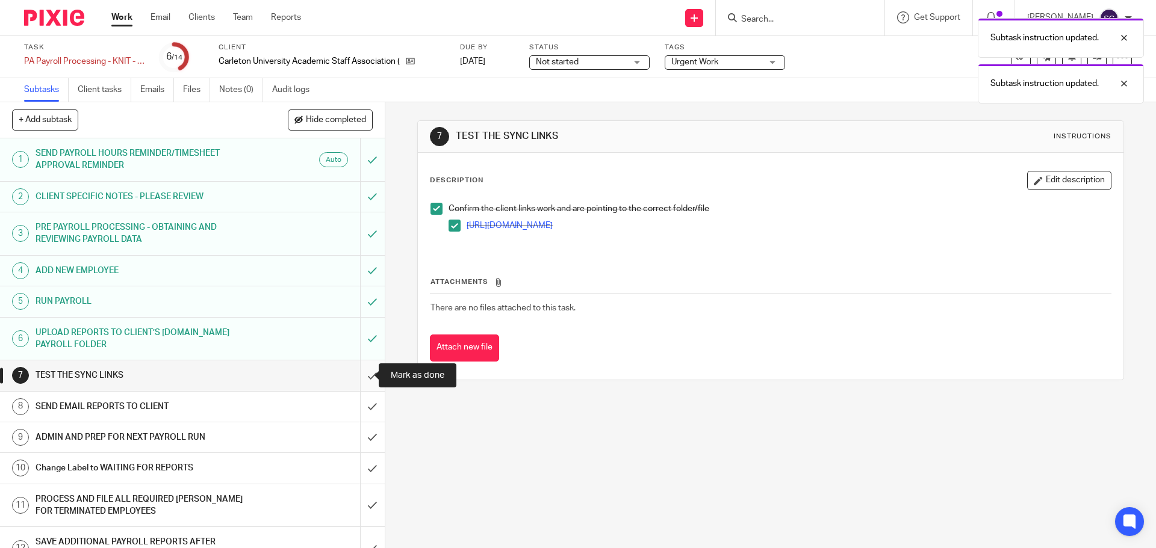
click at [358, 376] on input "submit" at bounding box center [192, 376] width 385 height 30
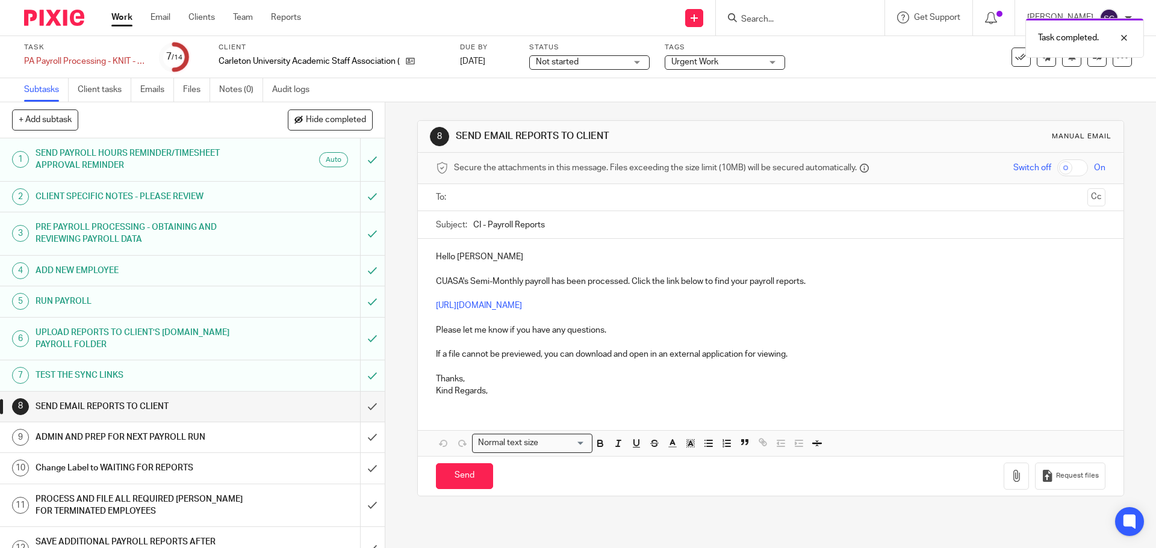
click at [480, 194] on input "text" at bounding box center [770, 198] width 624 height 14
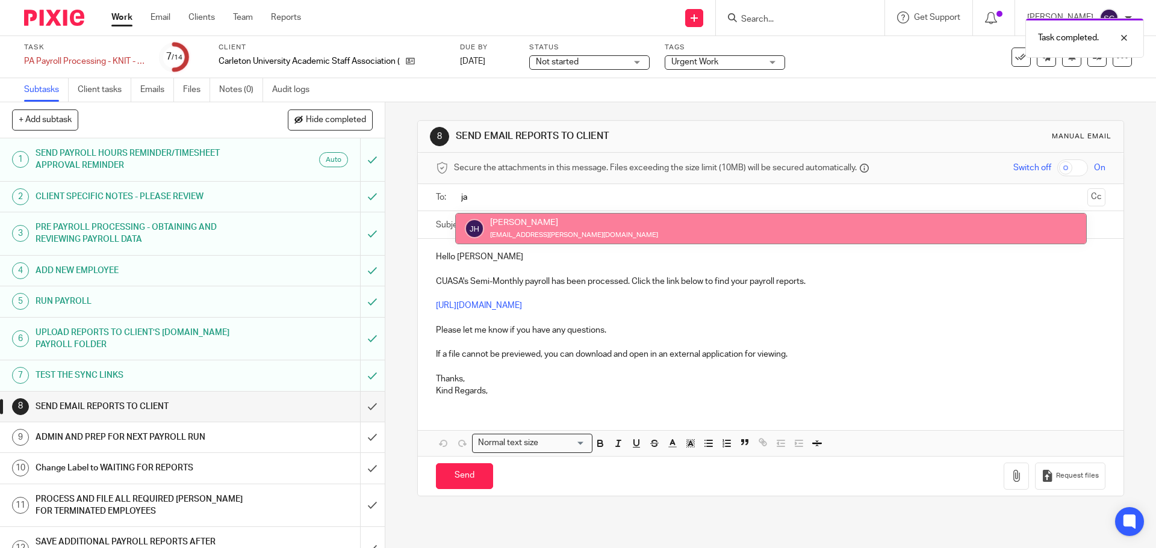
type input "ja"
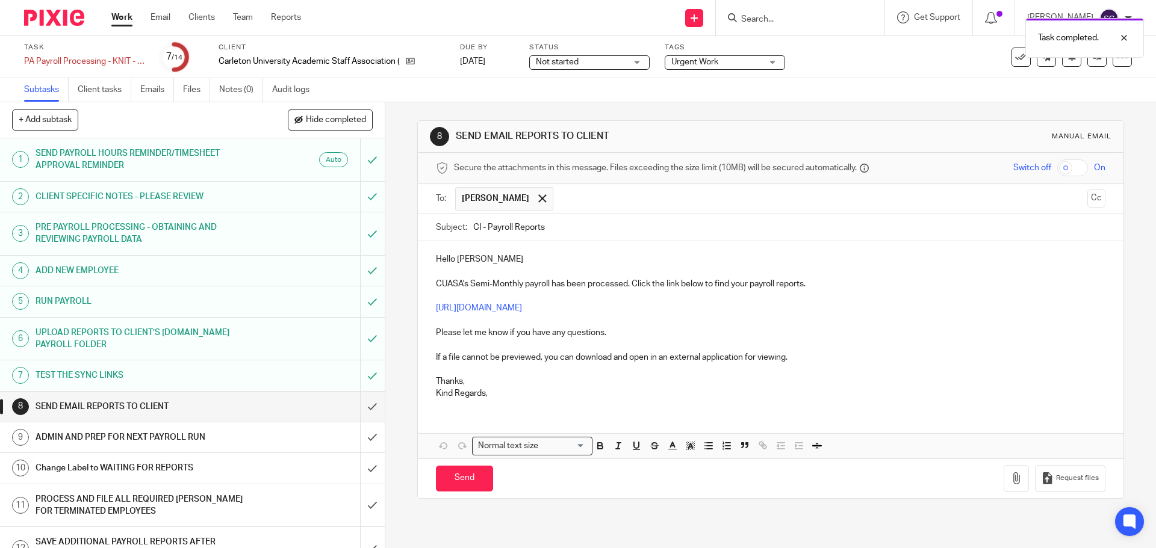
drag, startPoint x: 1079, startPoint y: 196, endPoint x: 1068, endPoint y: 196, distance: 10.8
click at [1087, 196] on button "Cc" at bounding box center [1096, 199] width 18 height 18
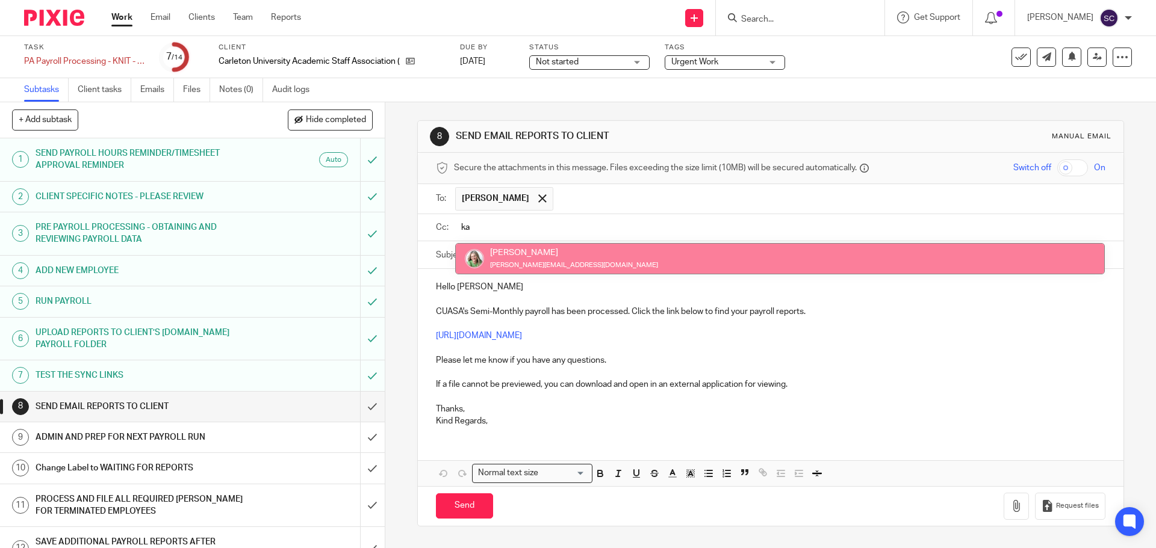
type input "ka"
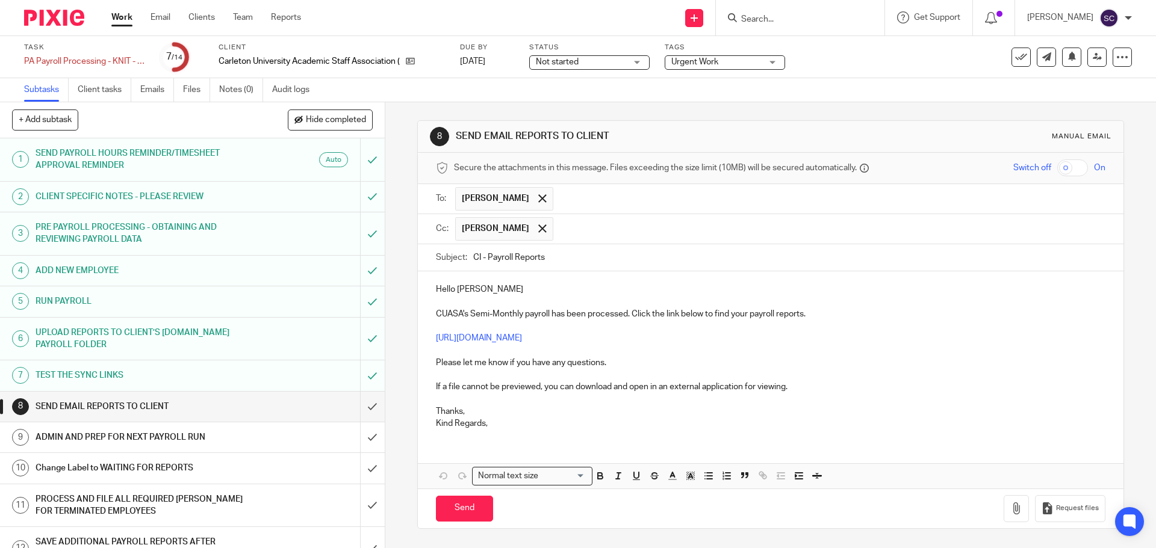
click at [477, 259] on input "CI - Payroll Reports" at bounding box center [789, 257] width 632 height 27
type input "CUASA - Payroll Reports"
click at [487, 290] on p "Hello Jaye" at bounding box center [770, 290] width 669 height 12
click at [494, 420] on p "Kind Regards," at bounding box center [770, 424] width 669 height 12
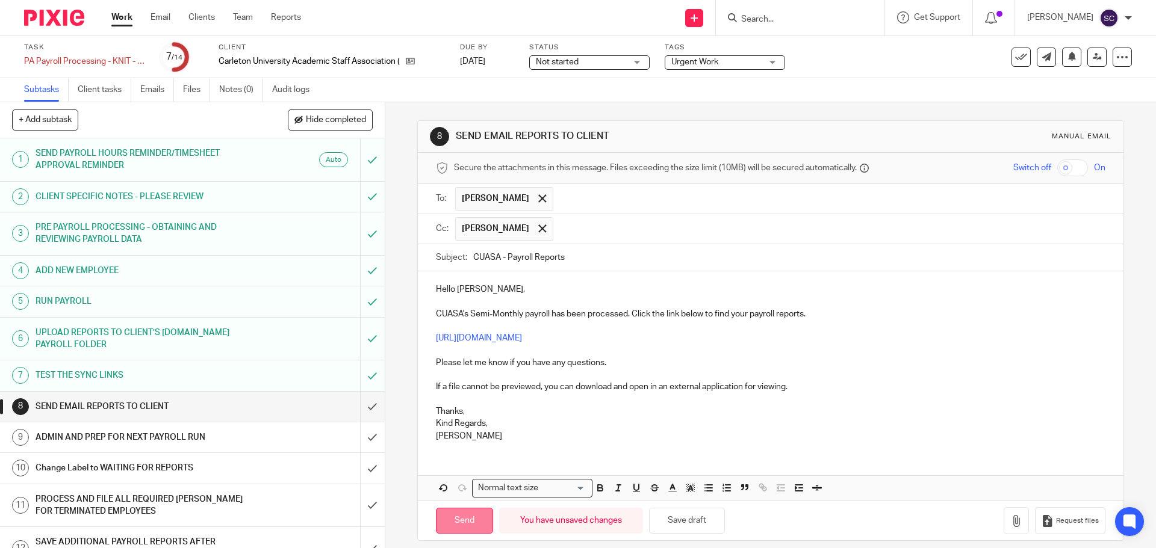
click at [462, 523] on input "Send" at bounding box center [464, 521] width 57 height 26
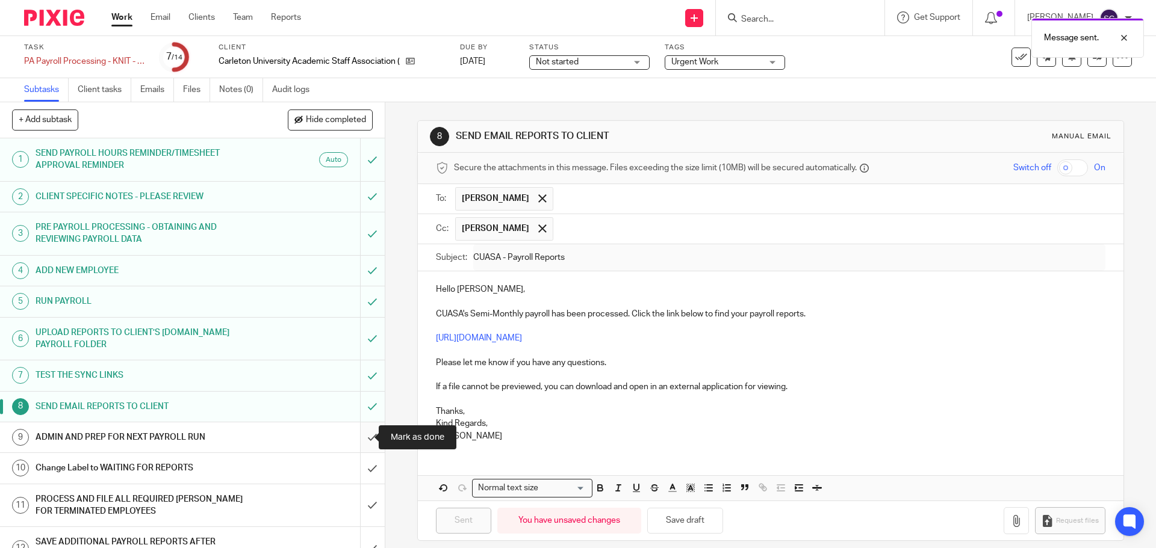
type input "Sent"
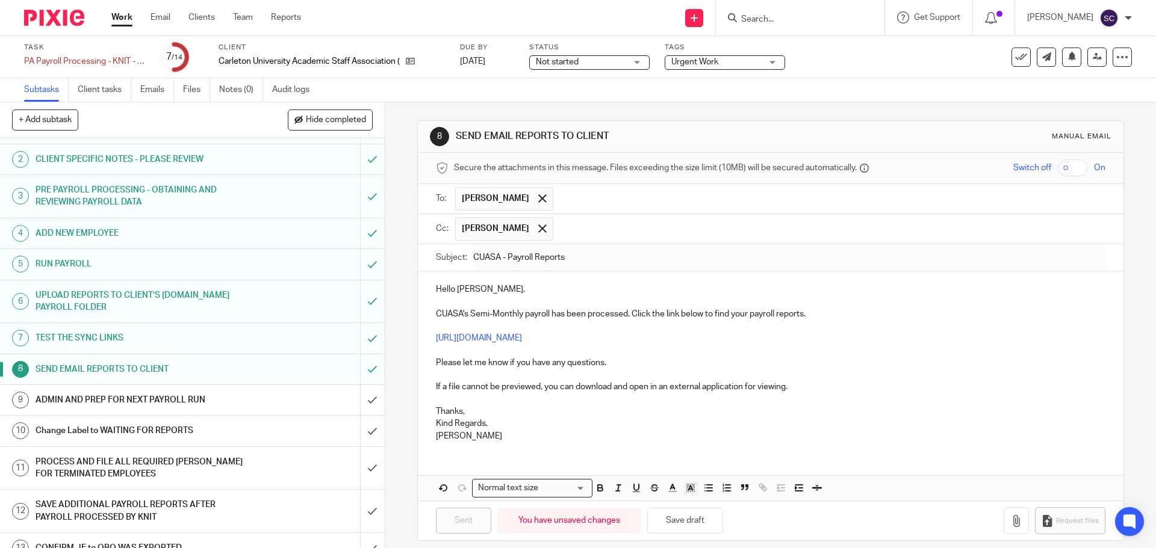
scroll to position [84, 0]
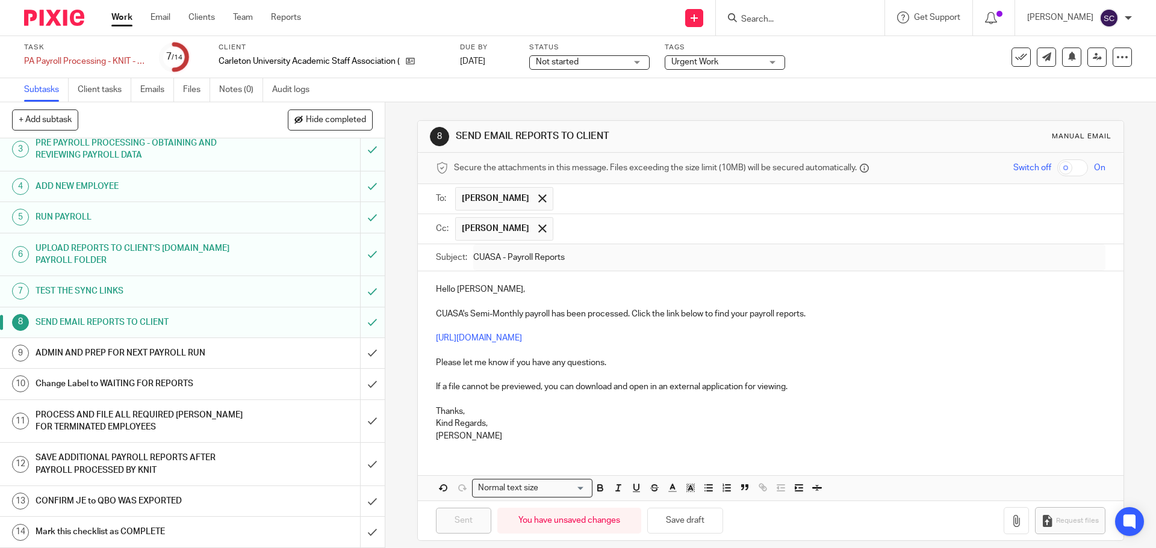
click at [140, 353] on h1 "ADMIN AND PREP FOR NEXT PAYROLL RUN" at bounding box center [140, 353] width 208 height 18
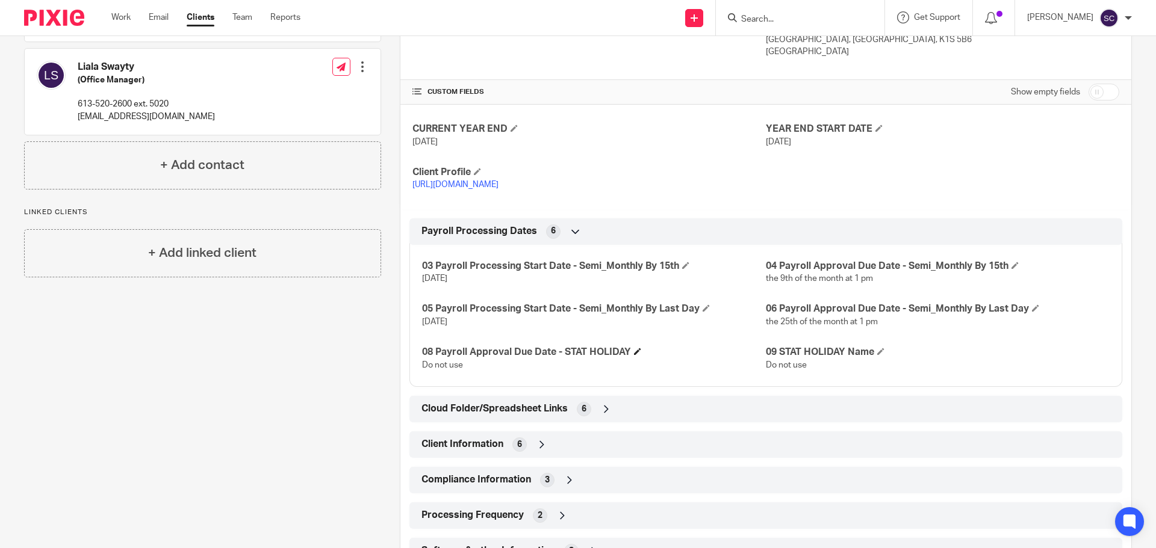
scroll to position [361, 0]
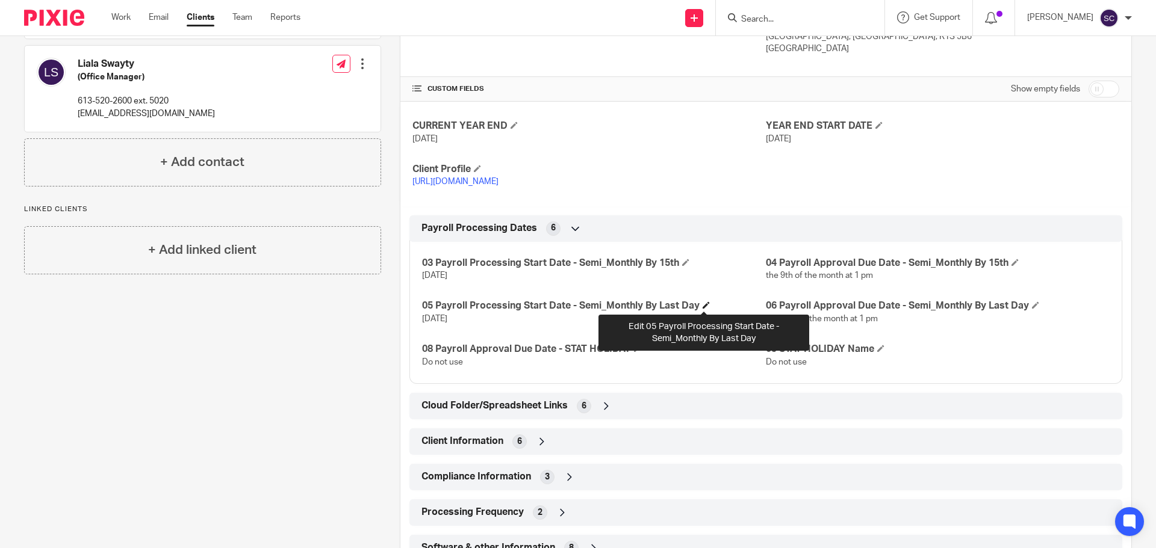
click at [703, 305] on span at bounding box center [706, 305] width 7 height 7
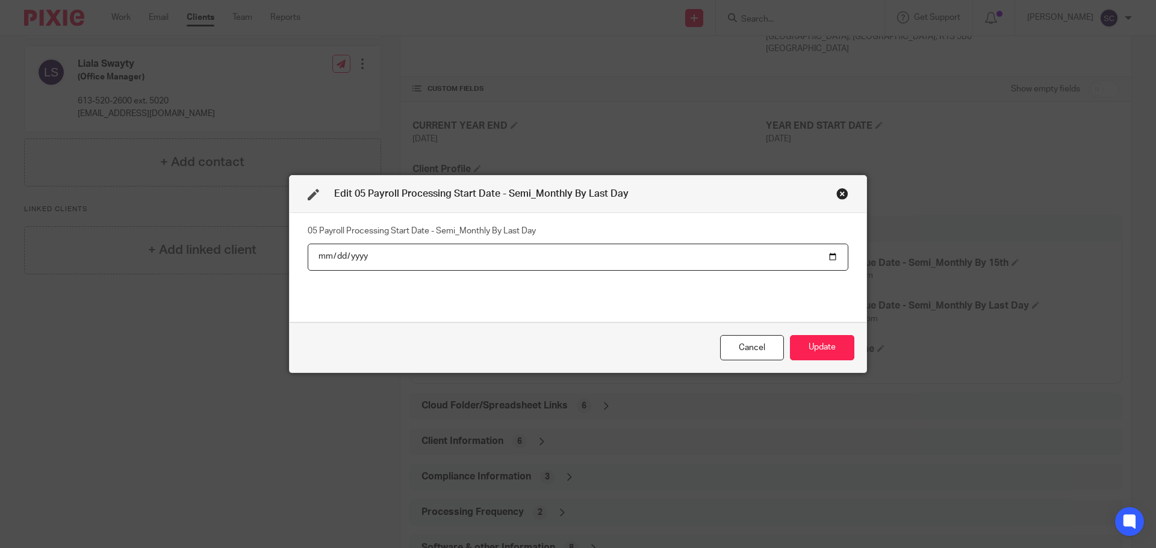
click at [828, 257] on input "2025-08-22" at bounding box center [578, 257] width 541 height 27
type input "2025-09-22"
click at [834, 347] on button "Update" at bounding box center [822, 348] width 64 height 26
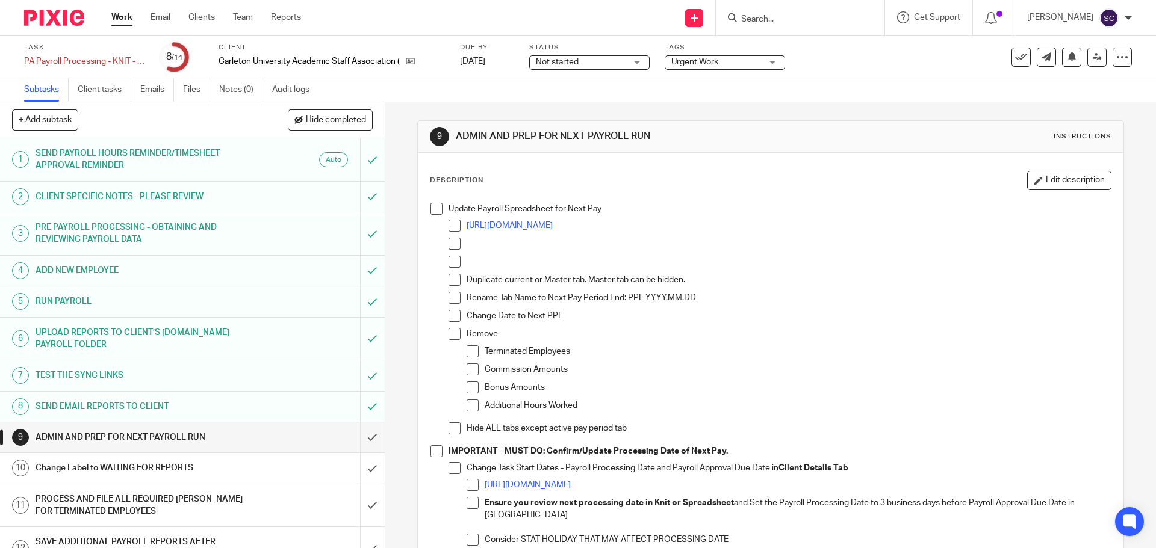
click at [434, 208] on span at bounding box center [436, 209] width 12 height 12
drag, startPoint x: 433, startPoint y: 452, endPoint x: 429, endPoint y: 459, distance: 8.4
click at [433, 452] on span at bounding box center [436, 451] width 12 height 12
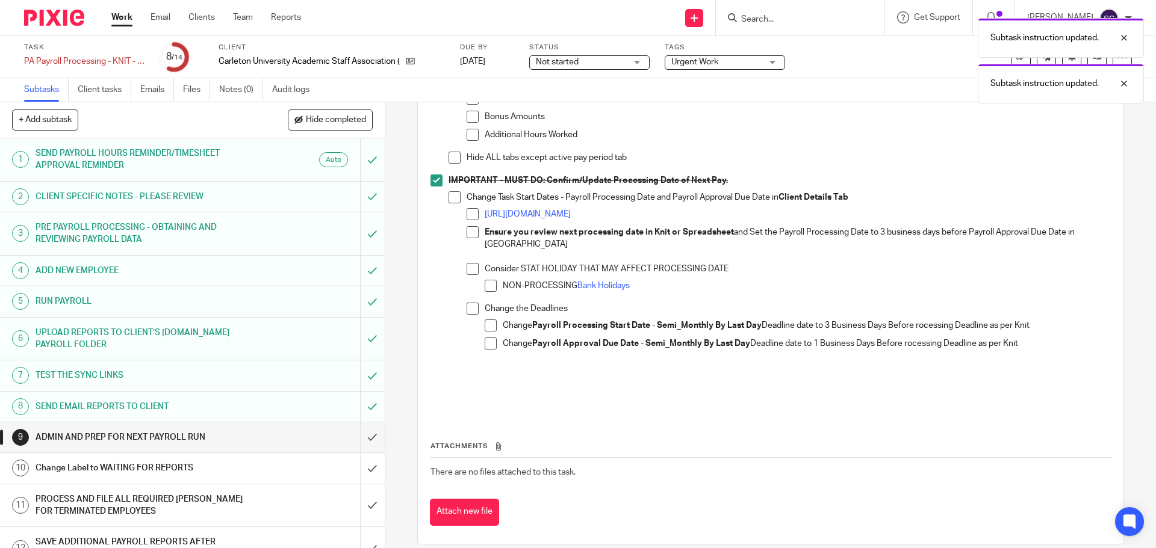
scroll to position [273, 0]
click at [361, 435] on input "submit" at bounding box center [192, 438] width 385 height 30
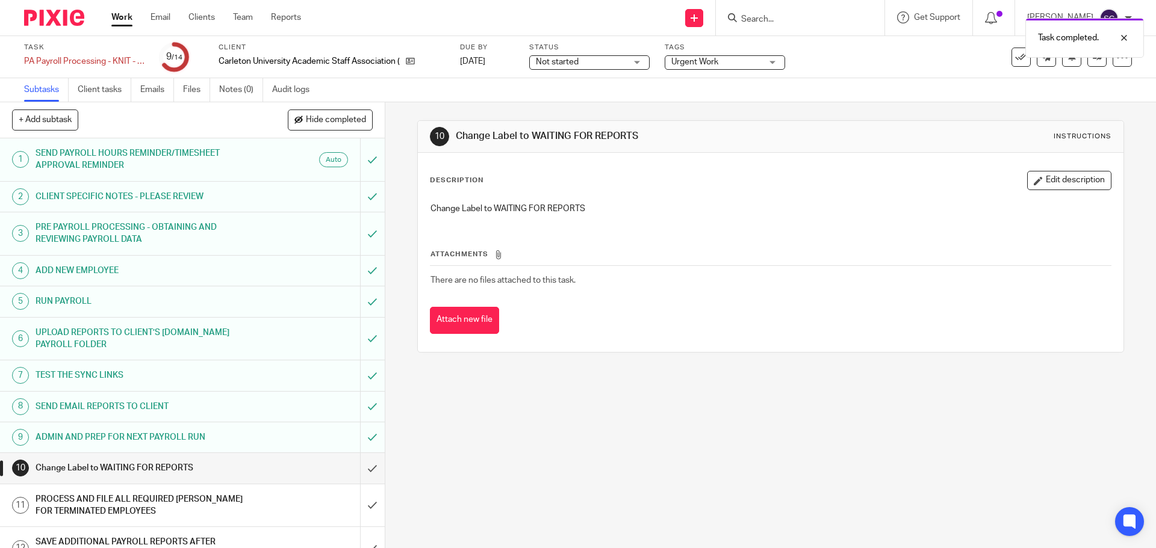
click at [711, 64] on span "Urgent Work" at bounding box center [694, 62] width 47 height 8
click at [681, 79] on input "checkbox" at bounding box center [680, 81] width 23 height 23
checkbox input "false"
click at [575, 61] on span "Not started" at bounding box center [557, 62] width 43 height 8
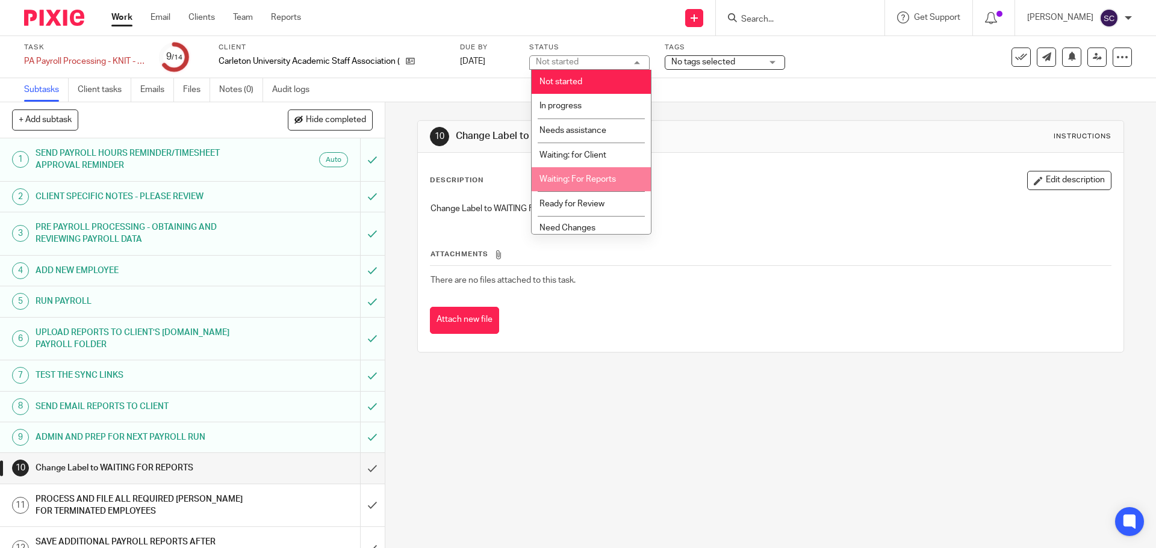
click at [559, 181] on span "Waiting: For Reports" at bounding box center [577, 179] width 76 height 8
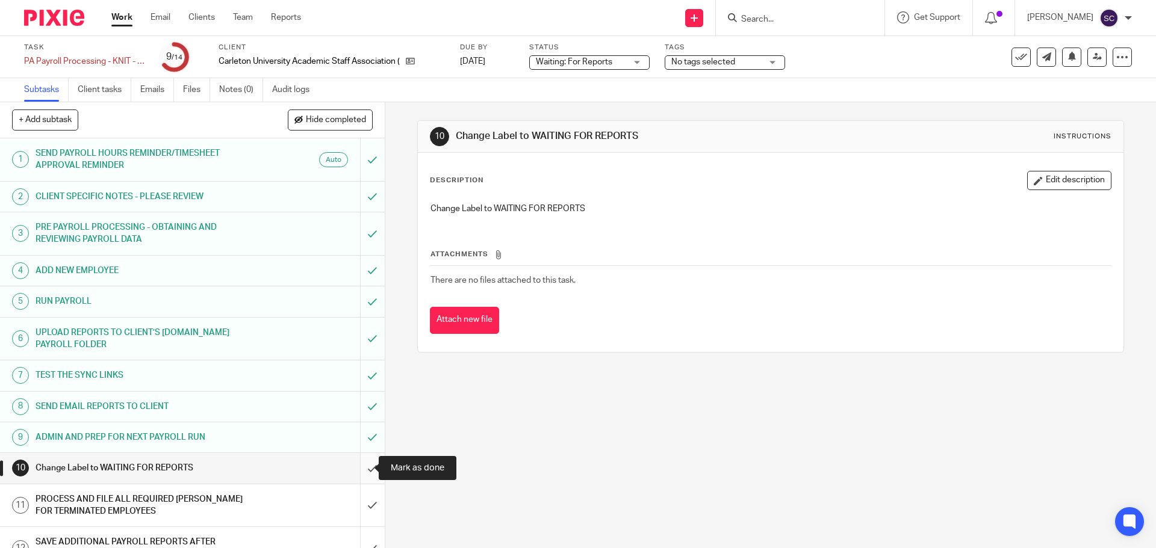
click at [358, 468] on input "submit" at bounding box center [192, 468] width 385 height 30
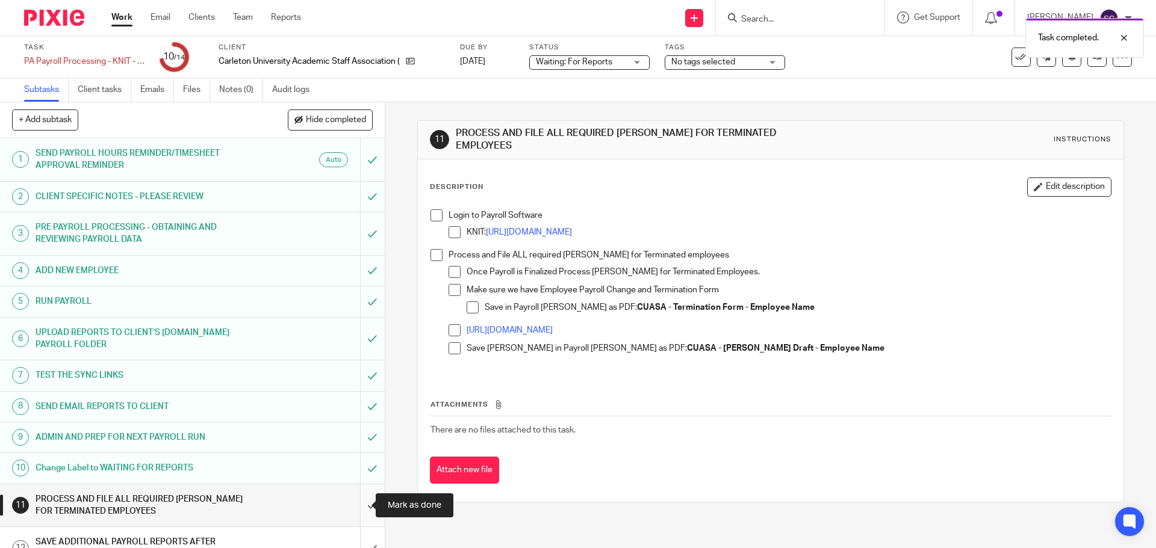
click at [365, 513] on input "submit" at bounding box center [192, 506] width 385 height 43
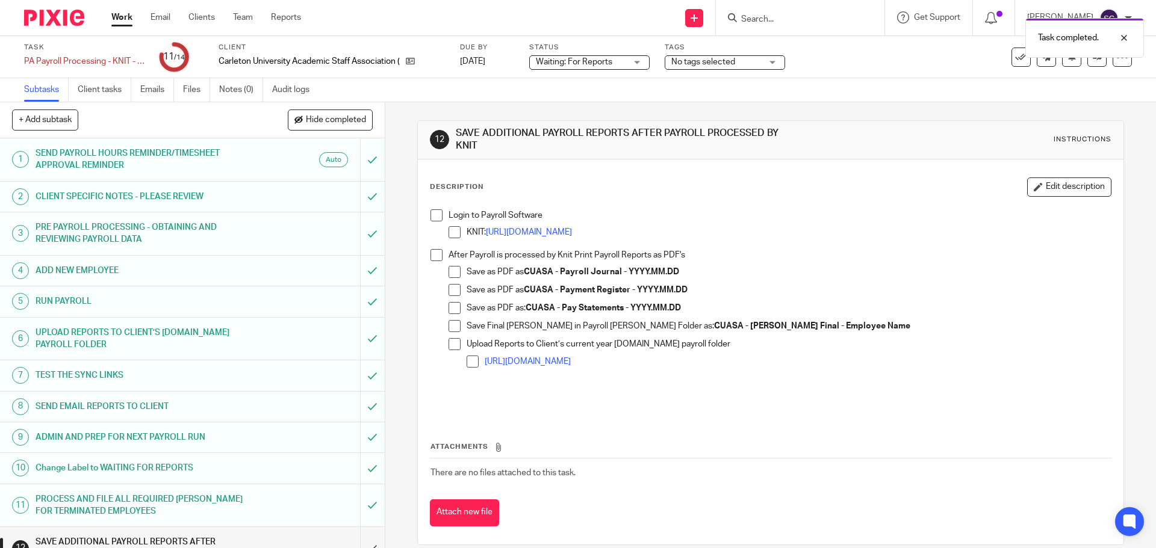
click at [117, 504] on h1 "PROCESS AND FILE ALL REQUIRED [PERSON_NAME] FOR TERMINATED EMPLOYEES" at bounding box center [140, 506] width 208 height 31
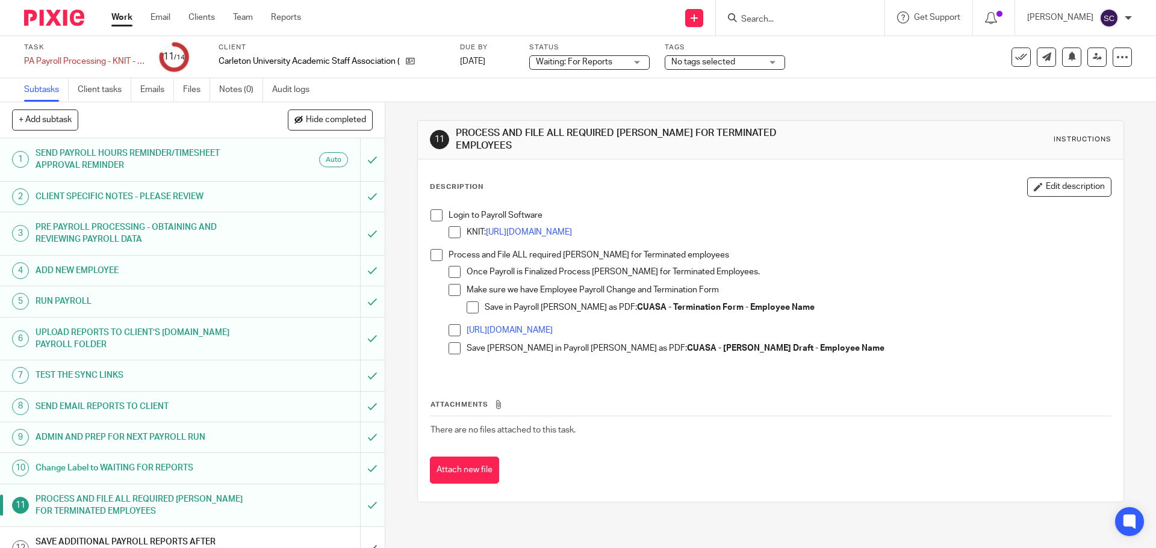
click at [432, 212] on span at bounding box center [436, 216] width 12 height 12
click at [430, 249] on span at bounding box center [436, 255] width 12 height 12
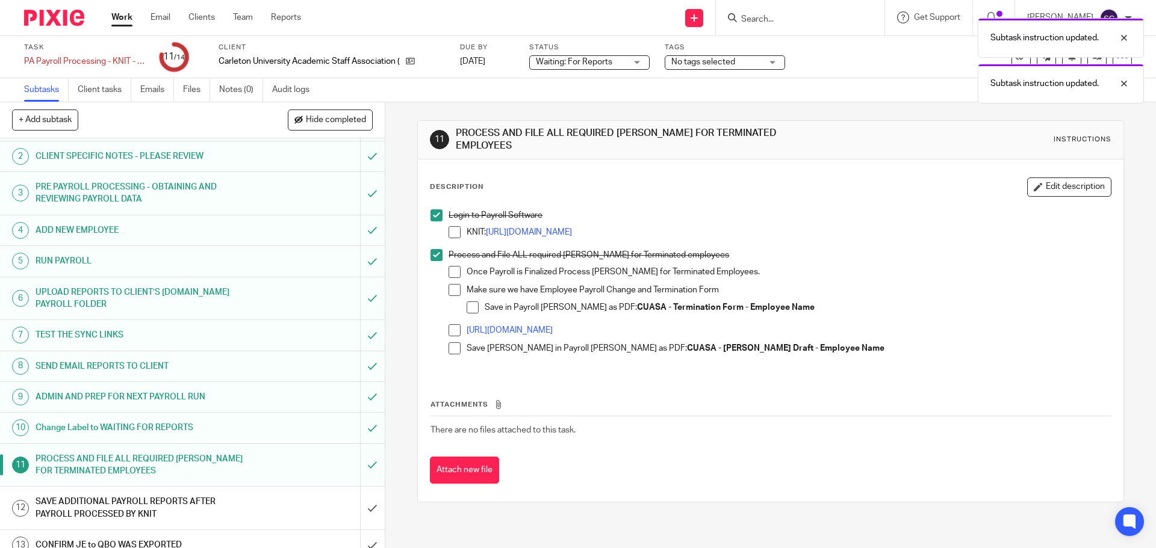
scroll to position [84, 0]
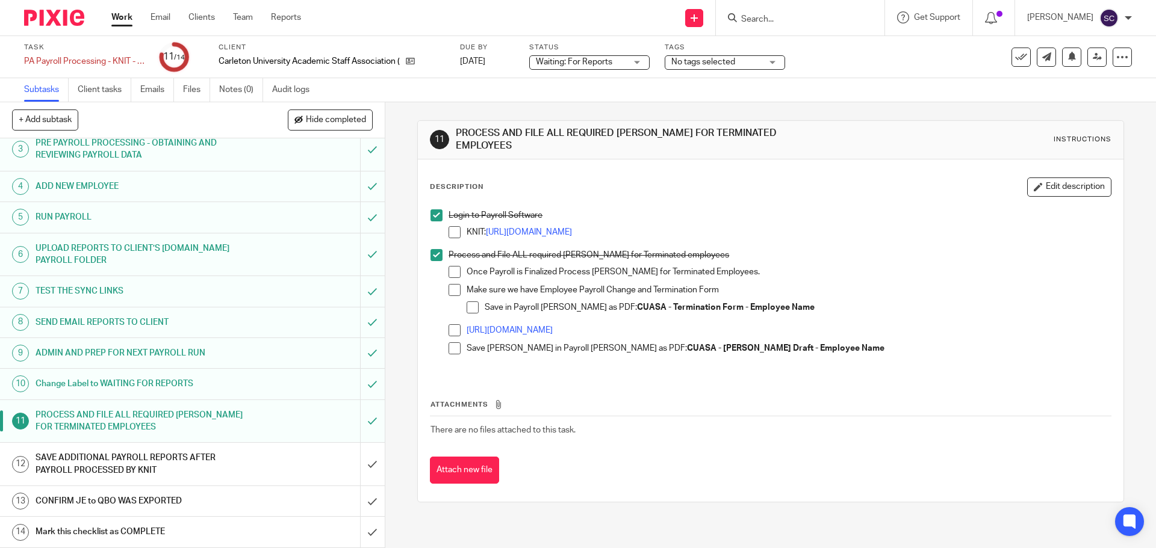
click at [117, 14] on link "Work" at bounding box center [121, 17] width 21 height 12
